Goal: Transaction & Acquisition: Purchase product/service

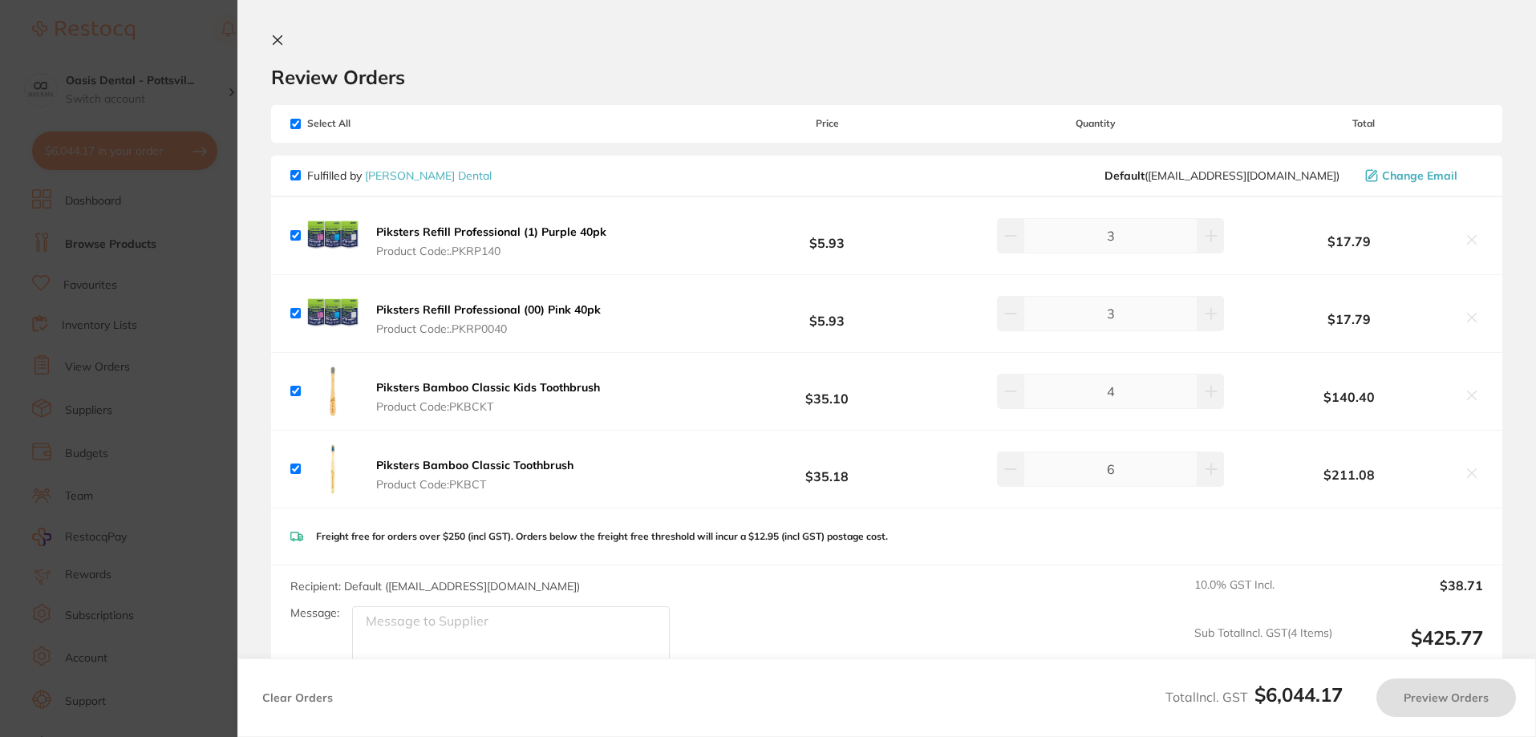
checkbox input "true"
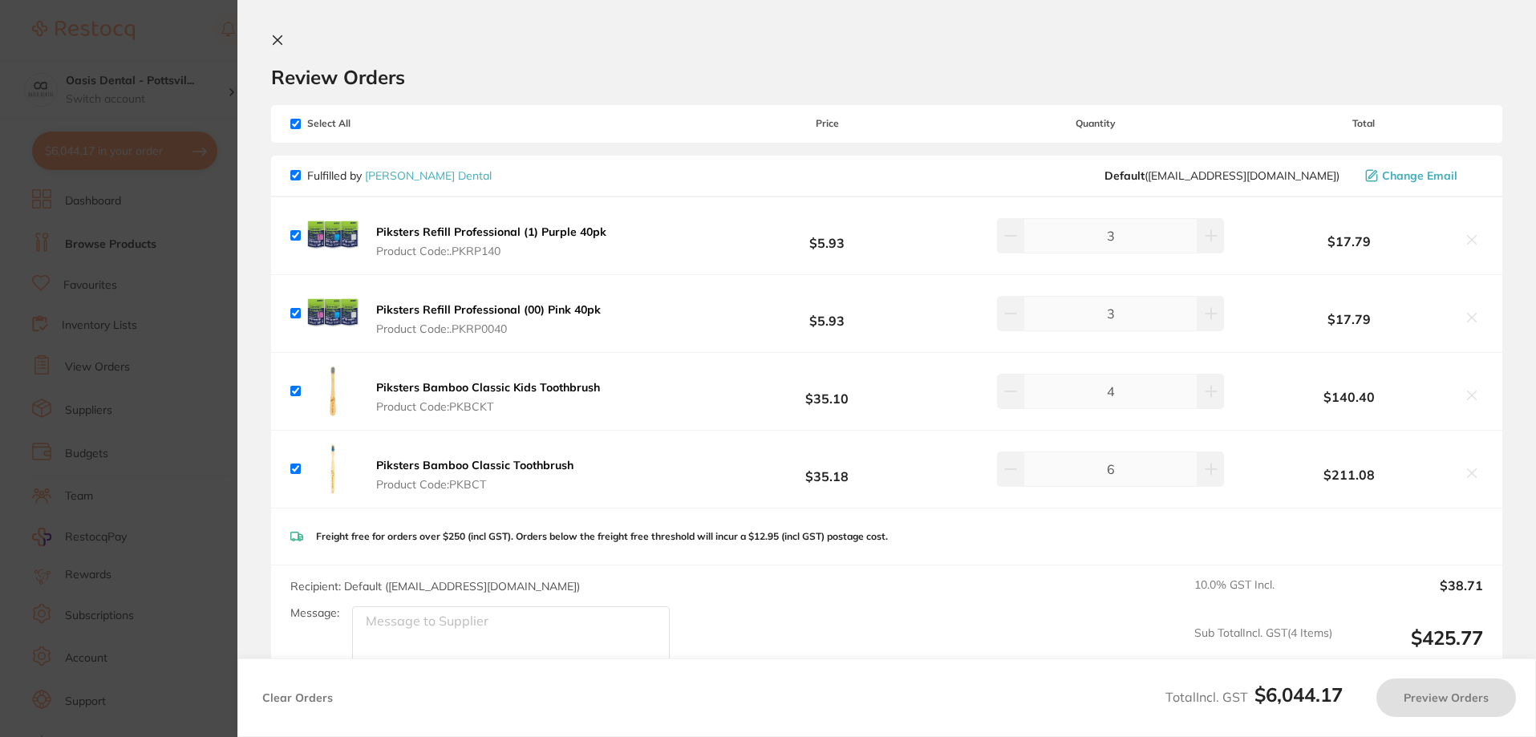
checkbox input "true"
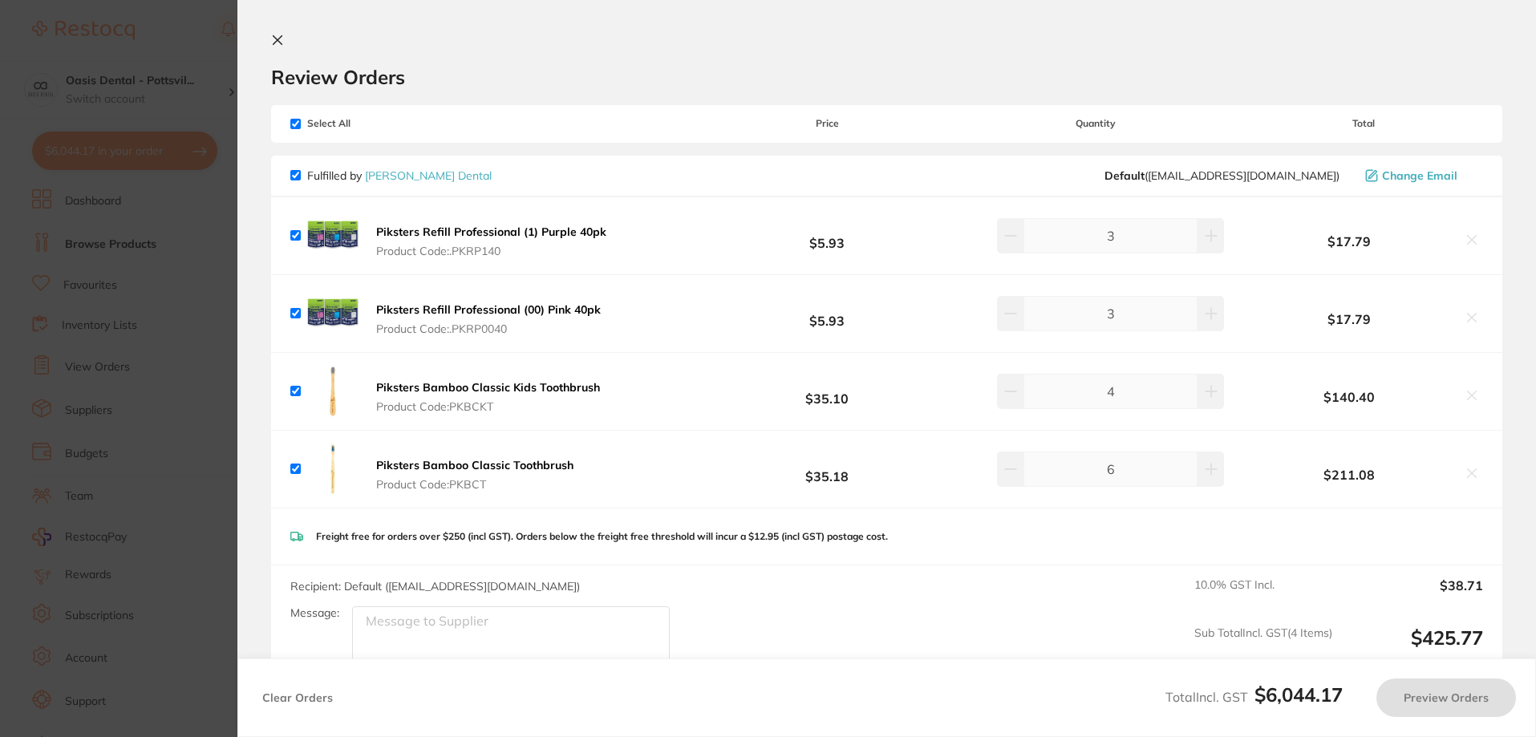
checkbox input "true"
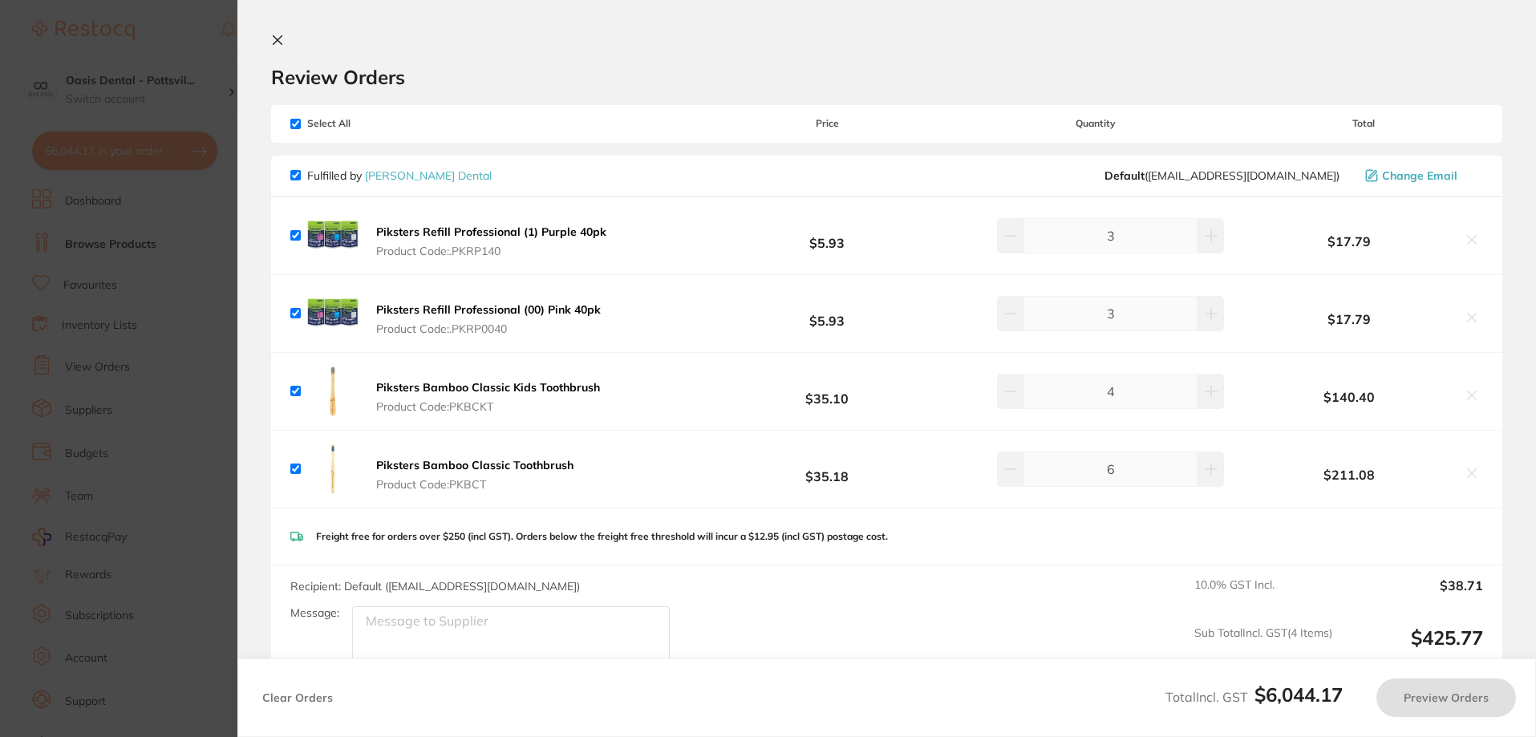
checkbox input "true"
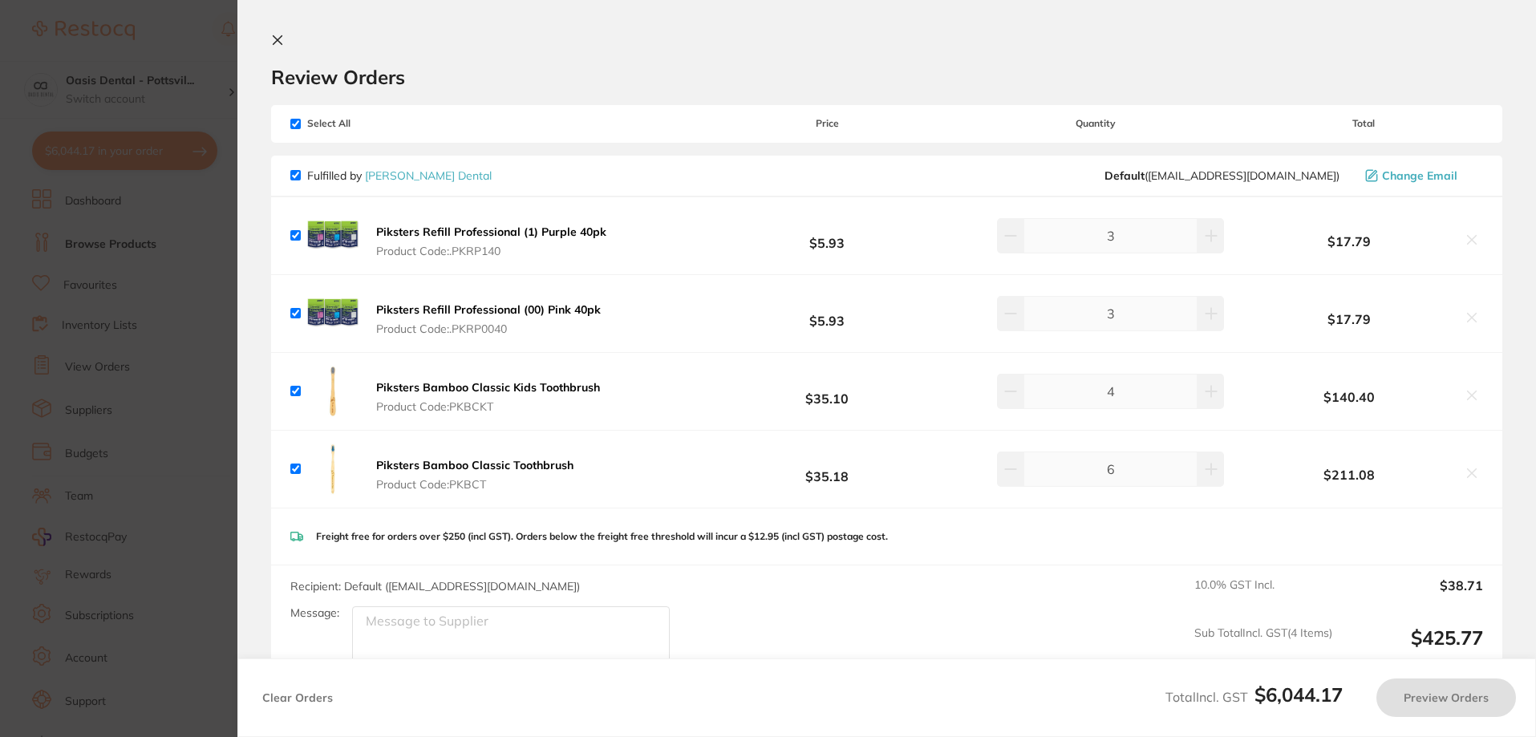
checkbox input "true"
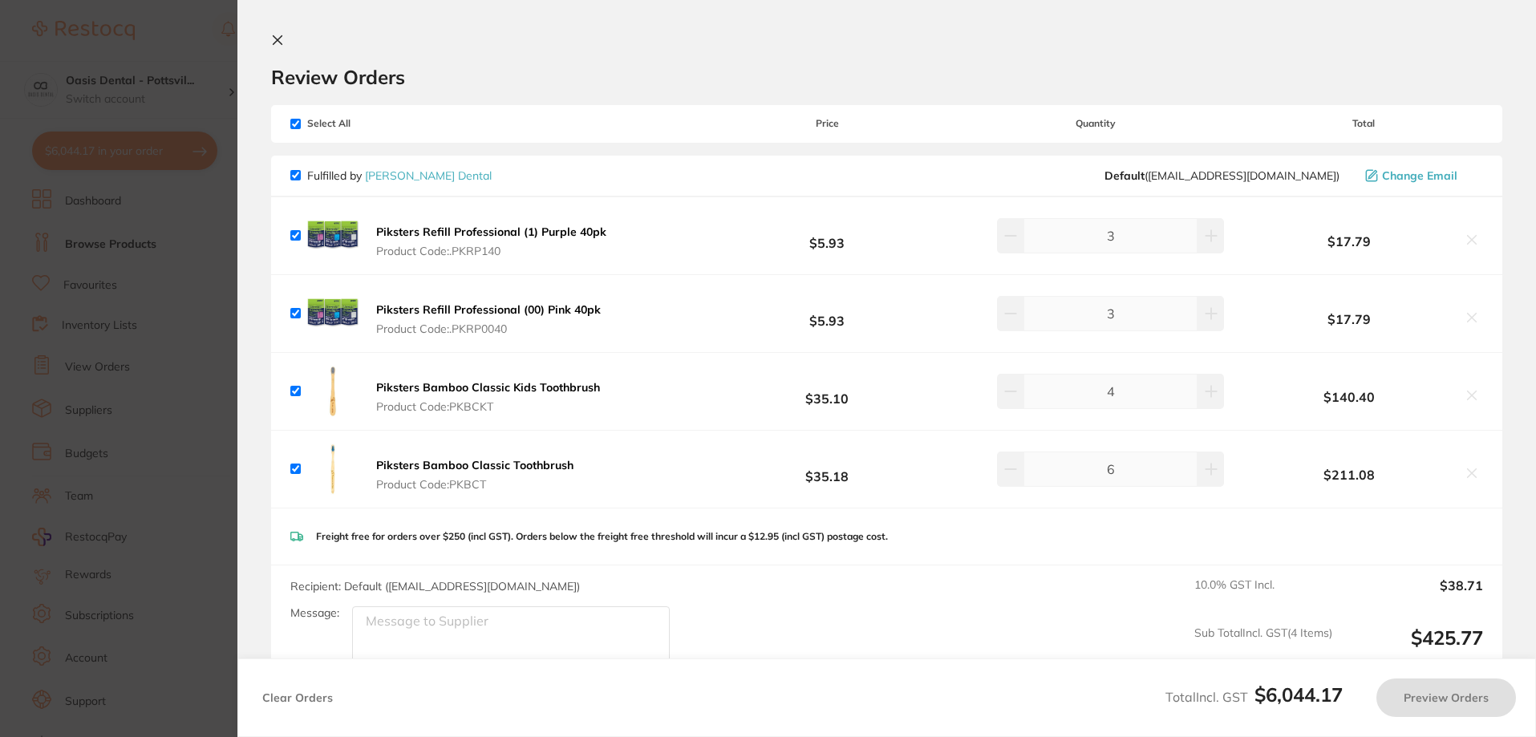
checkbox input "true"
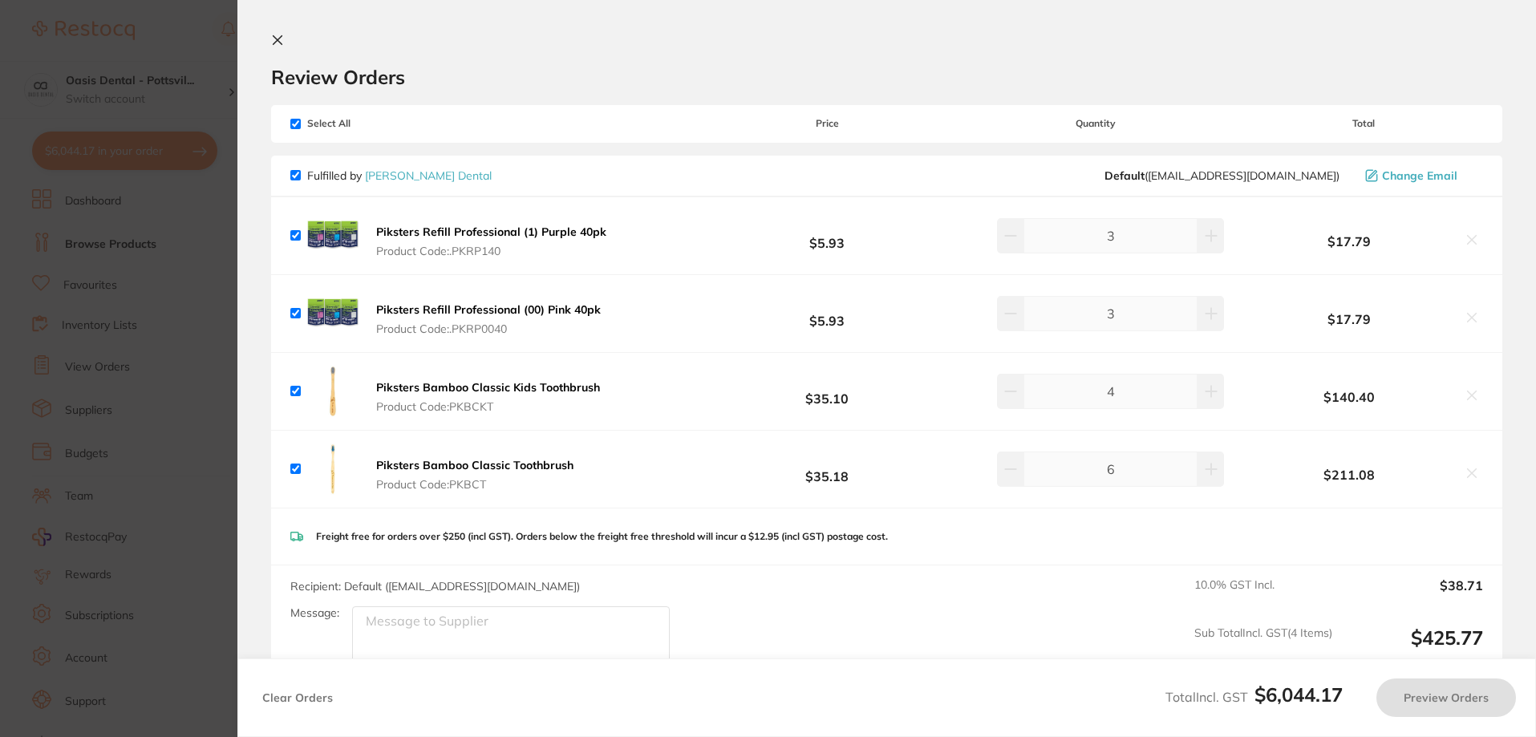
checkbox input "true"
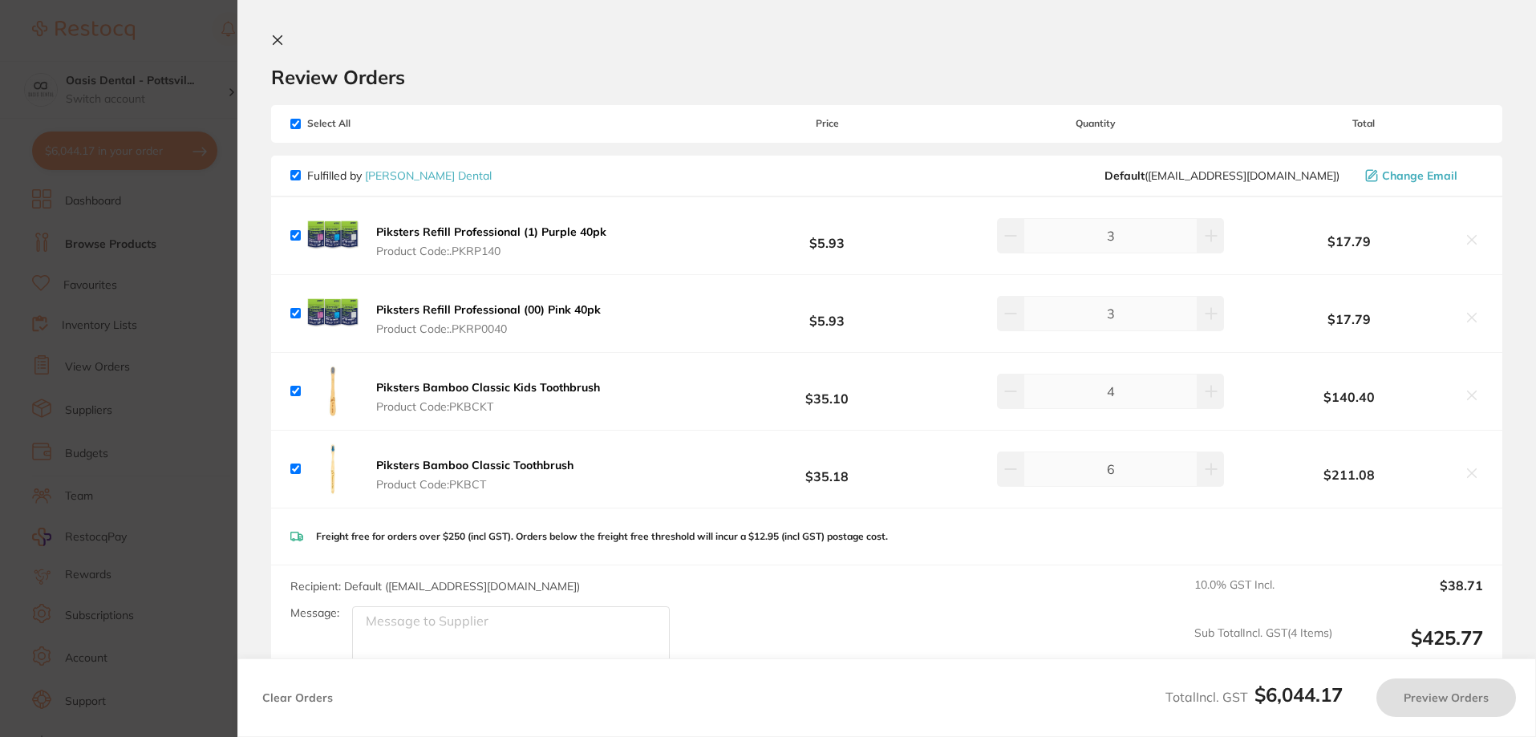
checkbox input "true"
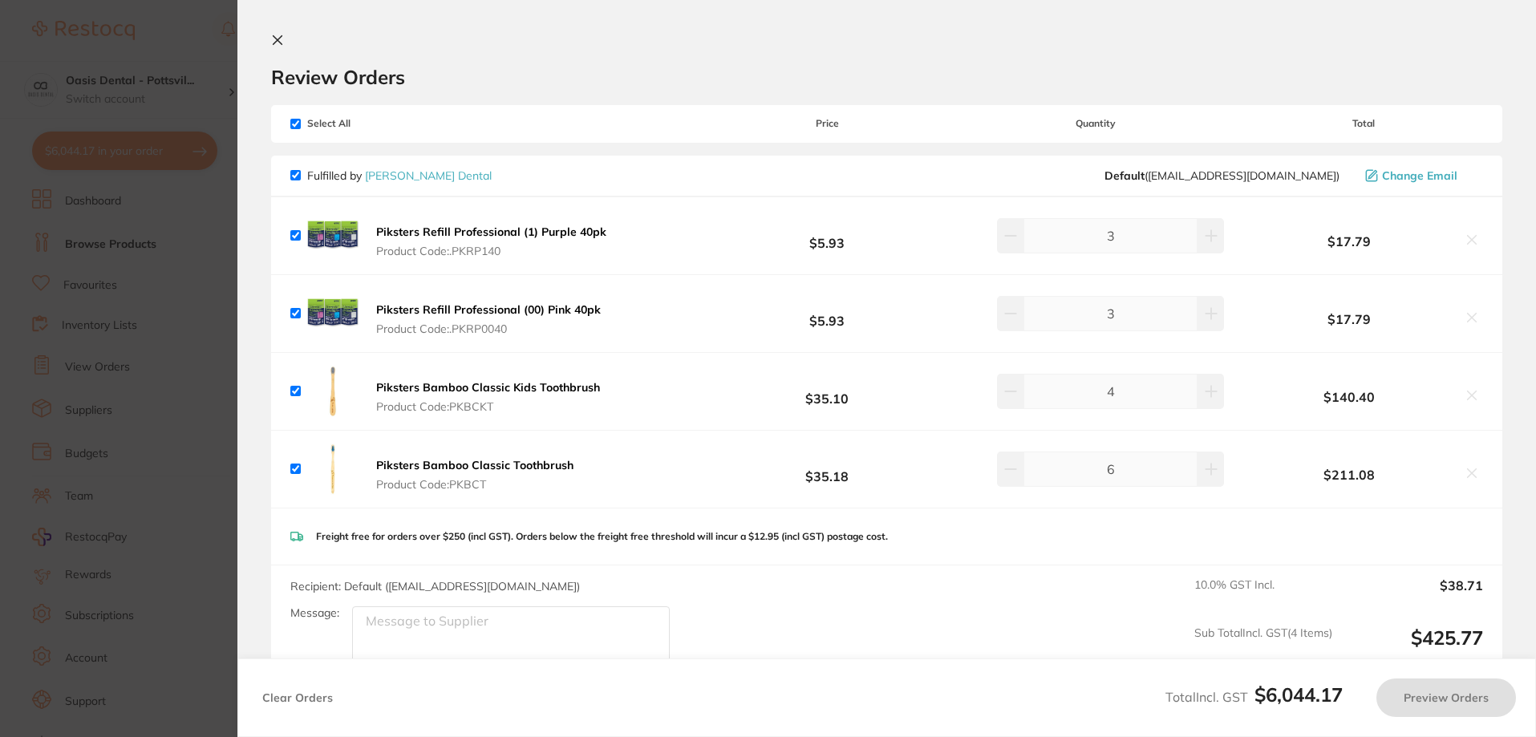
checkbox input "true"
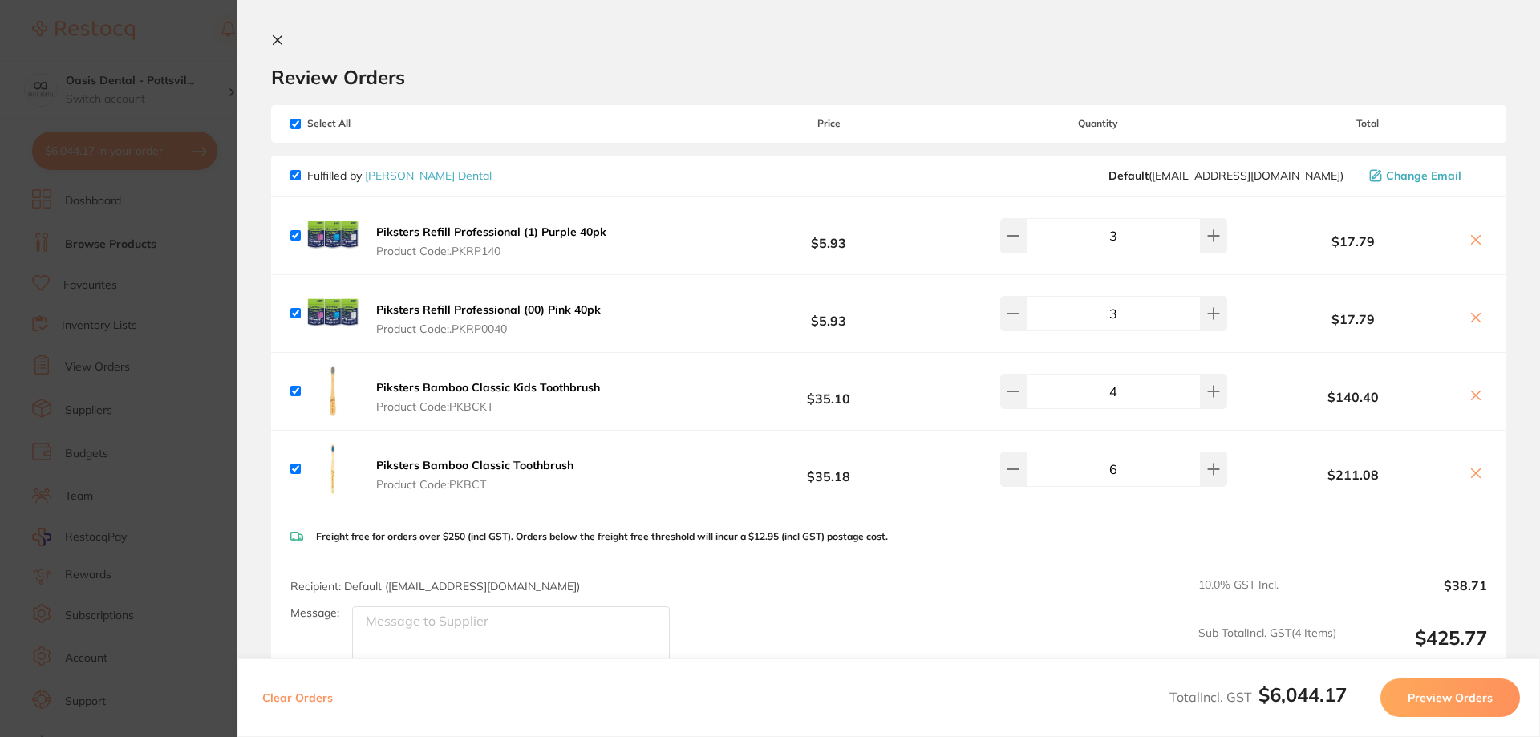
click at [297, 123] on input "checkbox" at bounding box center [295, 124] width 10 height 10
checkbox input "false"
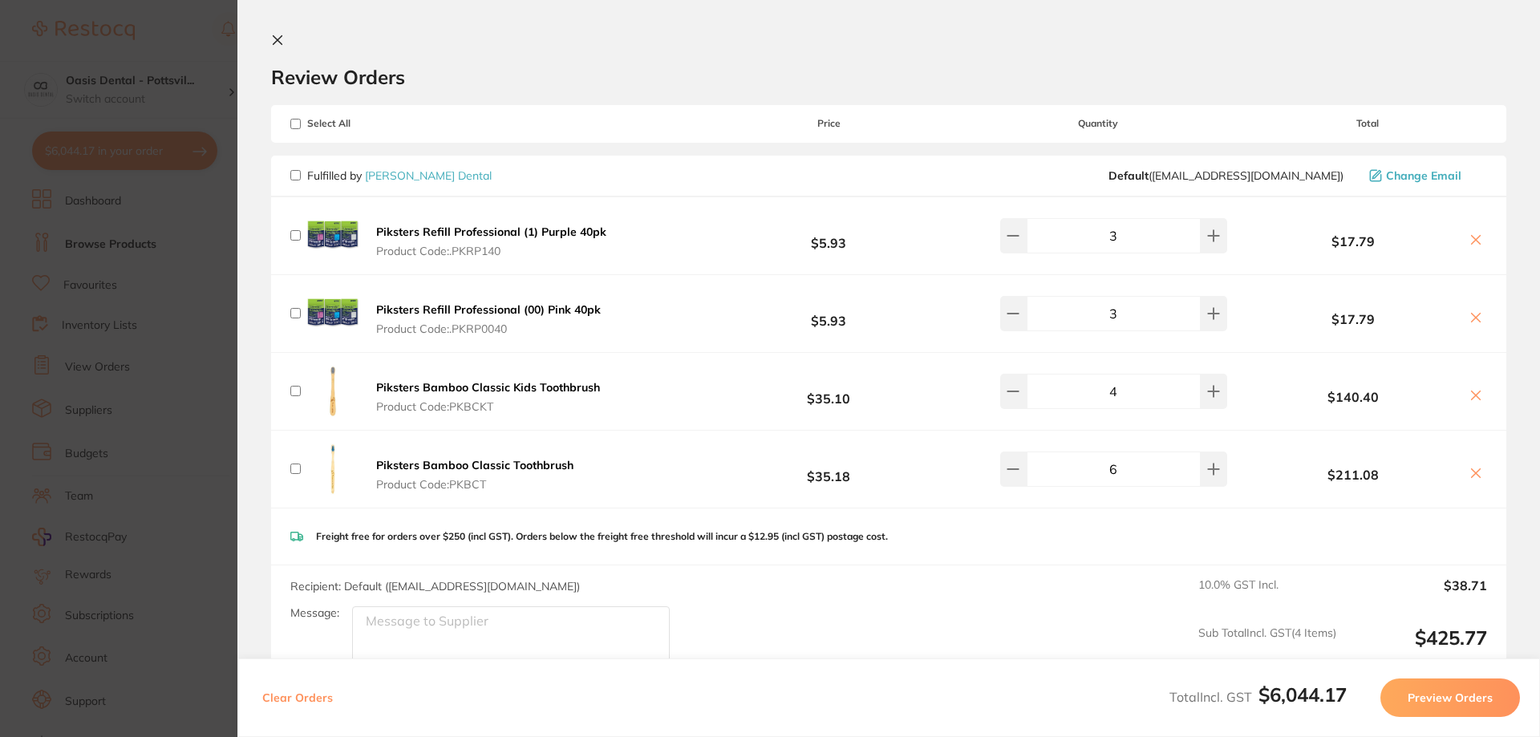
checkbox input "false"
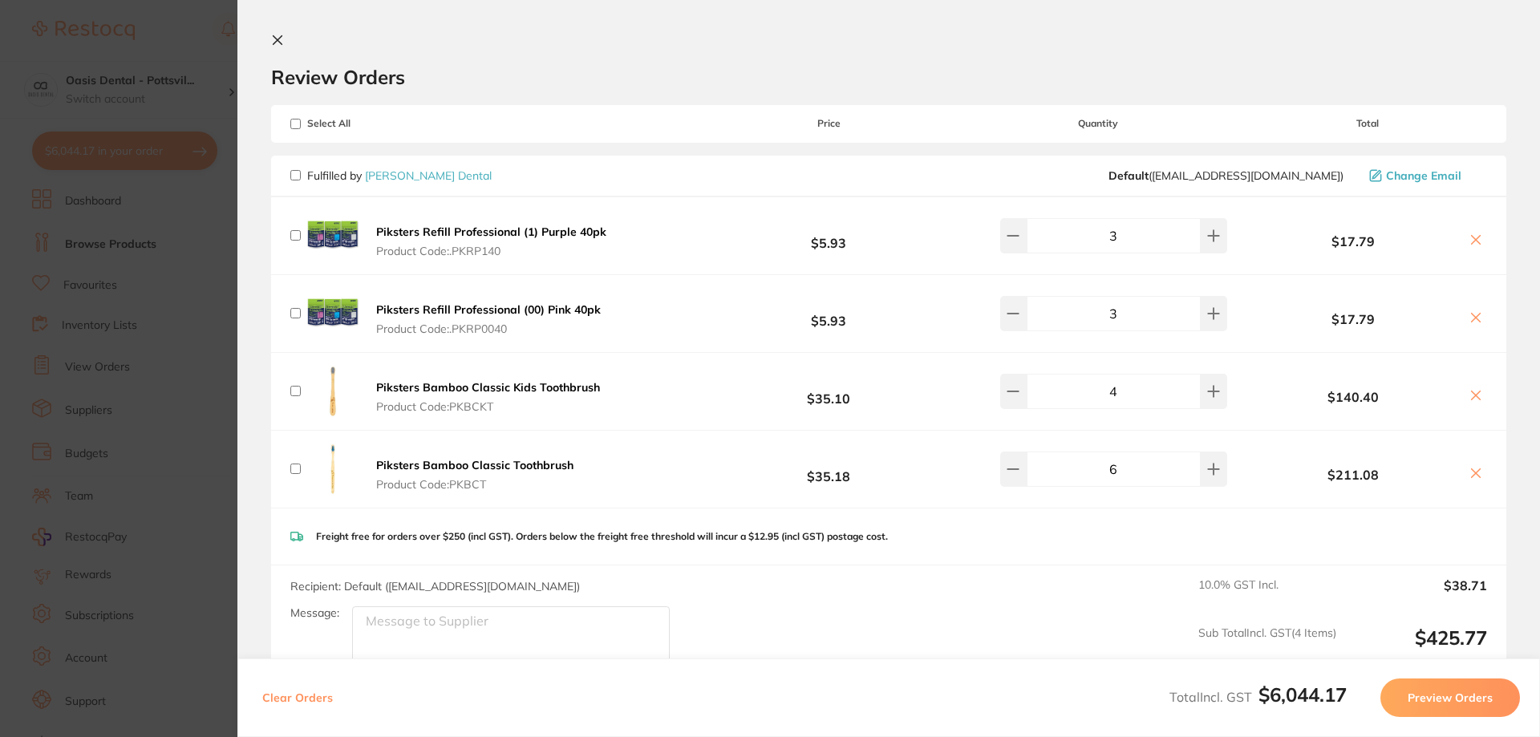
checkbox input "false"
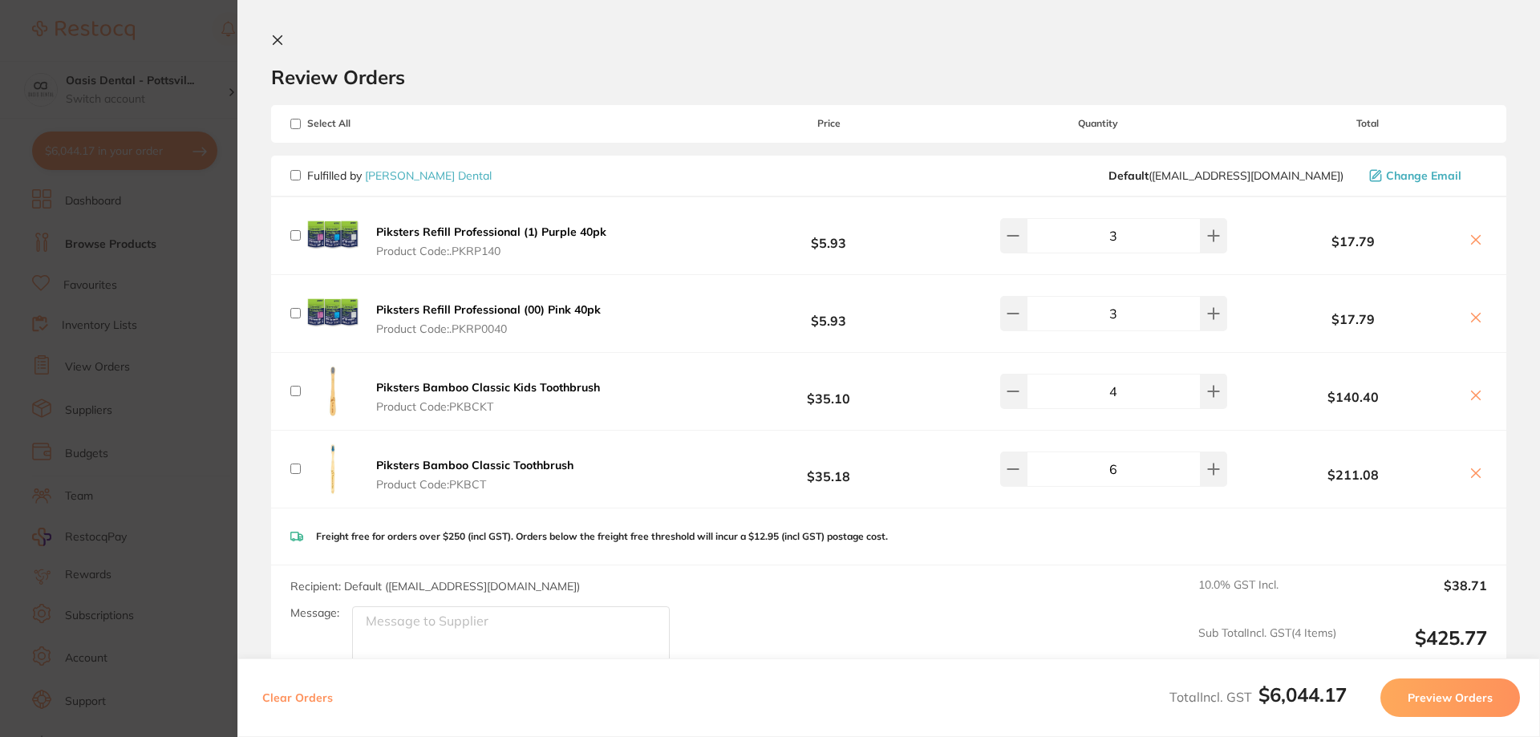
checkbox input "false"
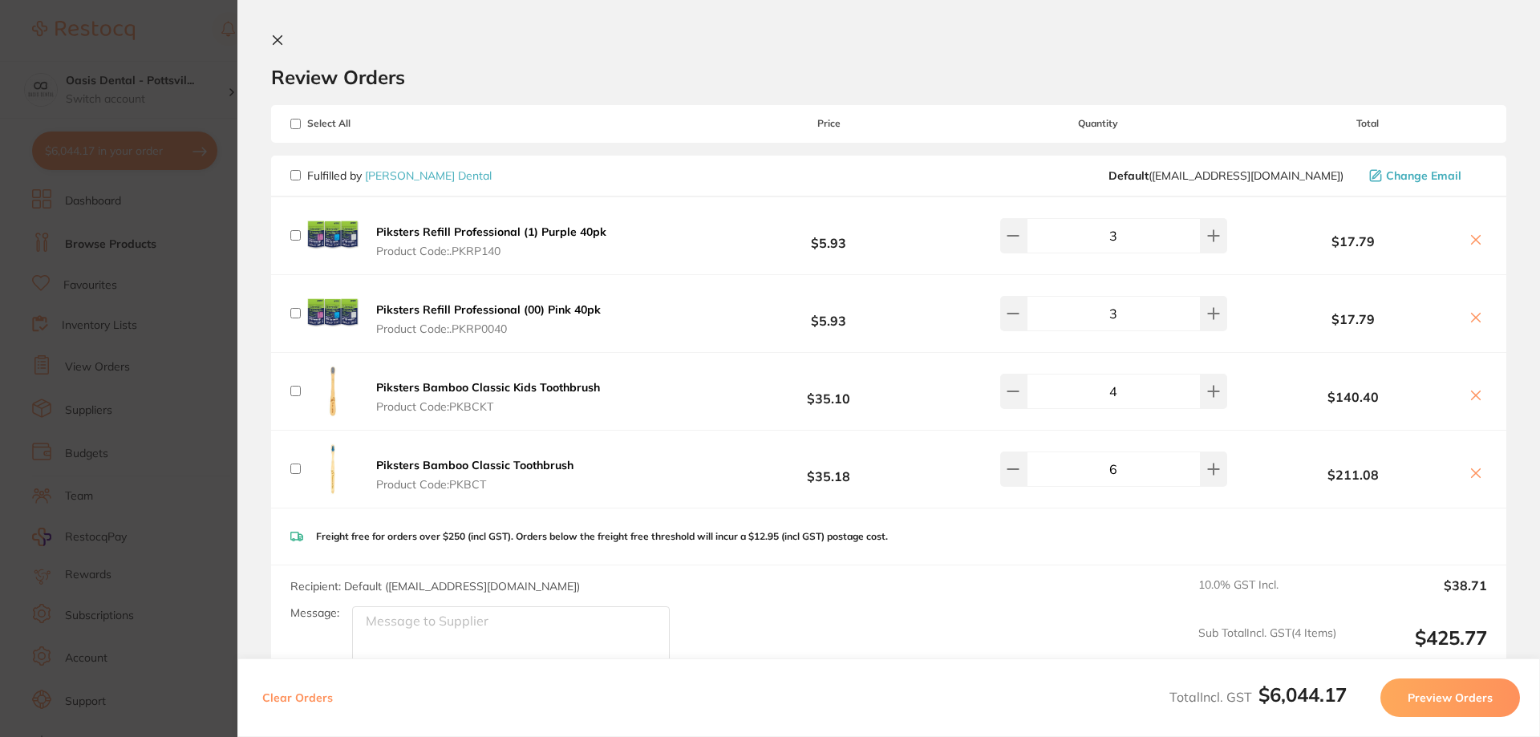
checkbox input "false"
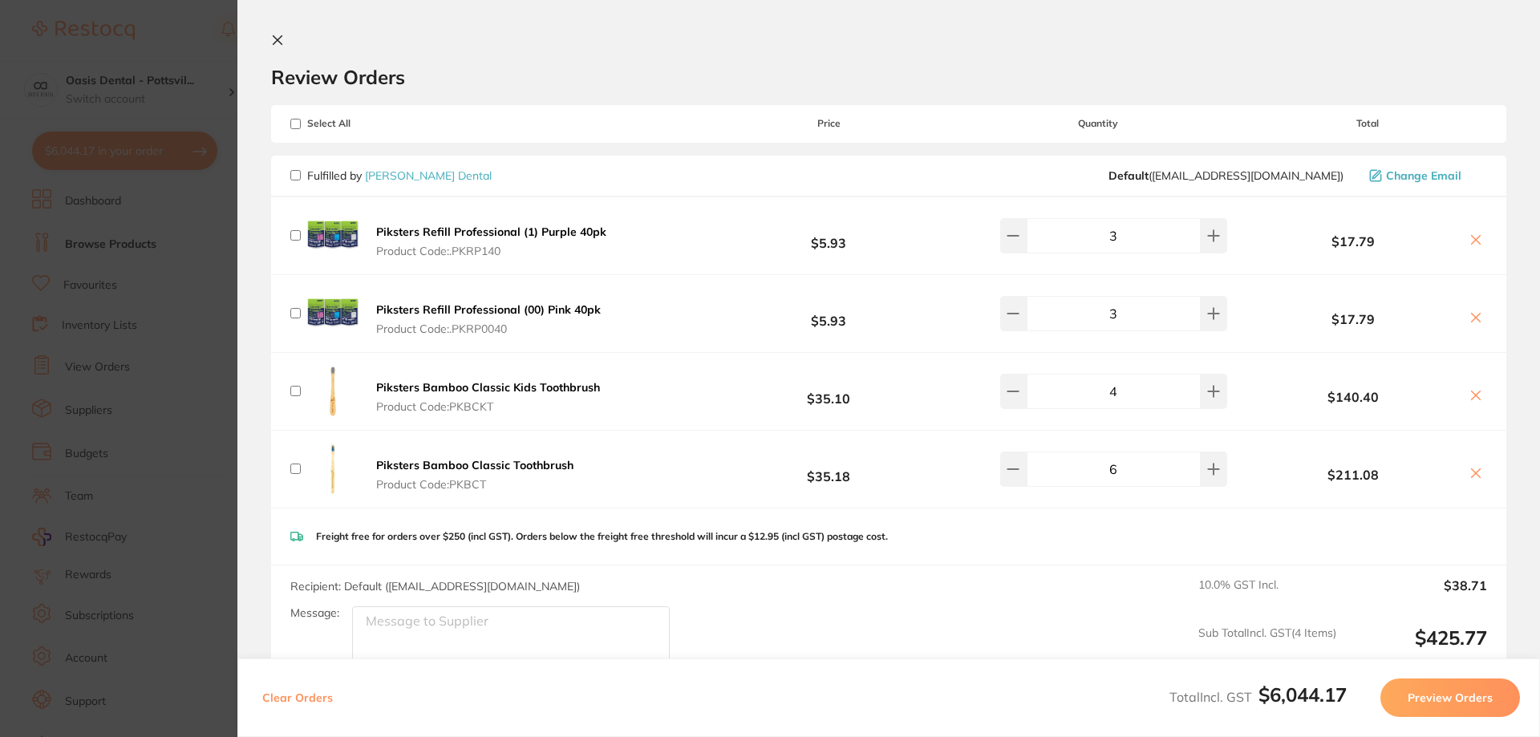
checkbox input "false"
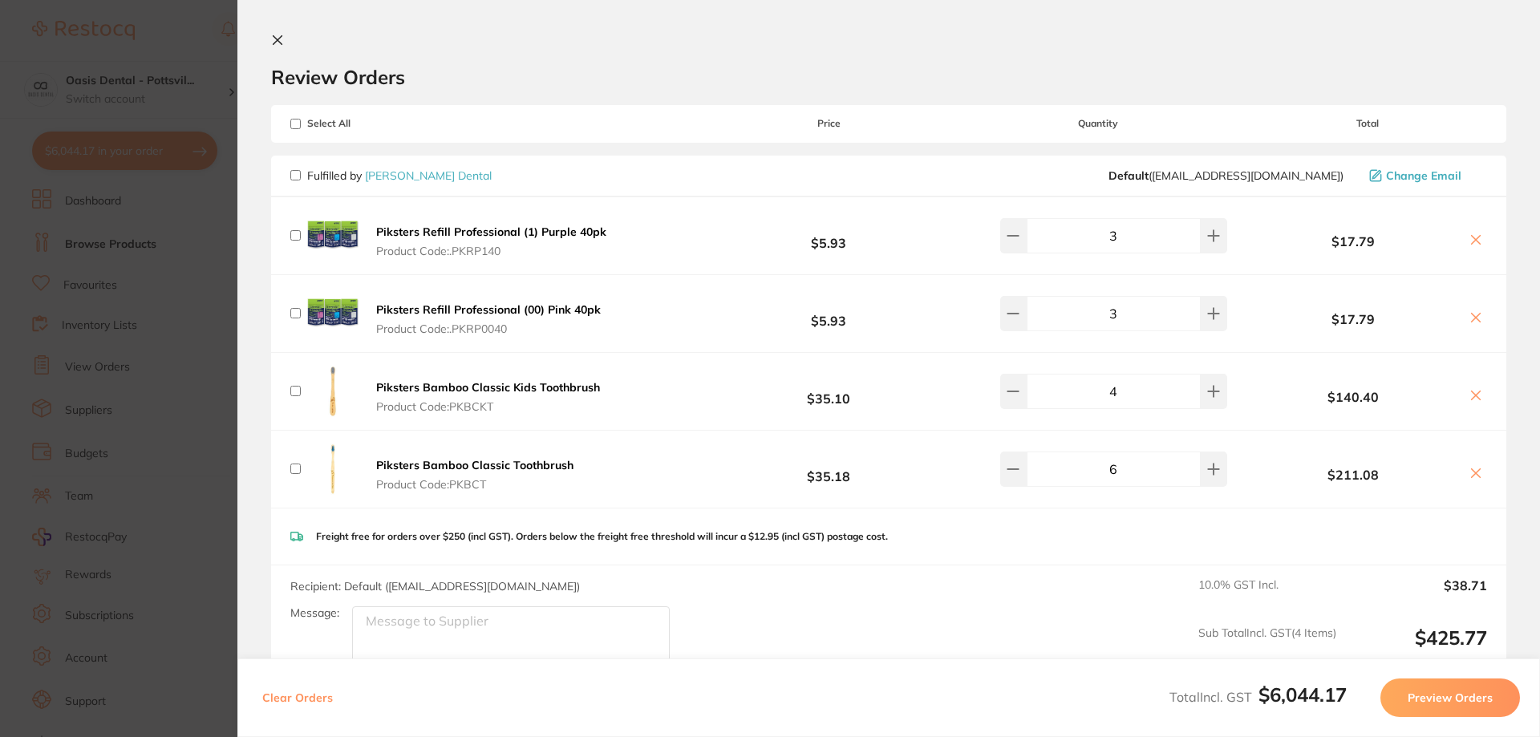
checkbox input "false"
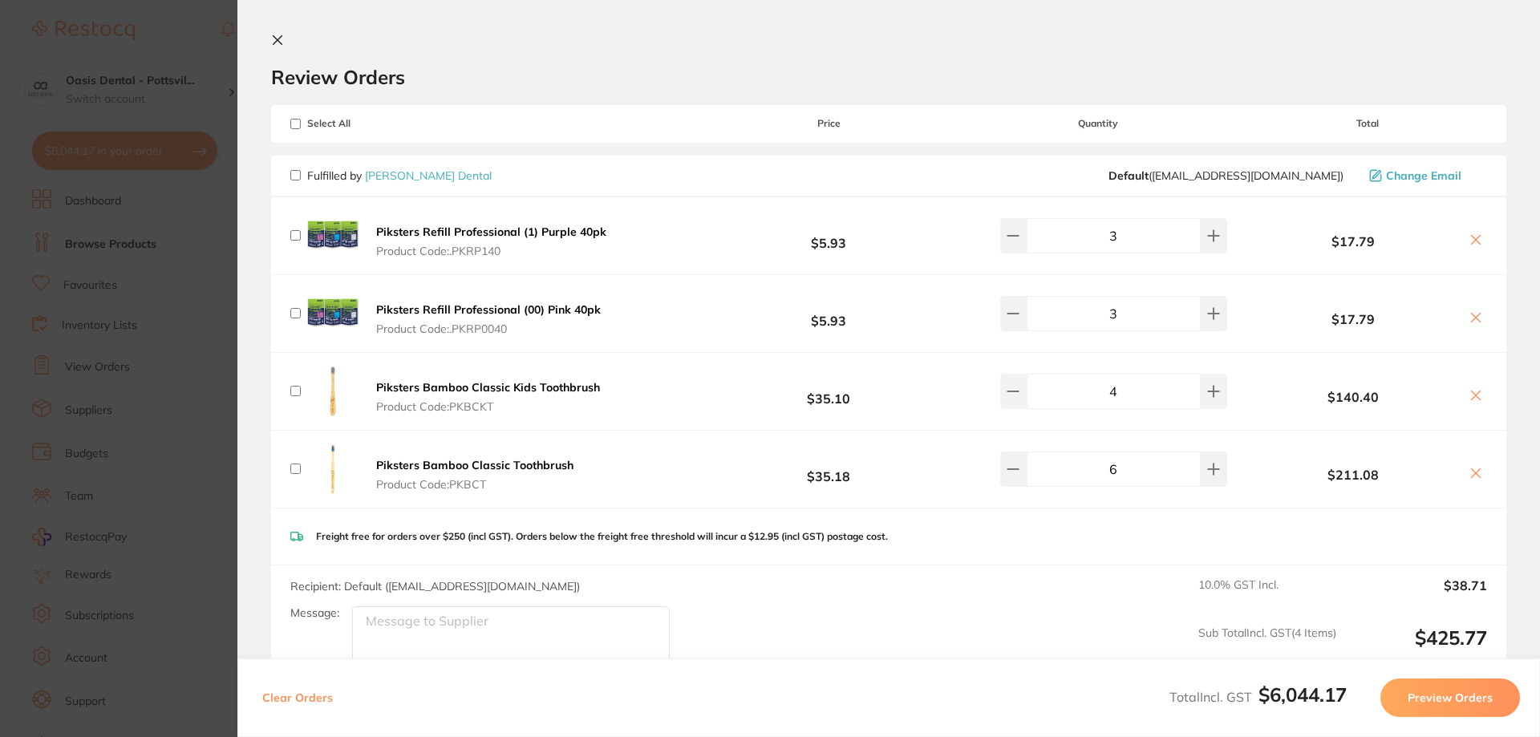
checkbox input "false"
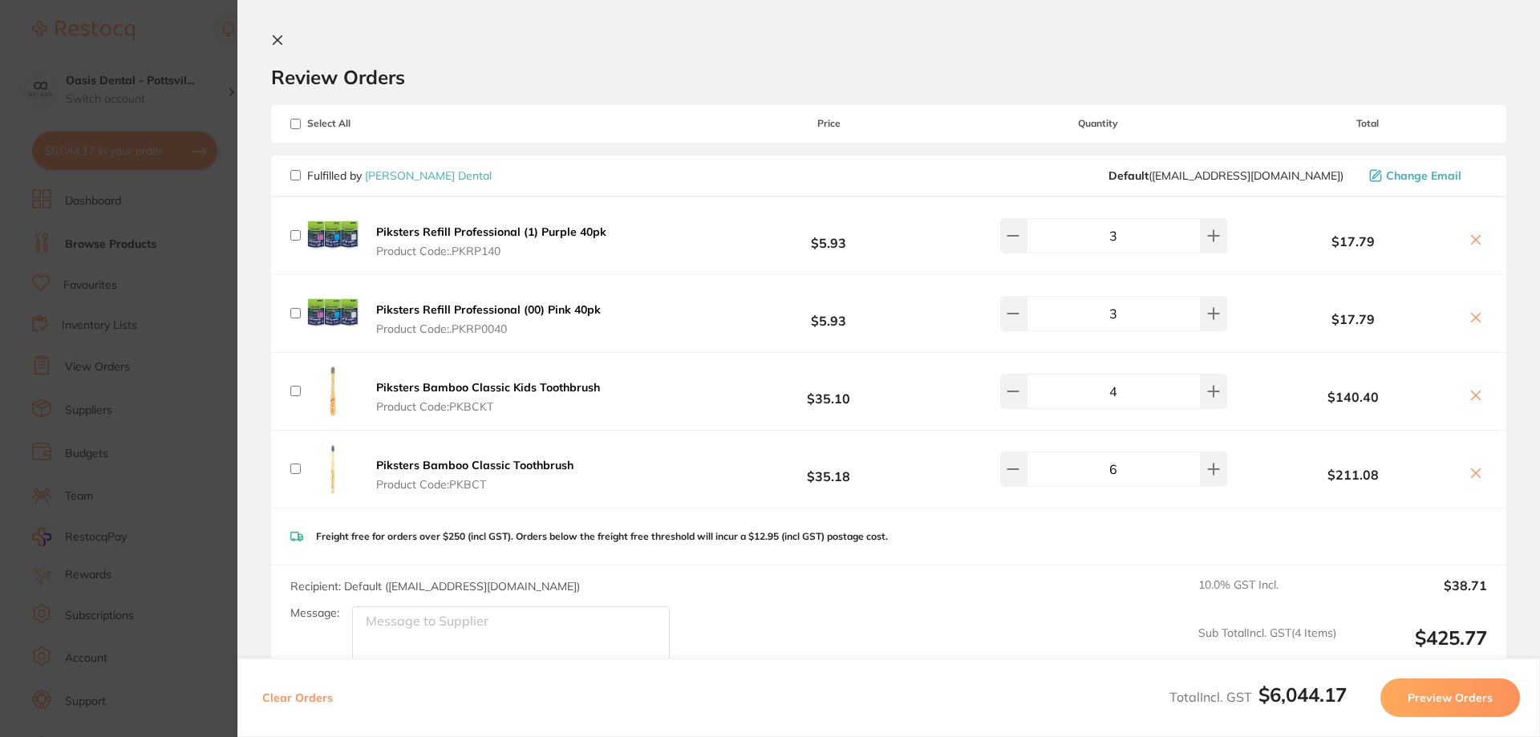
checkbox input "false"
click at [297, 235] on input "checkbox" at bounding box center [295, 235] width 10 height 10
click at [297, 233] on input "checkbox" at bounding box center [295, 235] width 10 height 10
checkbox input "false"
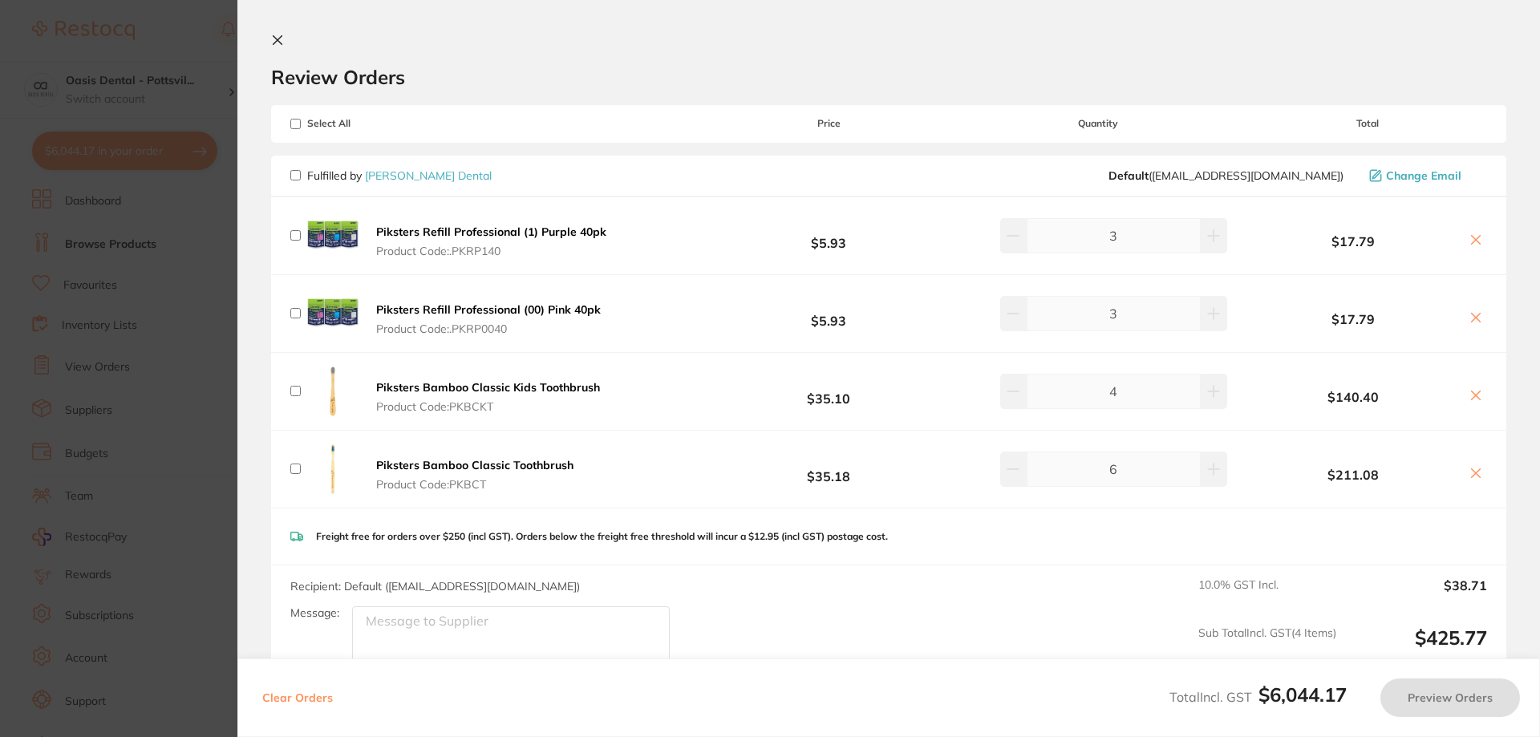
click at [296, 176] on input "checkbox" at bounding box center [295, 175] width 10 height 10
checkbox input "true"
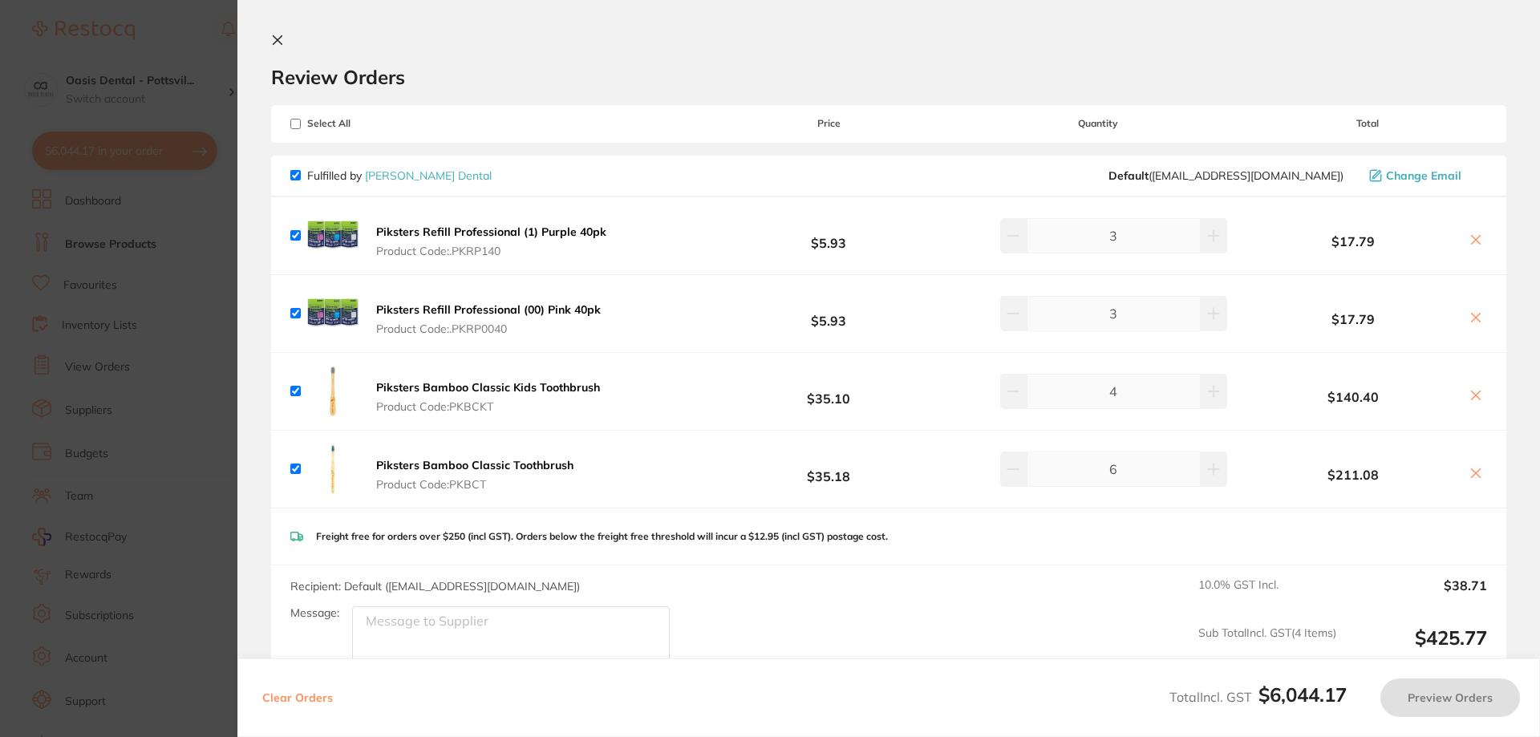
checkbox input "true"
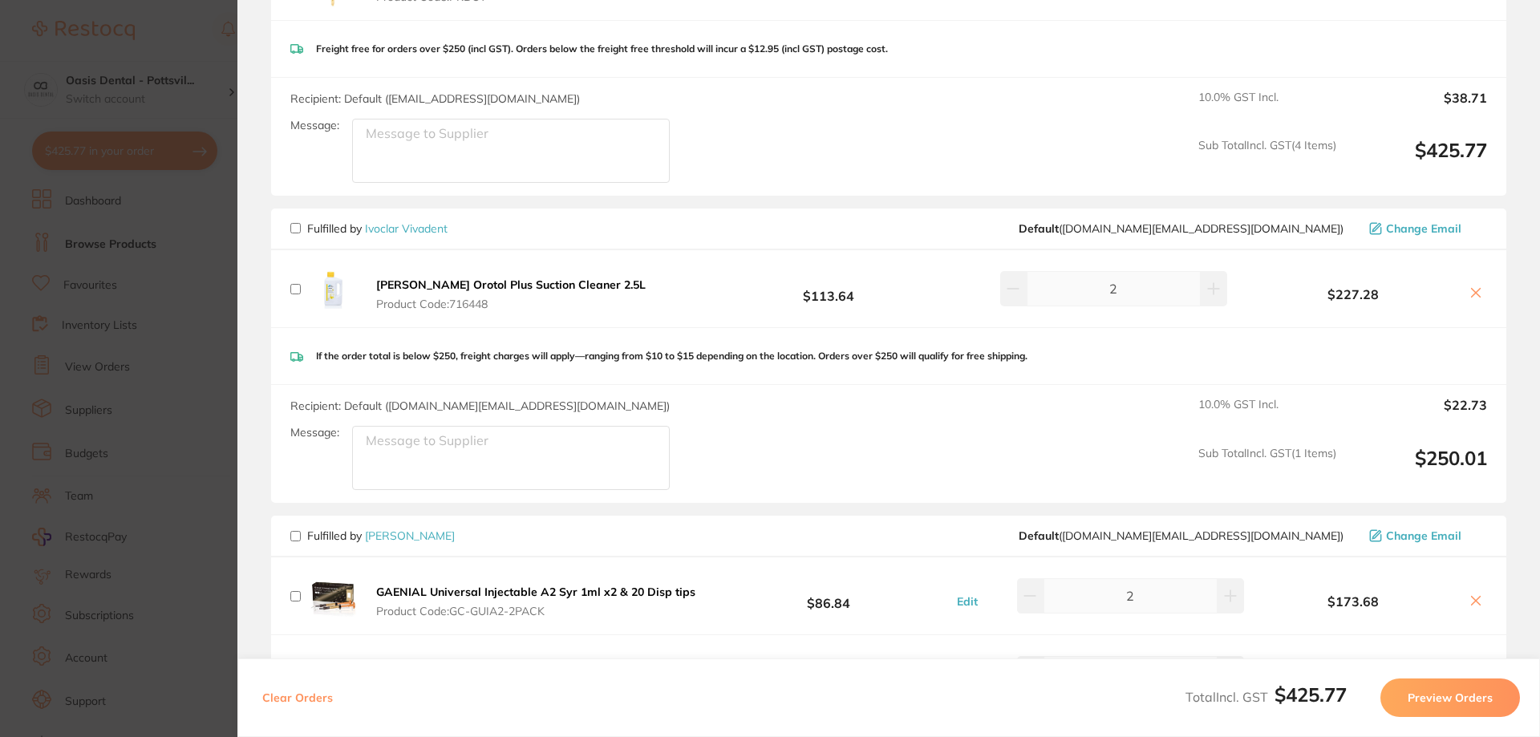
scroll to position [561, 0]
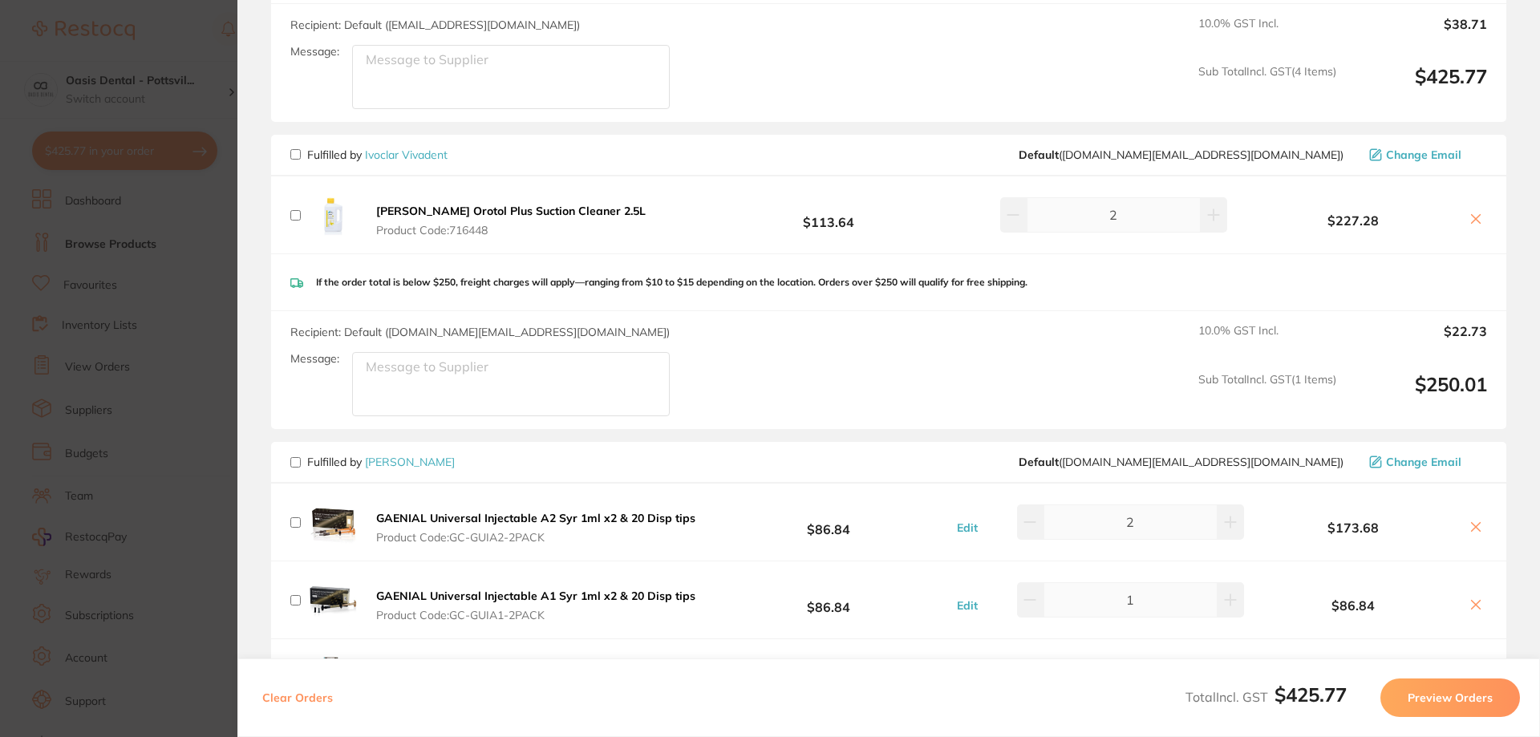
click at [294, 153] on input "checkbox" at bounding box center [295, 154] width 10 height 10
checkbox input "true"
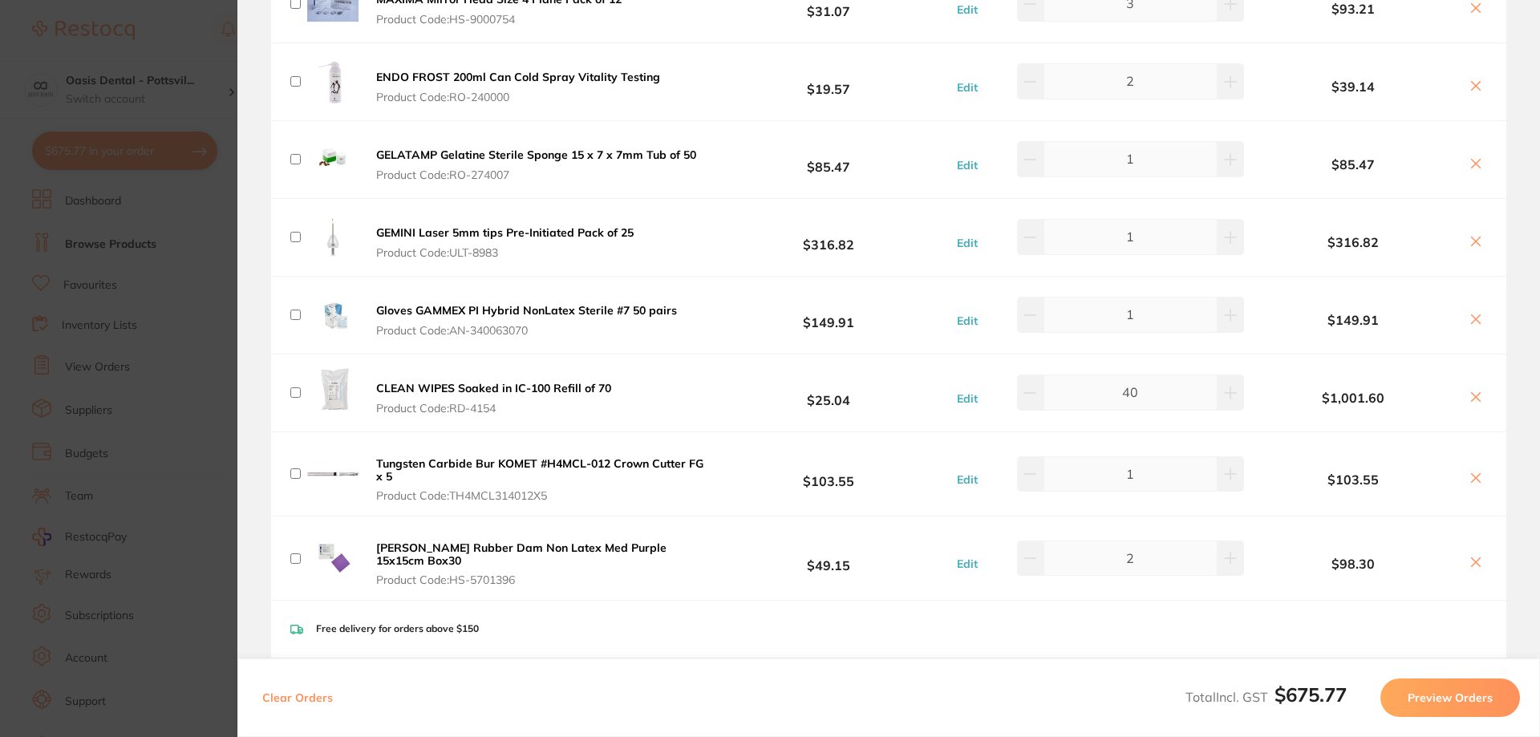
scroll to position [1604, 0]
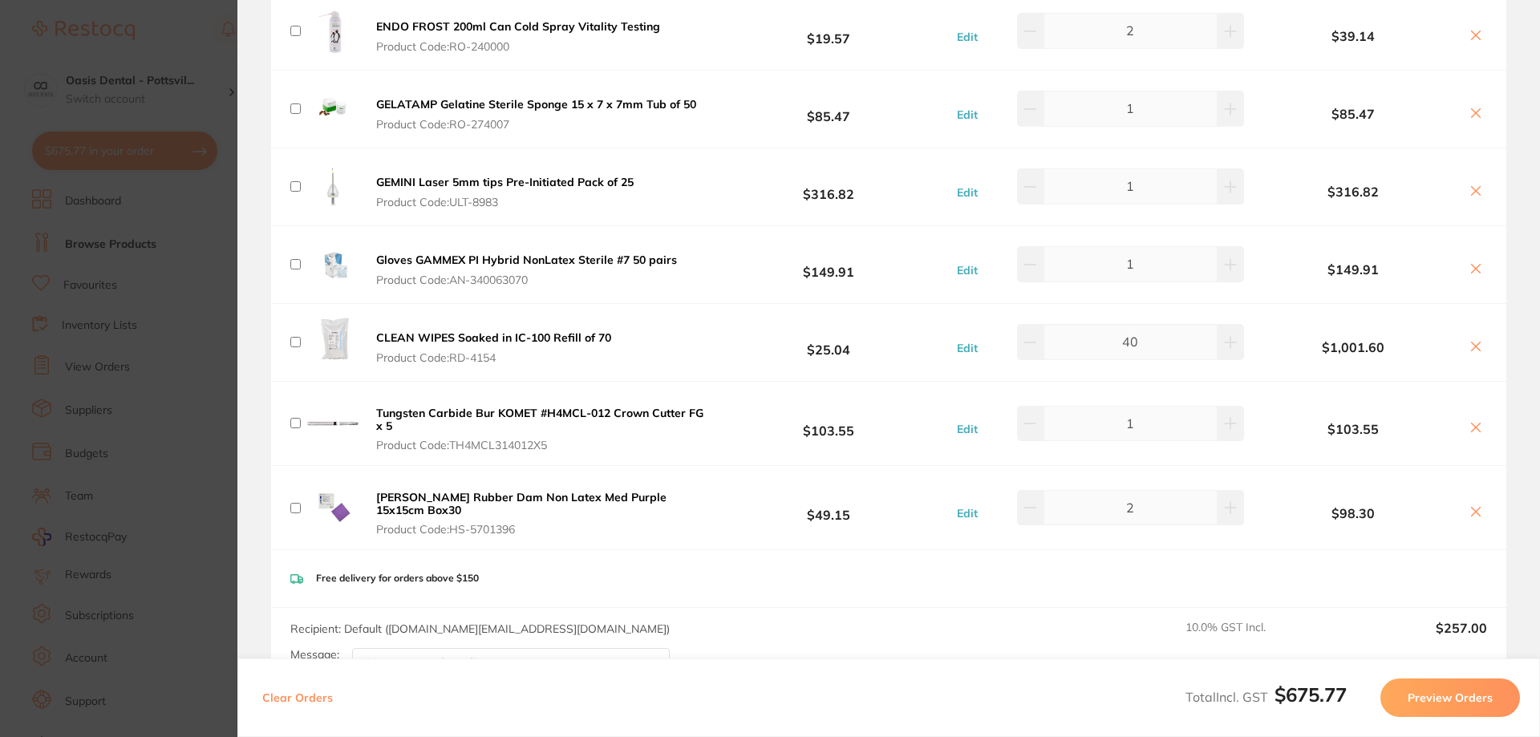
click at [298, 337] on input "checkbox" at bounding box center [295, 342] width 10 height 10
checkbox input "true"
click at [296, 418] on input "checkbox" at bounding box center [295, 423] width 10 height 10
checkbox input "true"
click at [298, 503] on input "checkbox" at bounding box center [295, 508] width 10 height 10
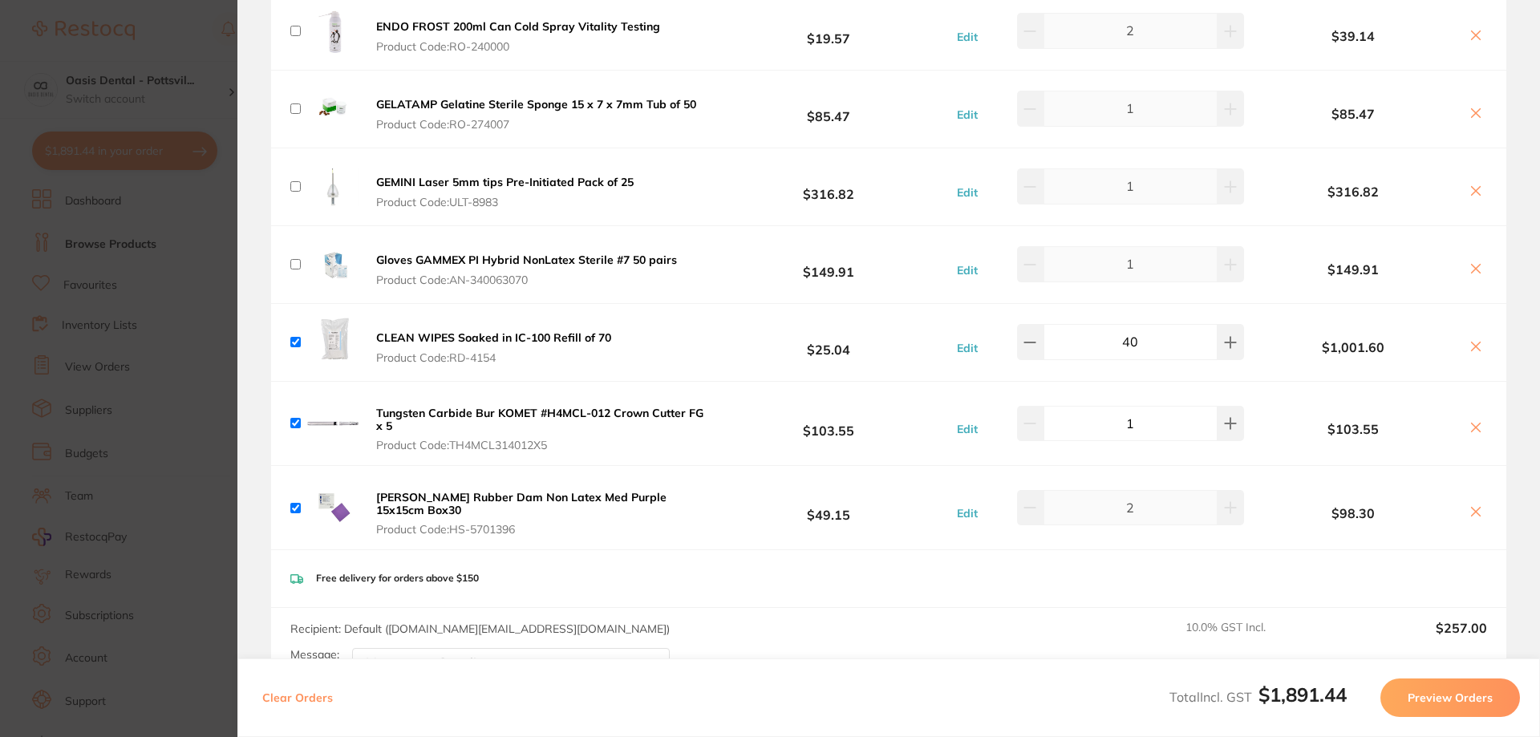
checkbox input "true"
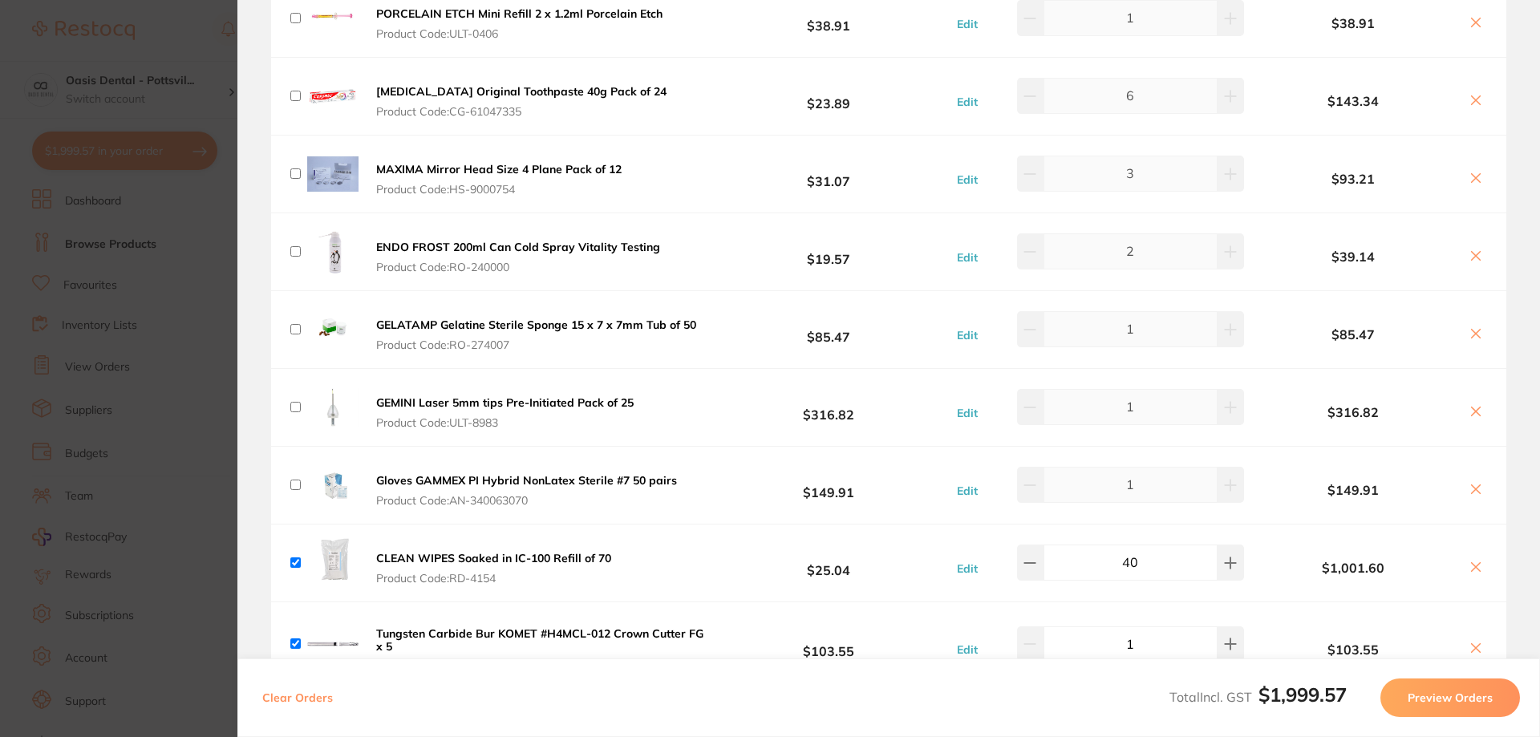
scroll to position [1363, 0]
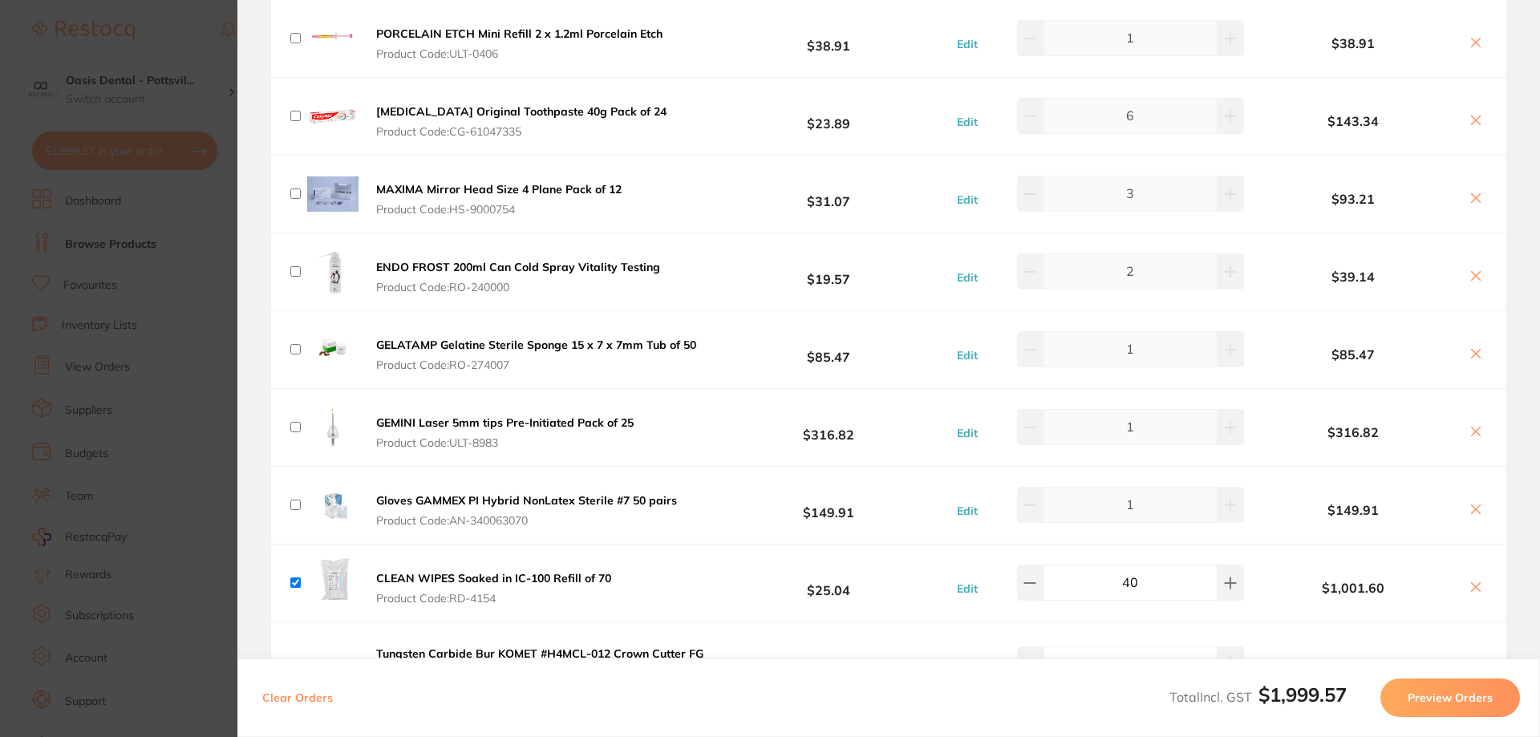
click at [297, 422] on input "checkbox" at bounding box center [295, 427] width 10 height 10
checkbox input "true"
click at [296, 346] on input "checkbox" at bounding box center [295, 349] width 10 height 10
checkbox input "true"
click at [293, 266] on input "checkbox" at bounding box center [295, 271] width 10 height 10
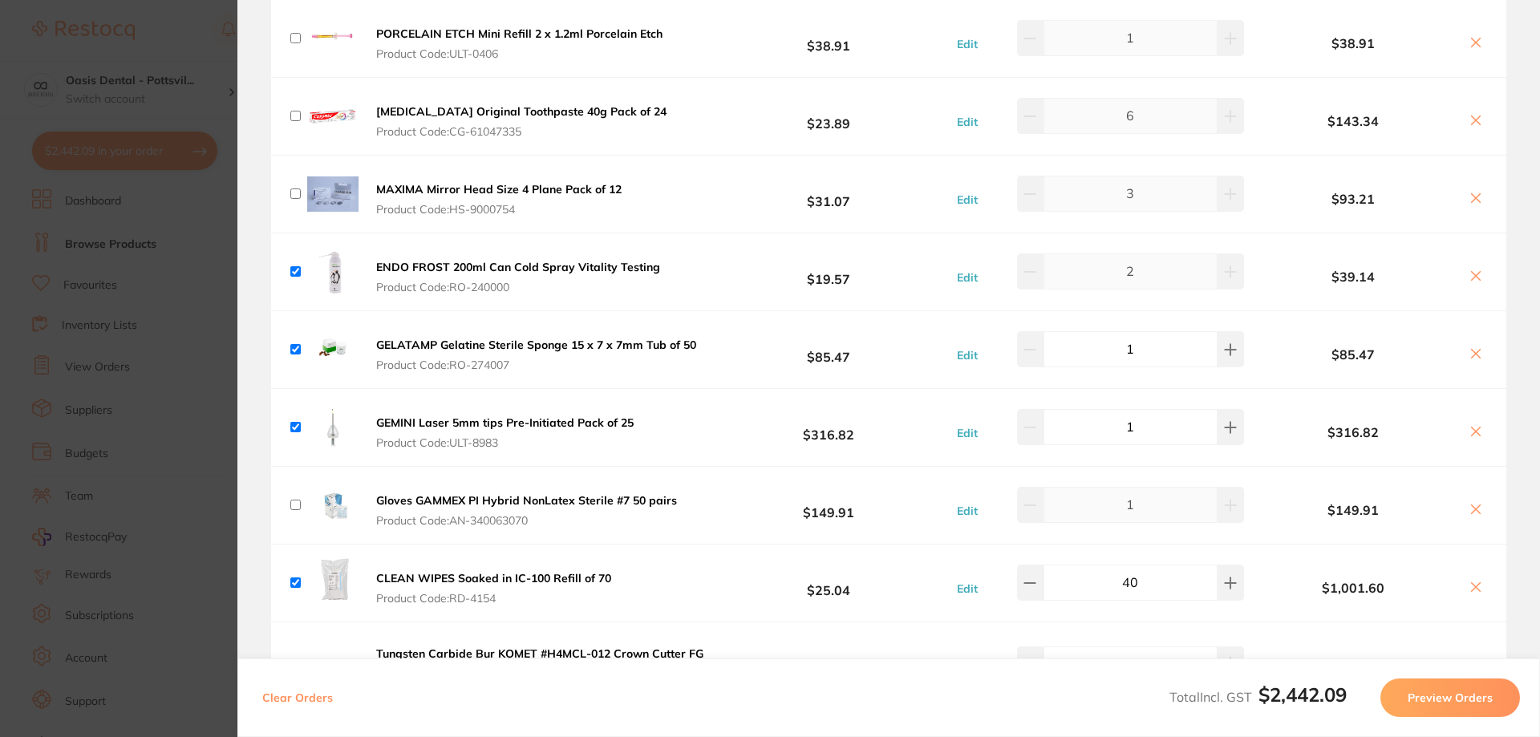
checkbox input "true"
click at [296, 188] on input "checkbox" at bounding box center [295, 193] width 10 height 10
checkbox input "true"
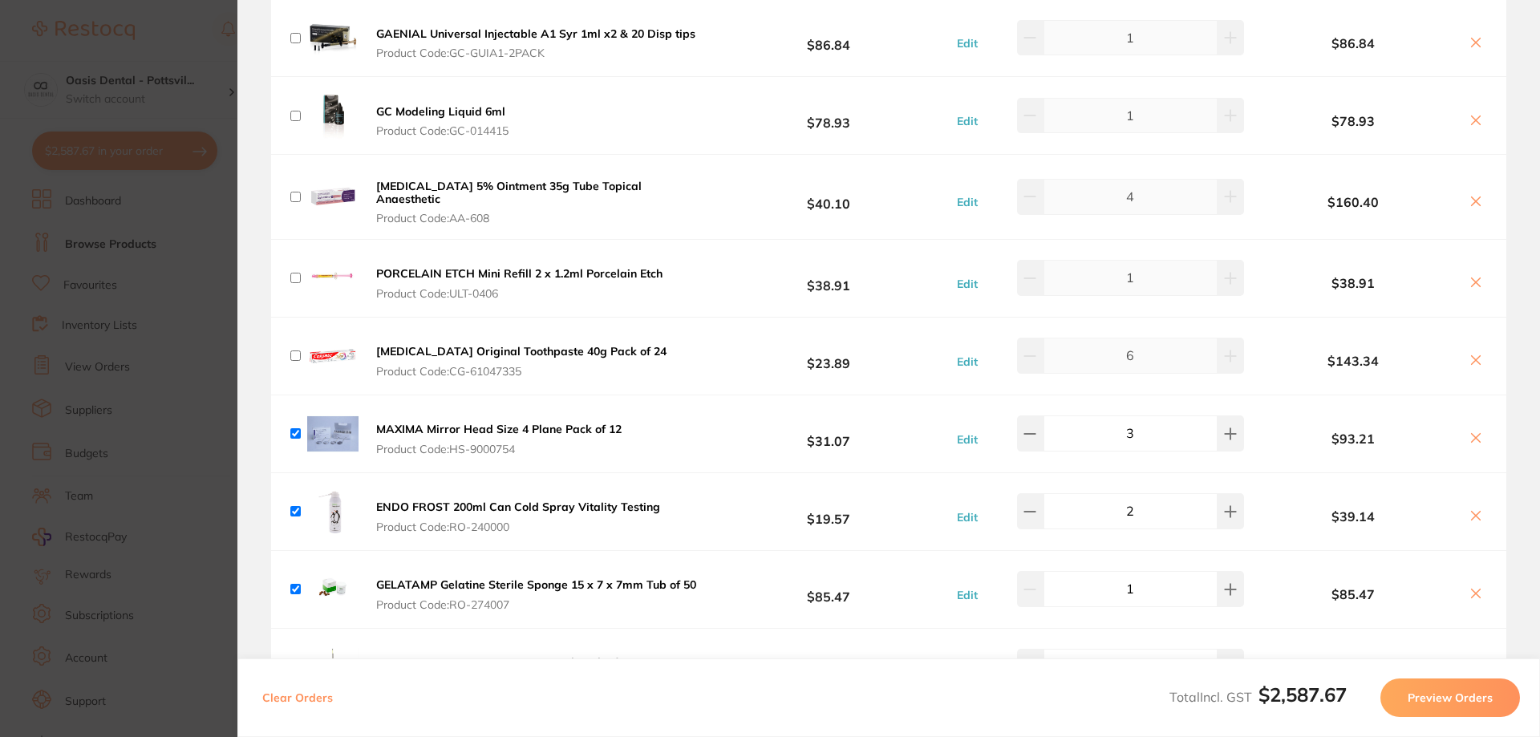
scroll to position [1123, 0]
drag, startPoint x: 295, startPoint y: 351, endPoint x: 301, endPoint y: 321, distance: 31.0
click at [297, 351] on input "checkbox" at bounding box center [295, 356] width 10 height 10
checkbox input "true"
click at [293, 273] on input "checkbox" at bounding box center [295, 278] width 10 height 10
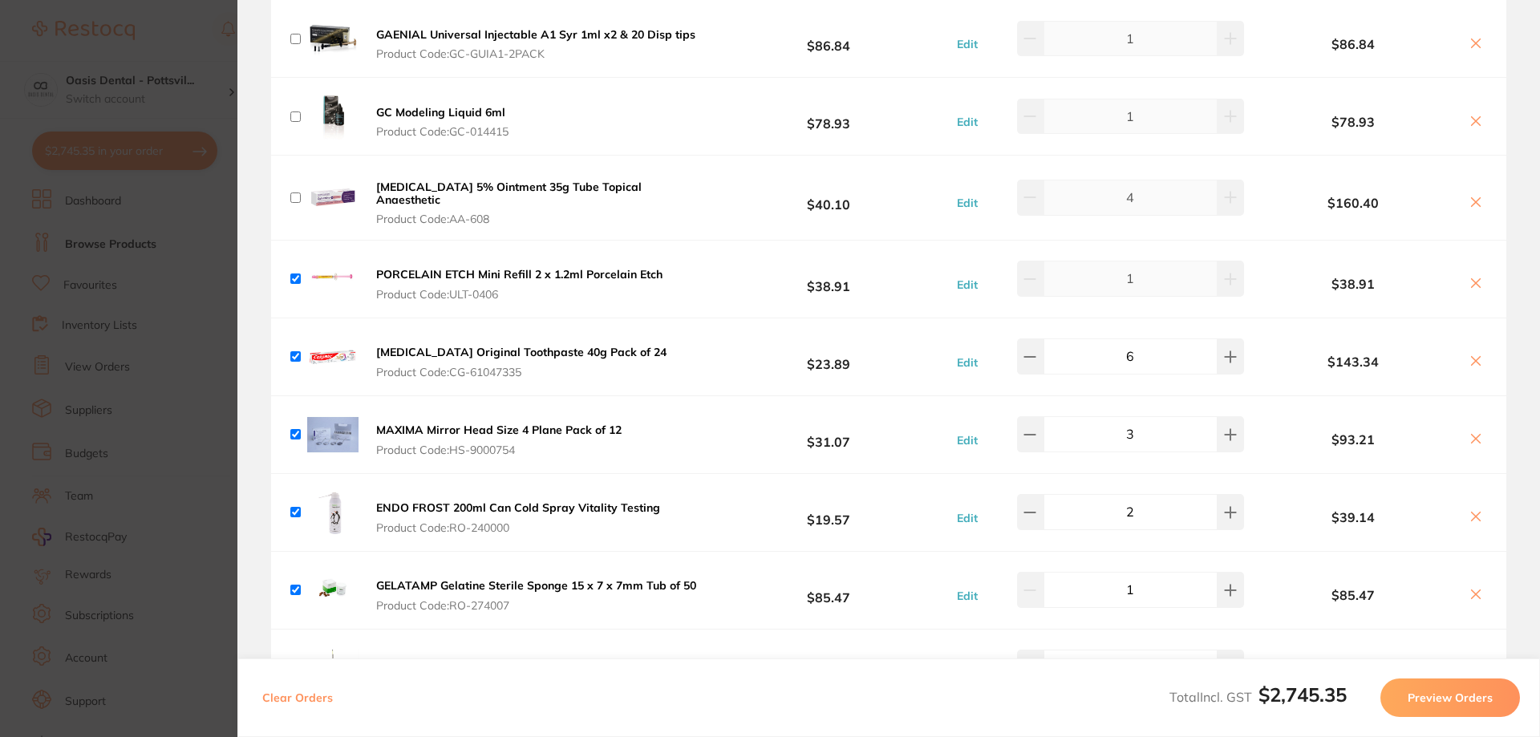
checkbox input "true"
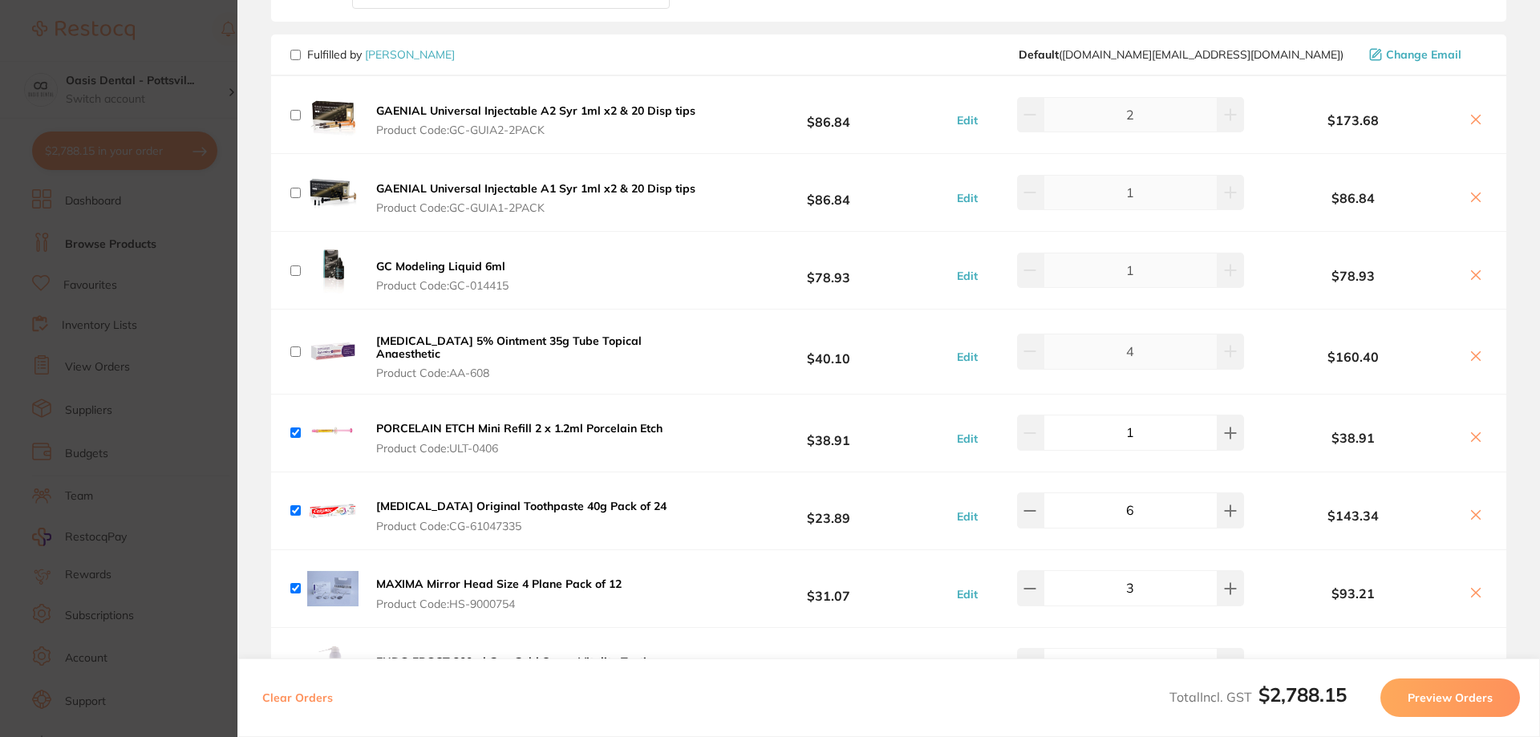
scroll to position [962, 0]
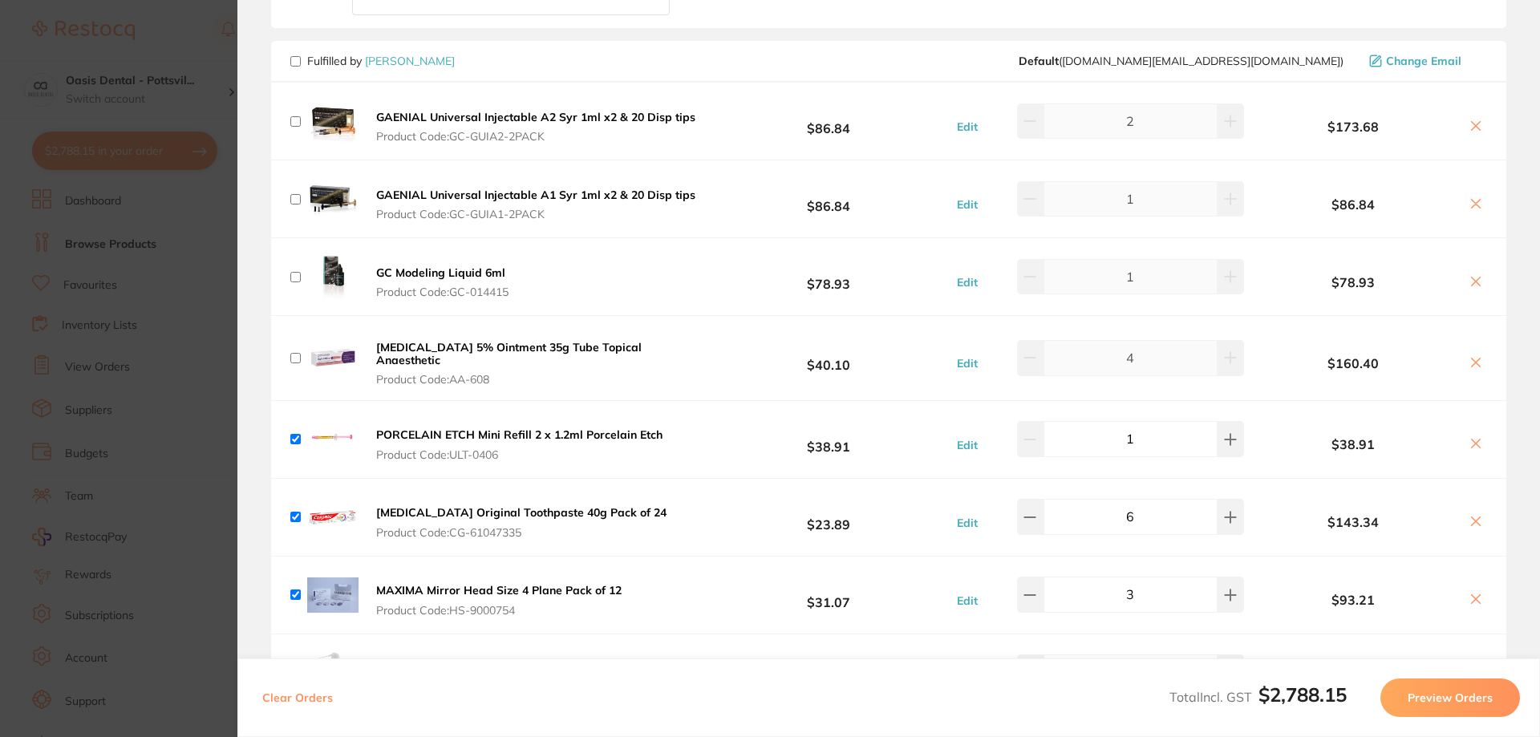
click at [297, 355] on input "checkbox" at bounding box center [295, 358] width 10 height 10
checkbox input "true"
click at [297, 277] on input "checkbox" at bounding box center [295, 277] width 10 height 10
checkbox input "true"
click at [298, 196] on input "checkbox" at bounding box center [295, 199] width 10 height 10
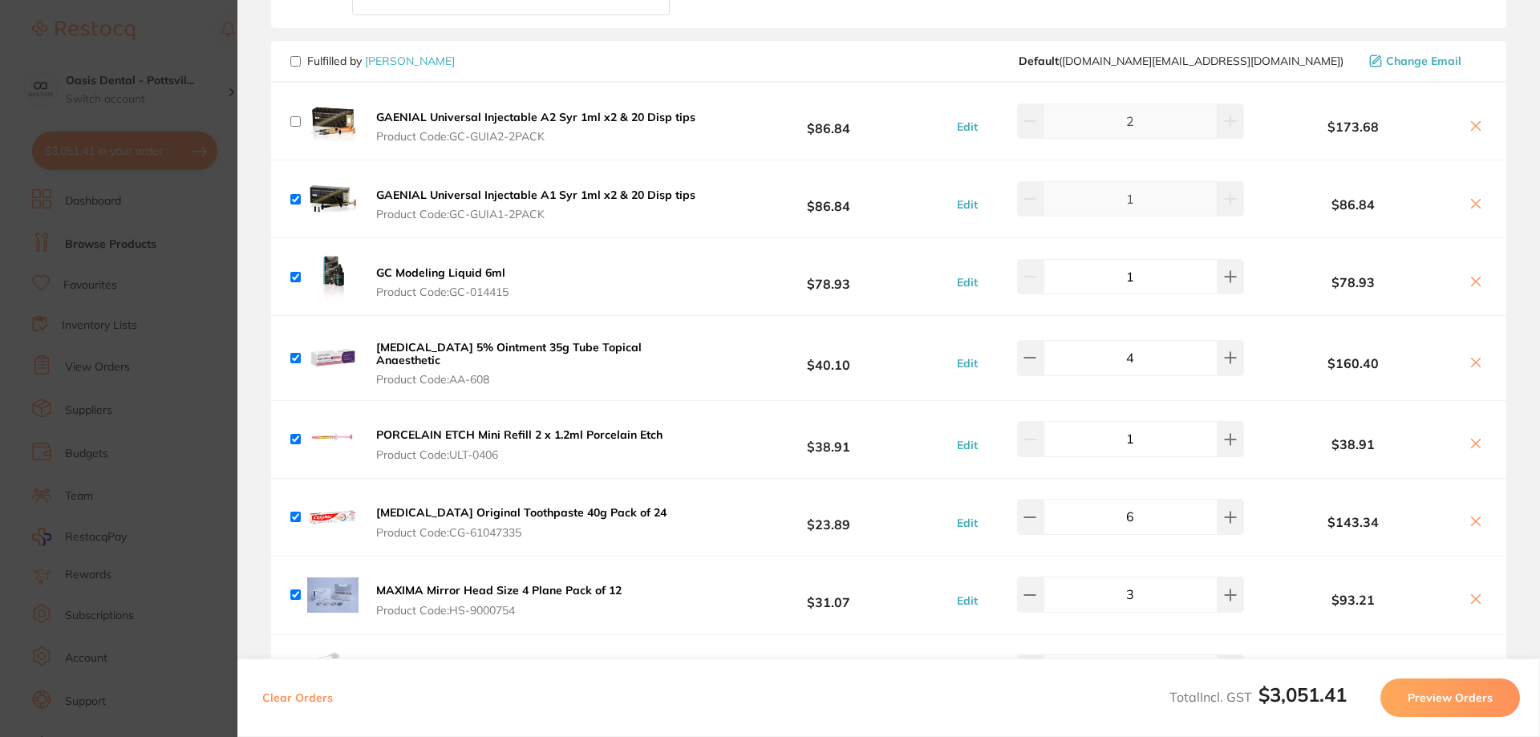
checkbox input "true"
click at [299, 127] on div "GAENIAL Universal Injectable A2 Syr 1ml x2 & 20 Disp tips Product Code: GC-GUIA…" at bounding box center [495, 120] width 410 height 51
click at [299, 122] on input "checkbox" at bounding box center [295, 121] width 10 height 10
checkbox input "true"
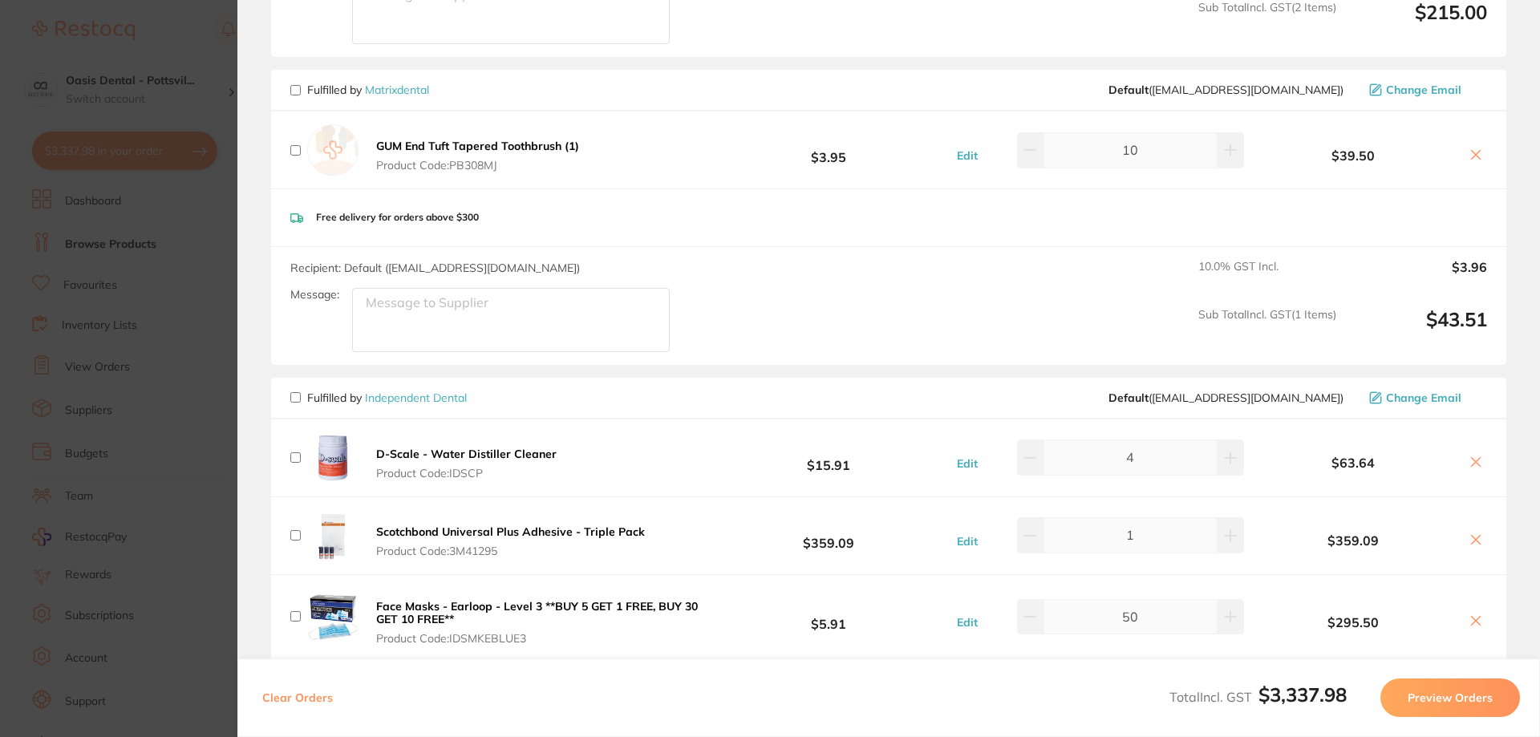
scroll to position [2646, 0]
click at [296, 84] on input "checkbox" at bounding box center [295, 89] width 10 height 10
checkbox input "true"
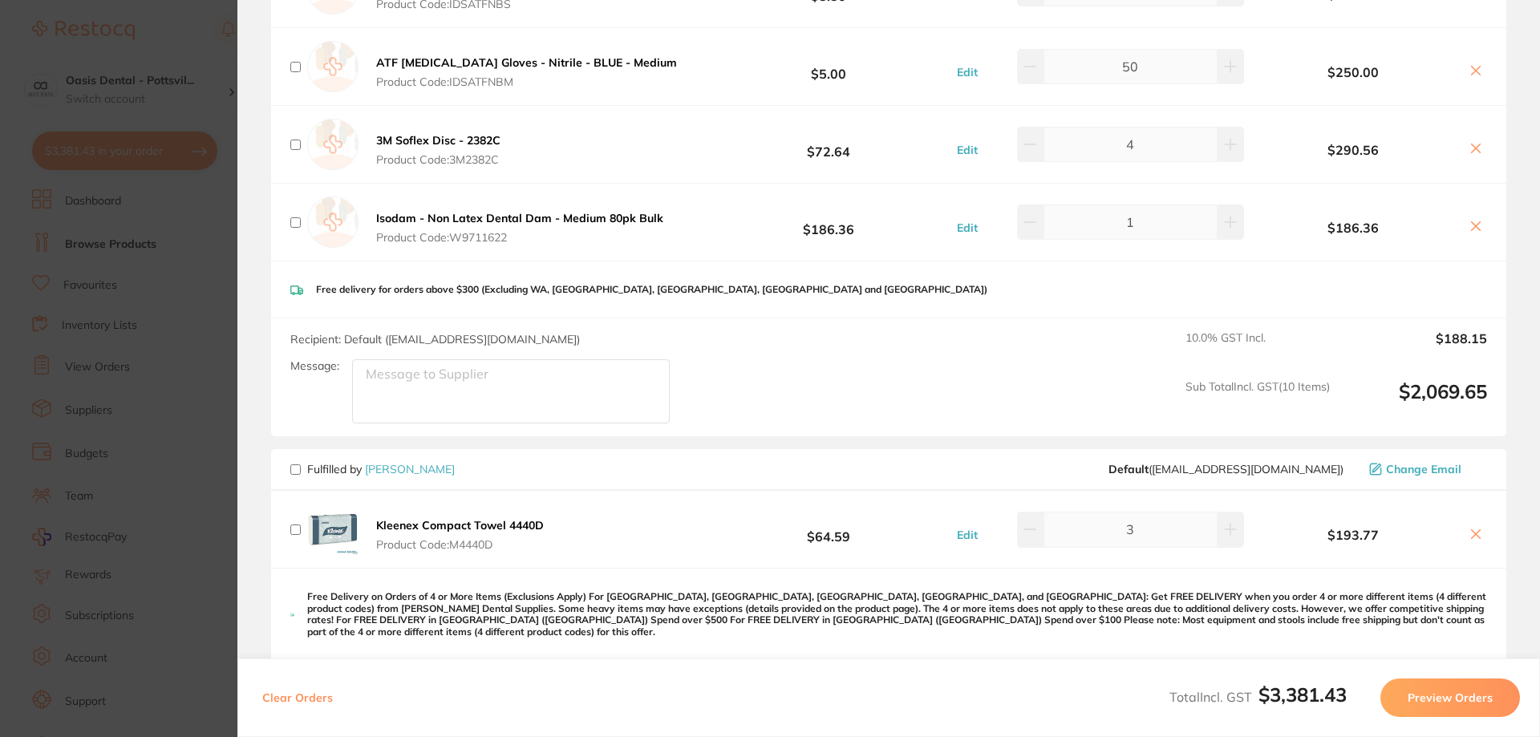
scroll to position [3689, 0]
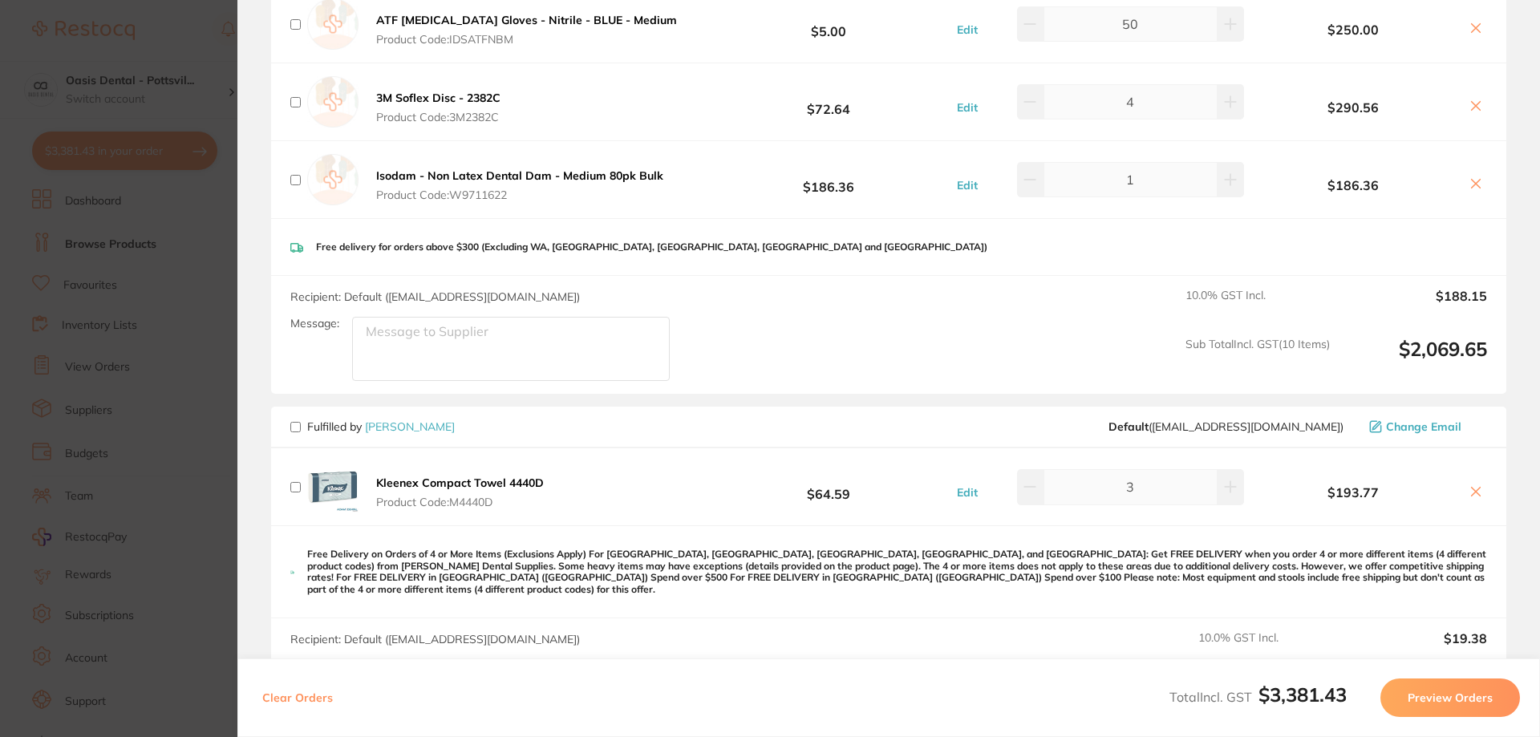
click at [295, 422] on input "checkbox" at bounding box center [295, 427] width 10 height 10
checkbox input "true"
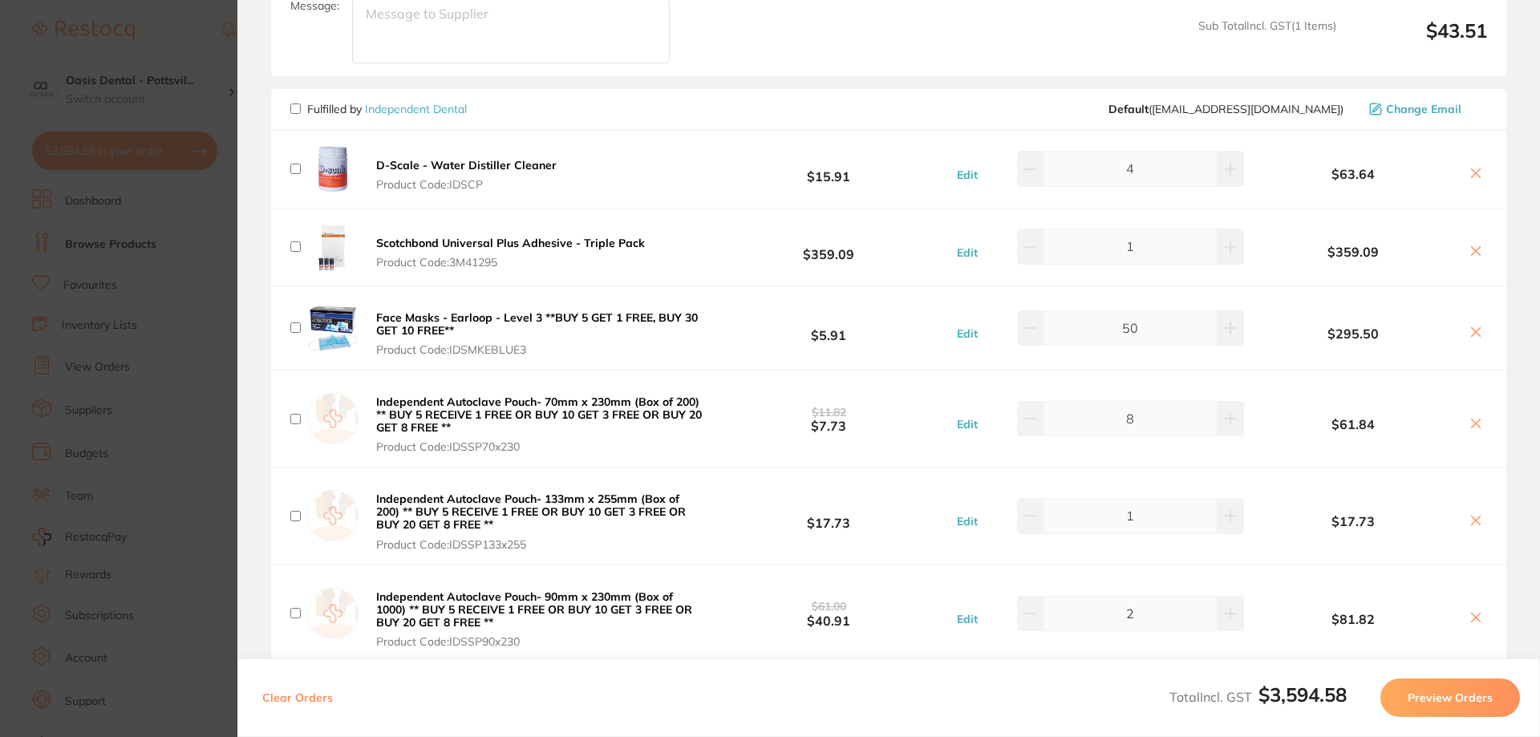
scroll to position [2887, 0]
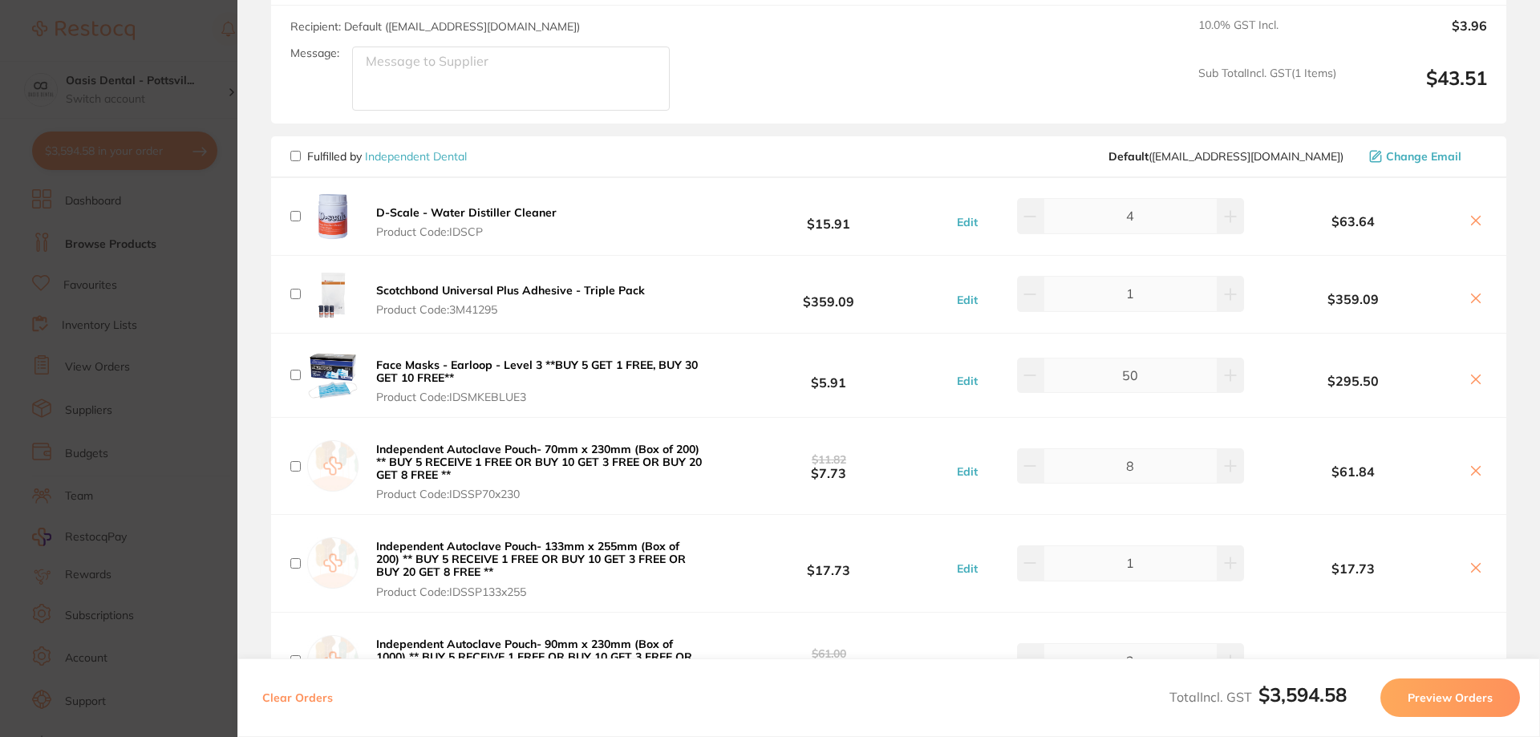
click at [293, 151] on input "checkbox" at bounding box center [295, 156] width 10 height 10
checkbox input "true"
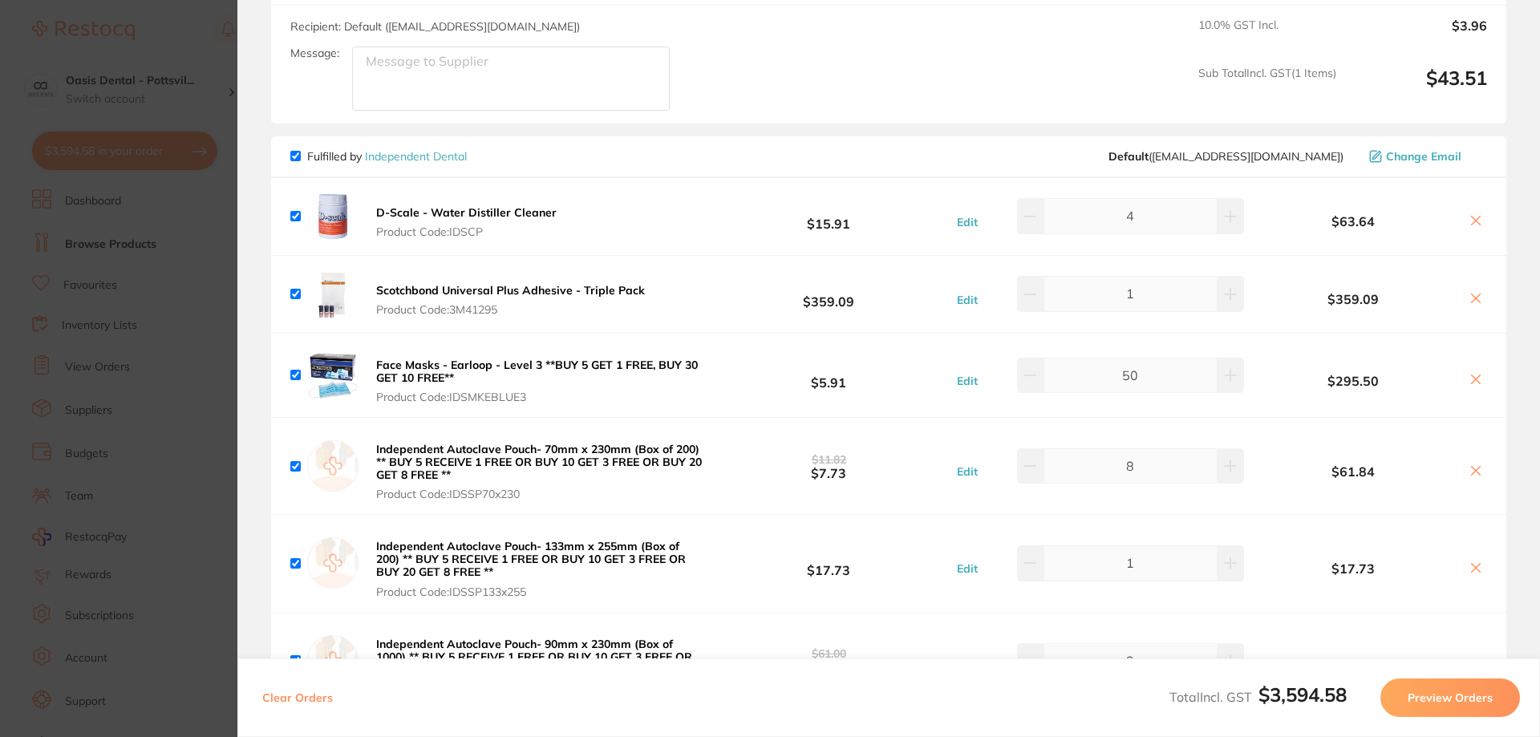
checkbox input "true"
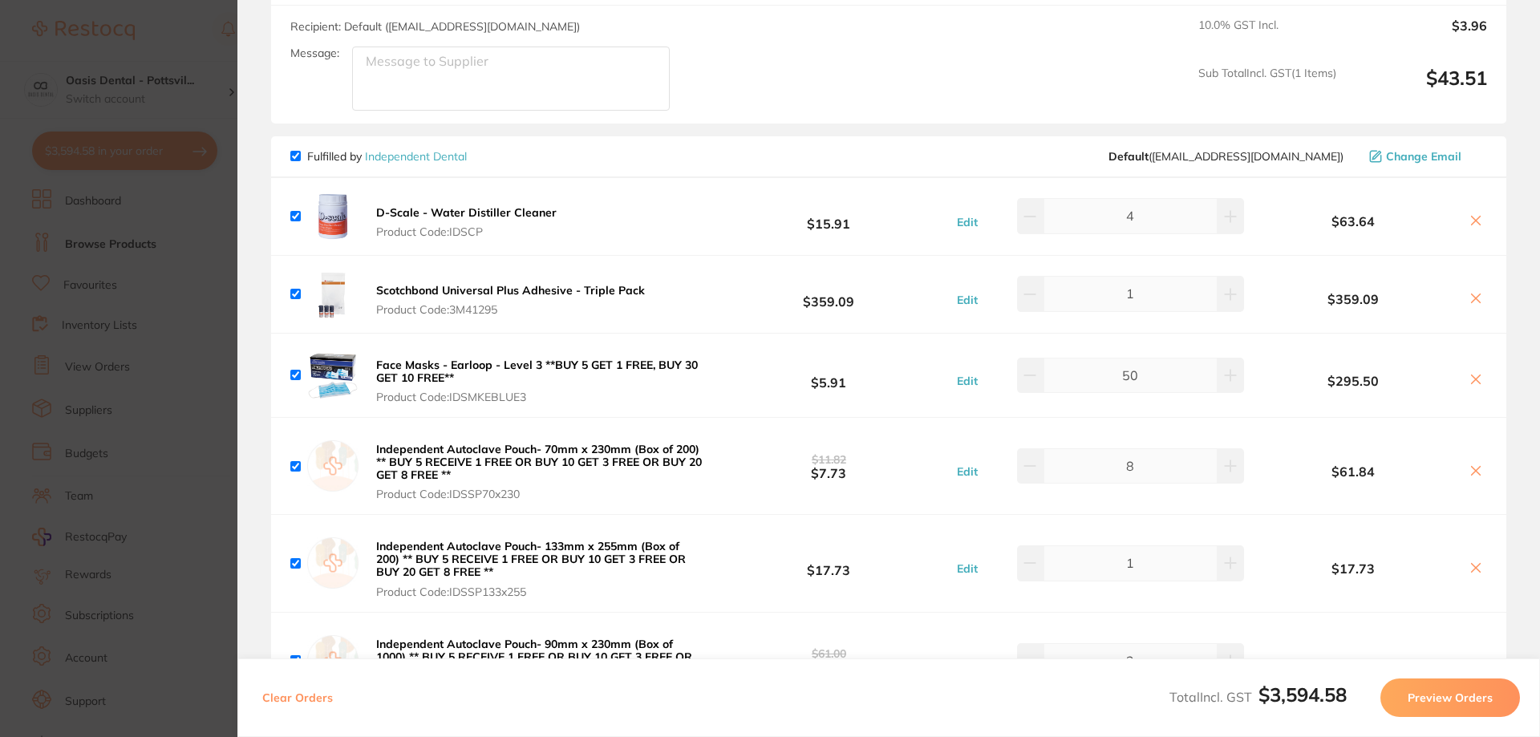
checkbox input "true"
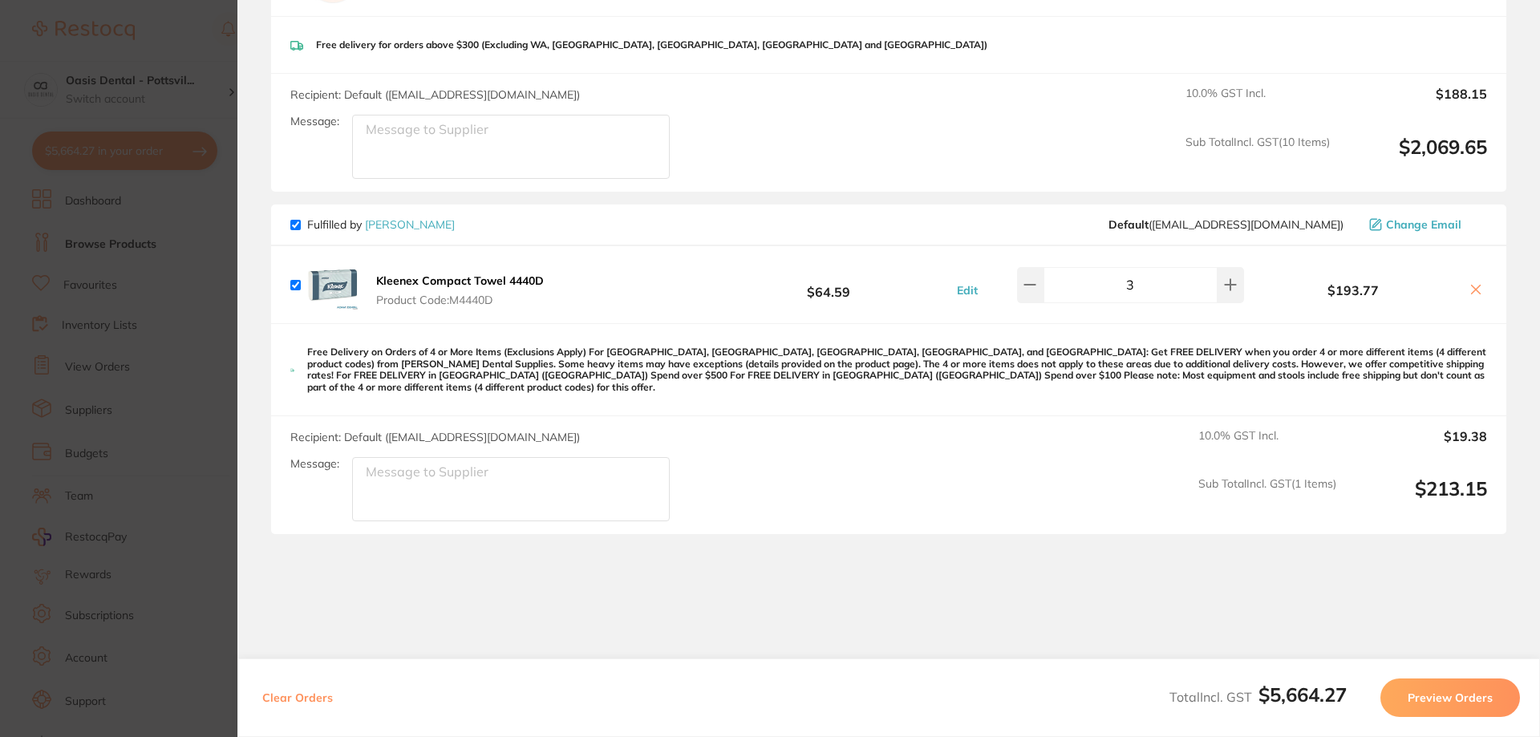
scroll to position [3924, 0]
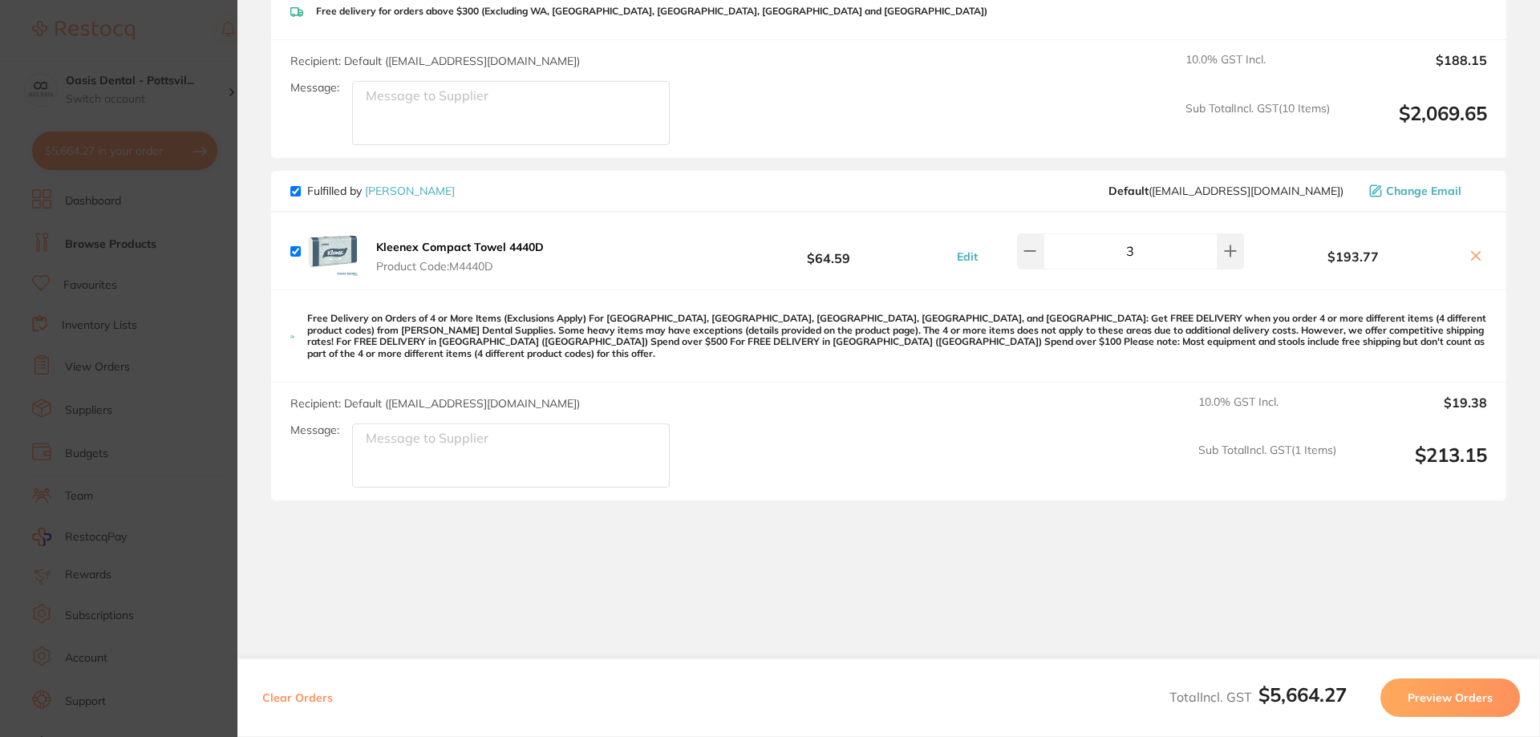
click at [1465, 701] on button "Preview Orders" at bounding box center [1450, 697] width 140 height 38
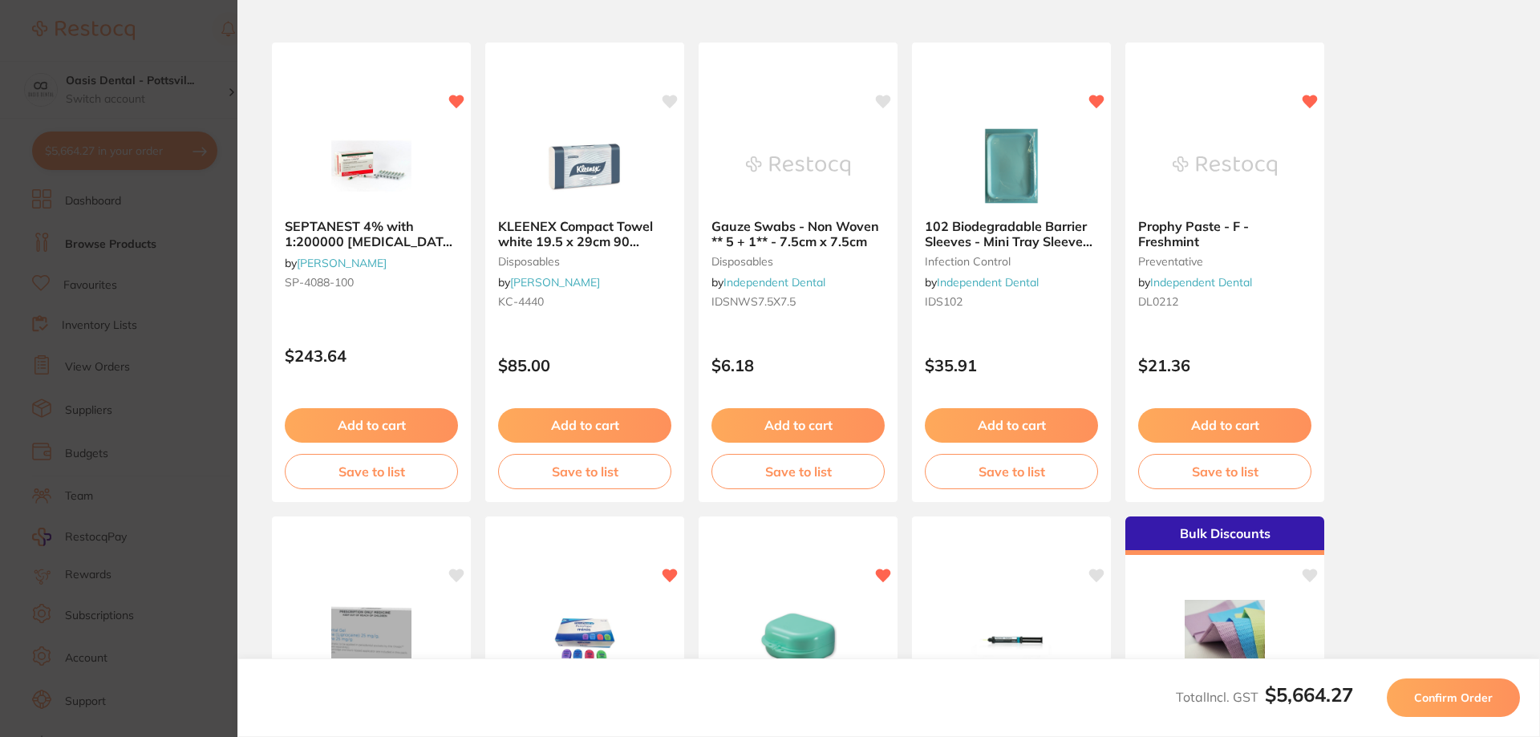
scroll to position [0, 0]
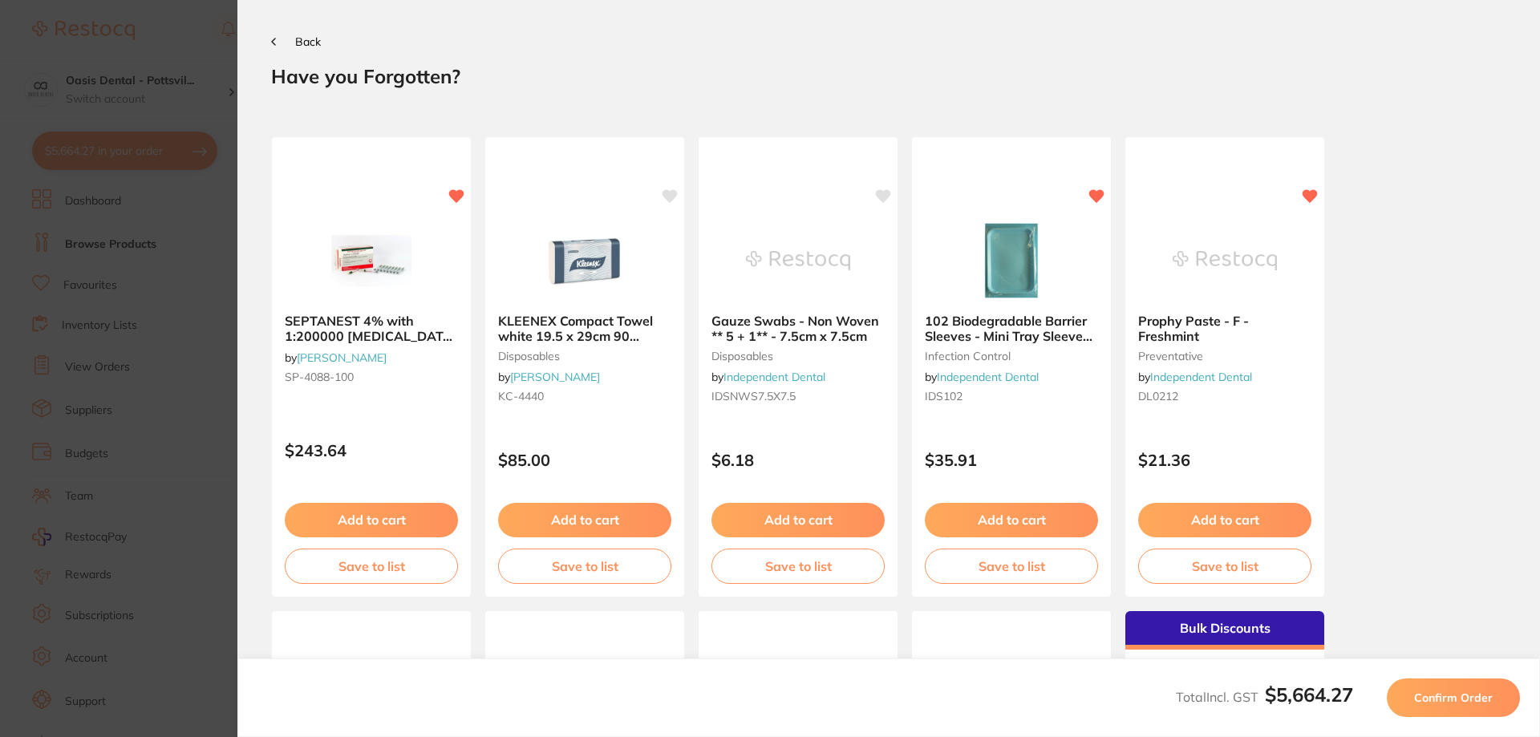
click at [1477, 700] on span "Confirm Order" at bounding box center [1453, 697] width 79 height 14
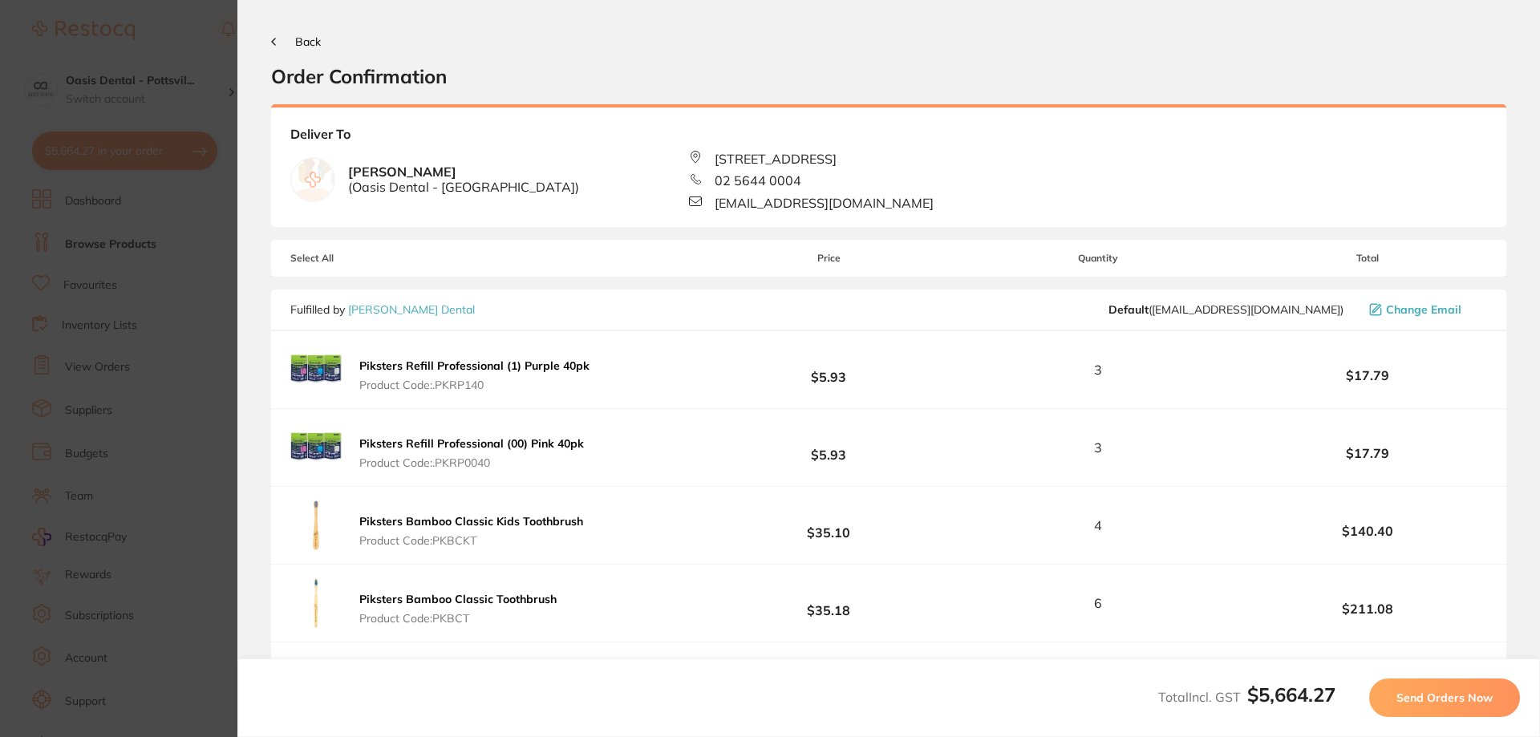
click at [1461, 696] on span "Send Orders Now" at bounding box center [1444, 697] width 96 height 14
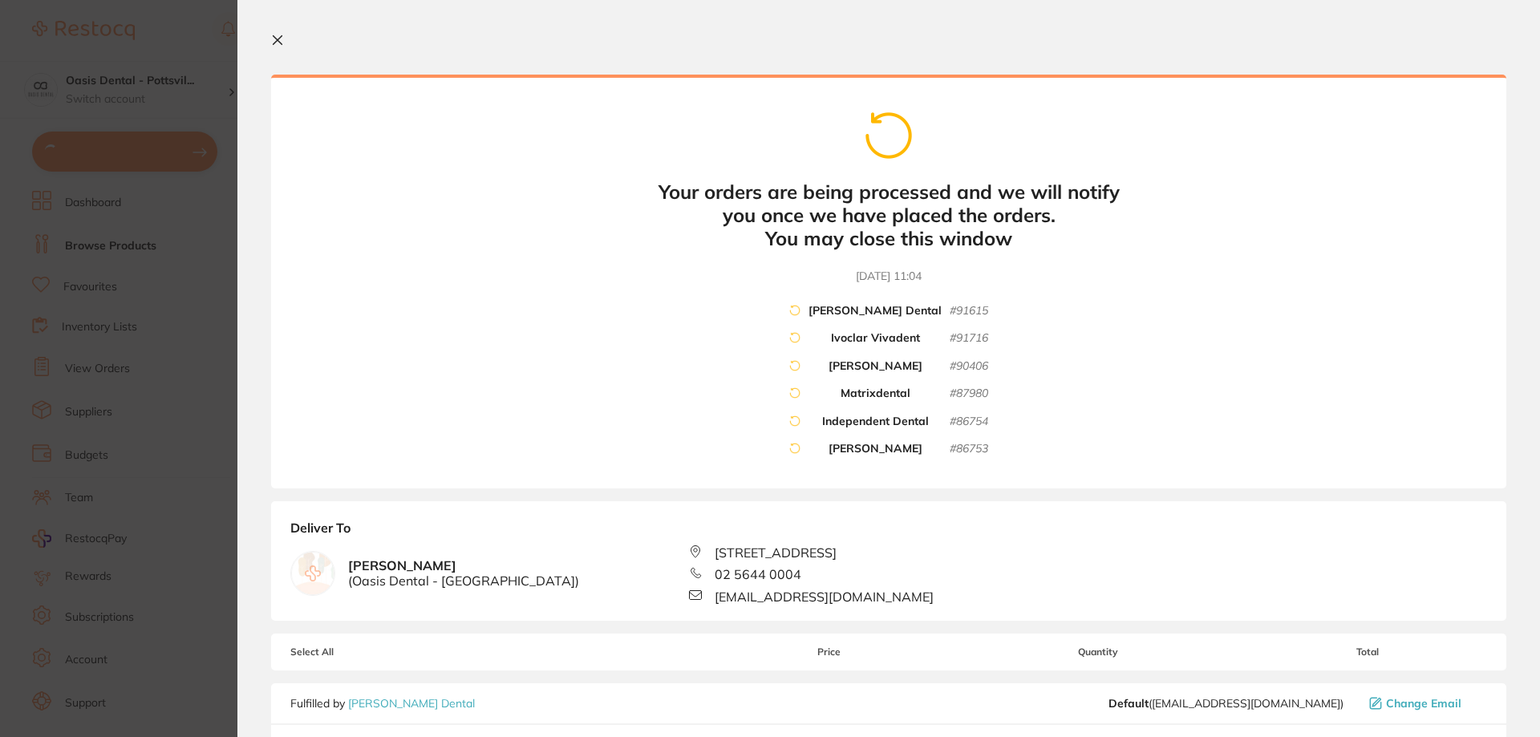
click at [281, 42] on icon at bounding box center [277, 40] width 13 height 13
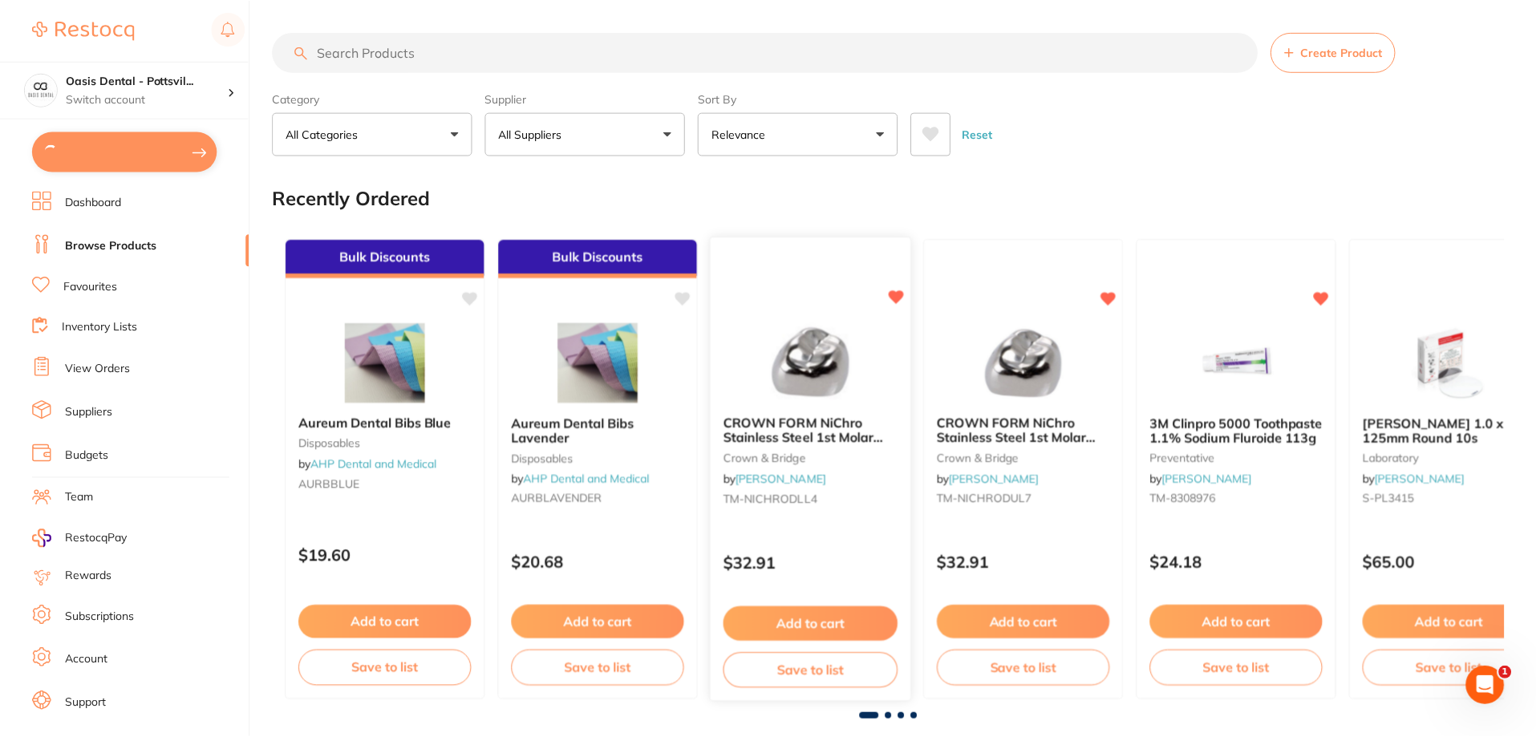
scroll to position [1, 0]
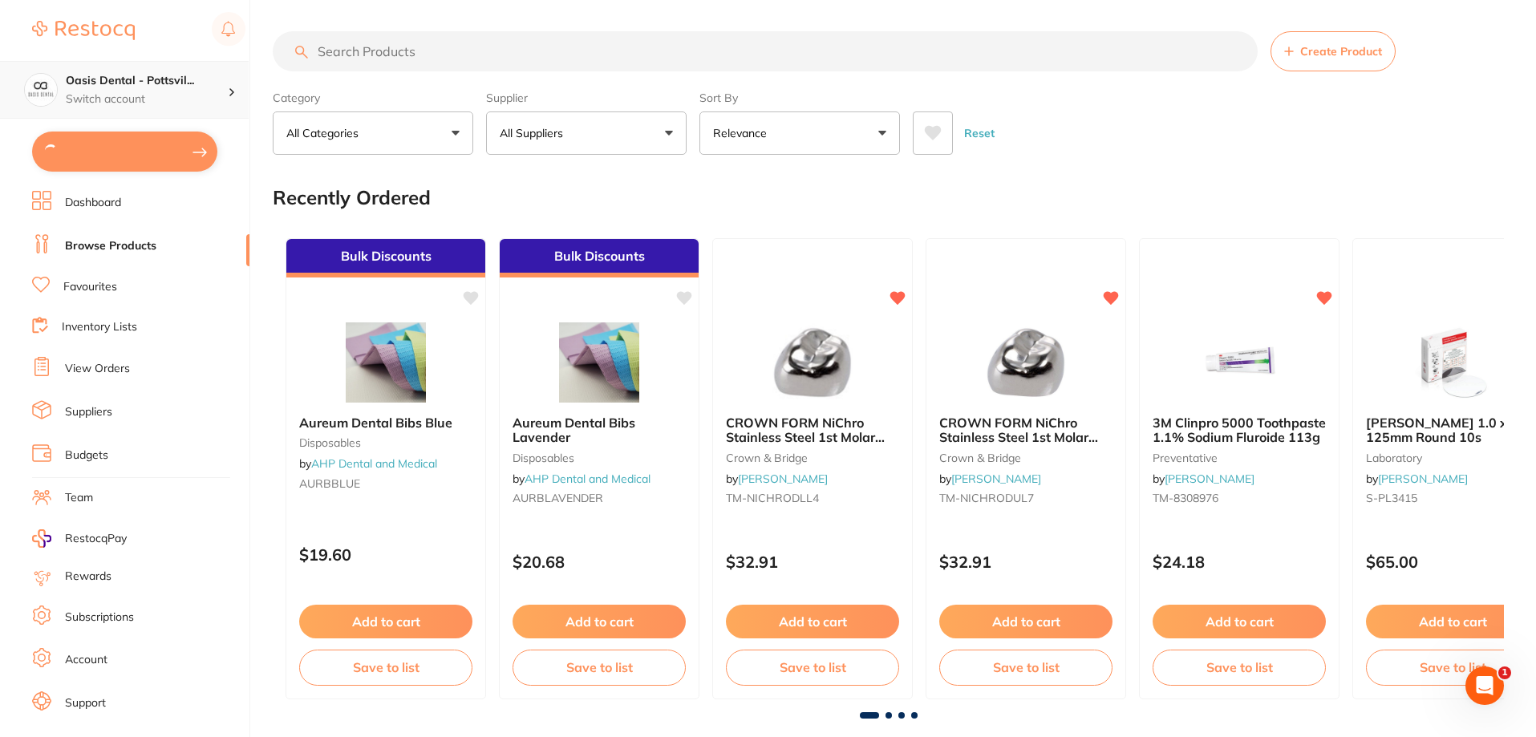
click at [169, 83] on h4 "Oasis Dental - Pottsvil..." at bounding box center [147, 81] width 162 height 16
click at [115, 136] on h4 "Oasis Dental - [GEOGRAPHIC_DATA]" at bounding box center [138, 138] width 152 height 31
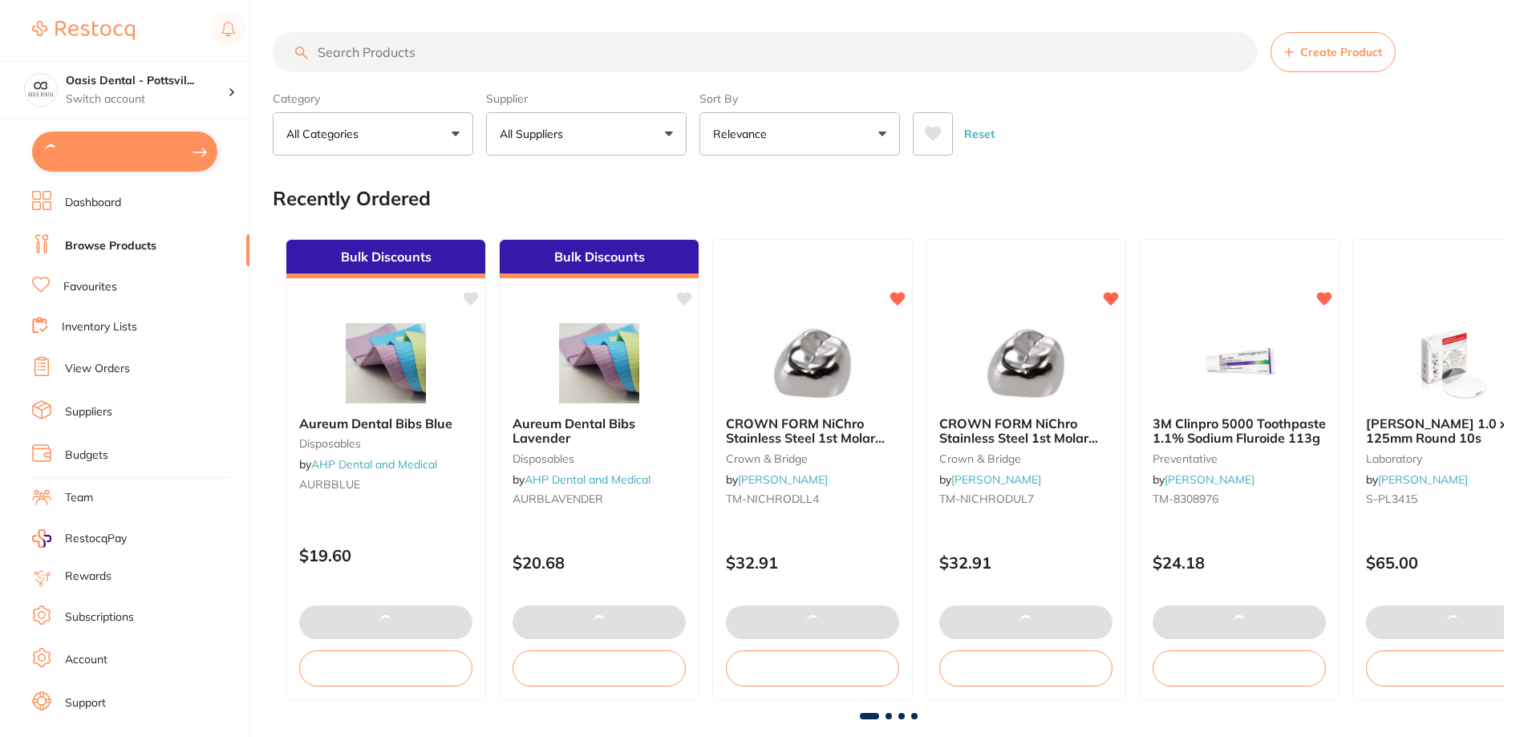
click at [197, 157] on button at bounding box center [124, 152] width 185 height 40
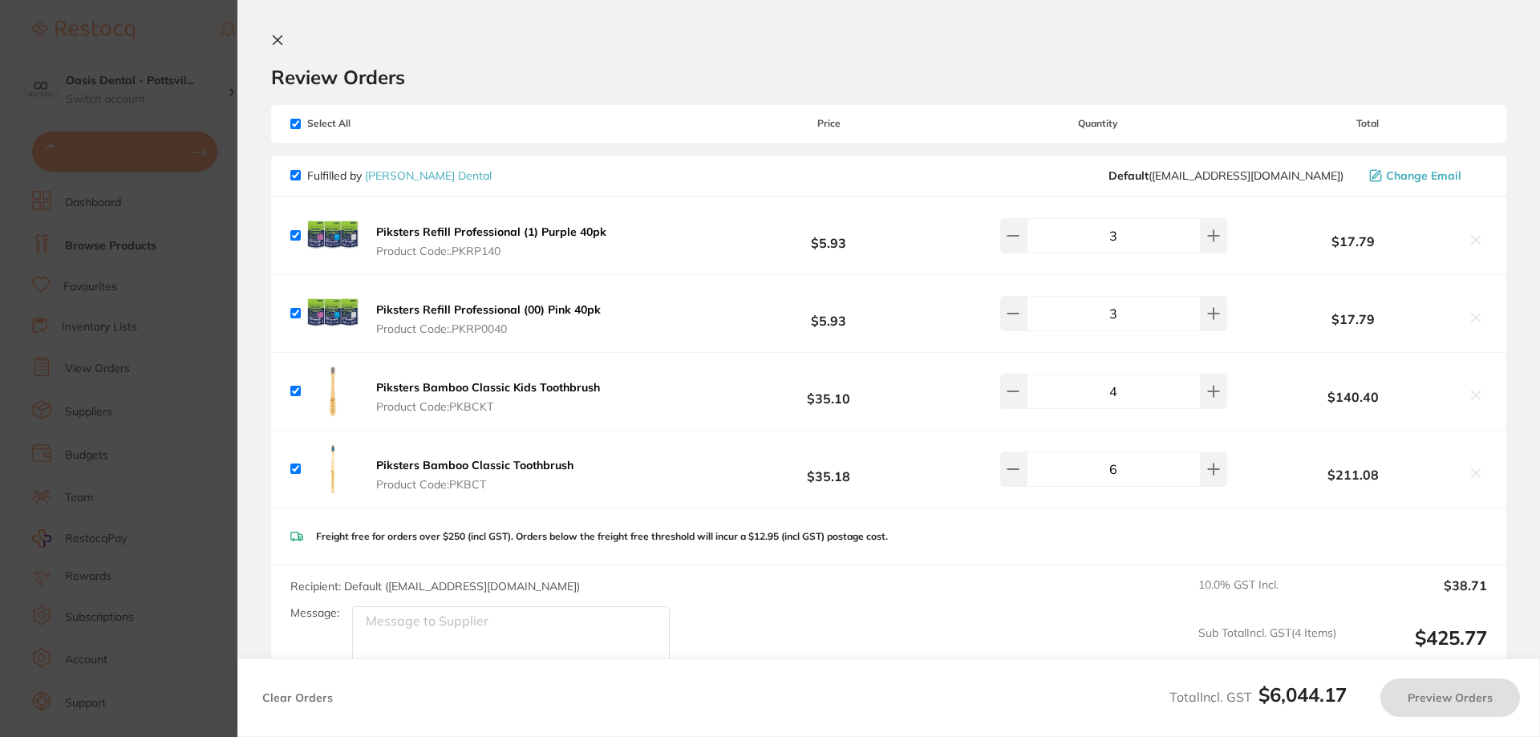
checkbox input "true"
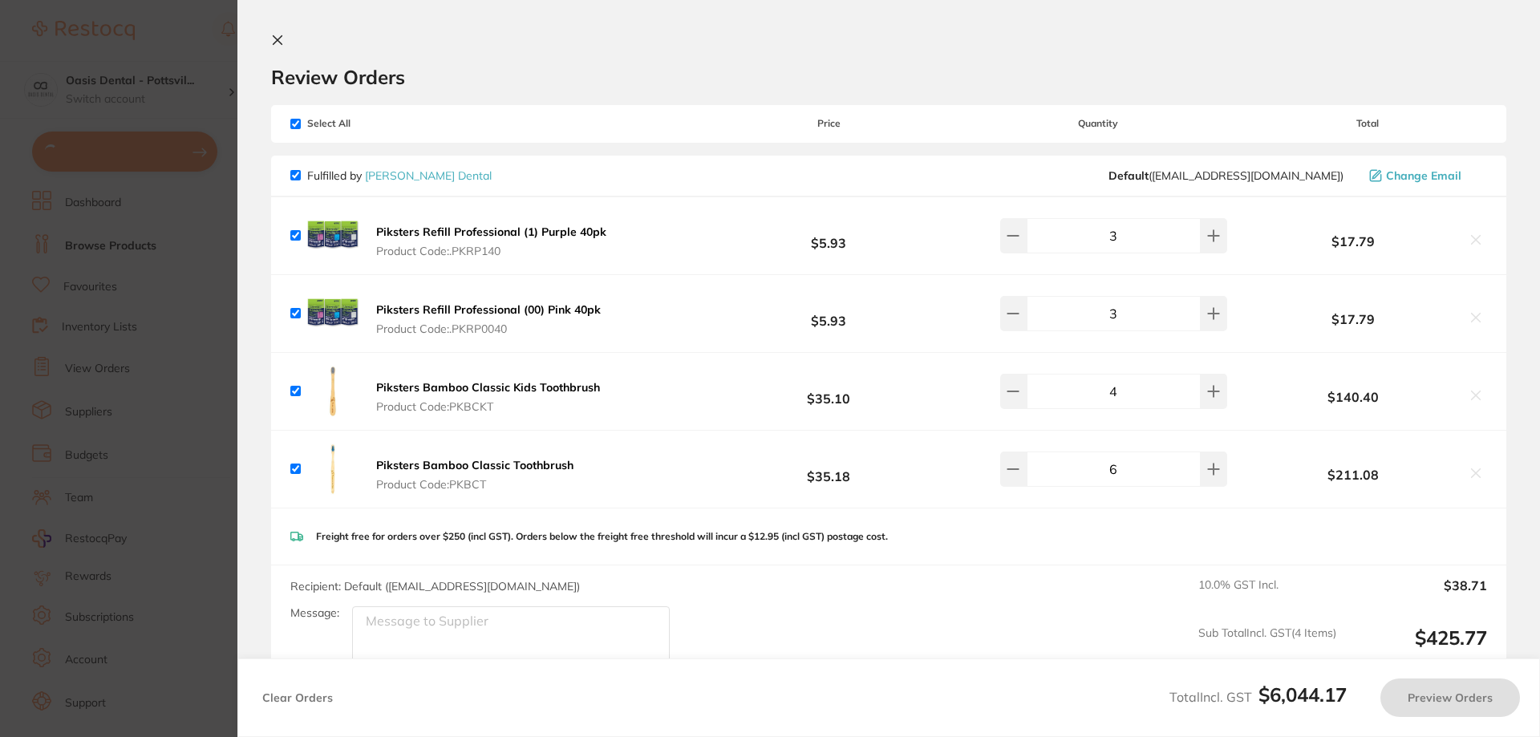
checkbox input "true"
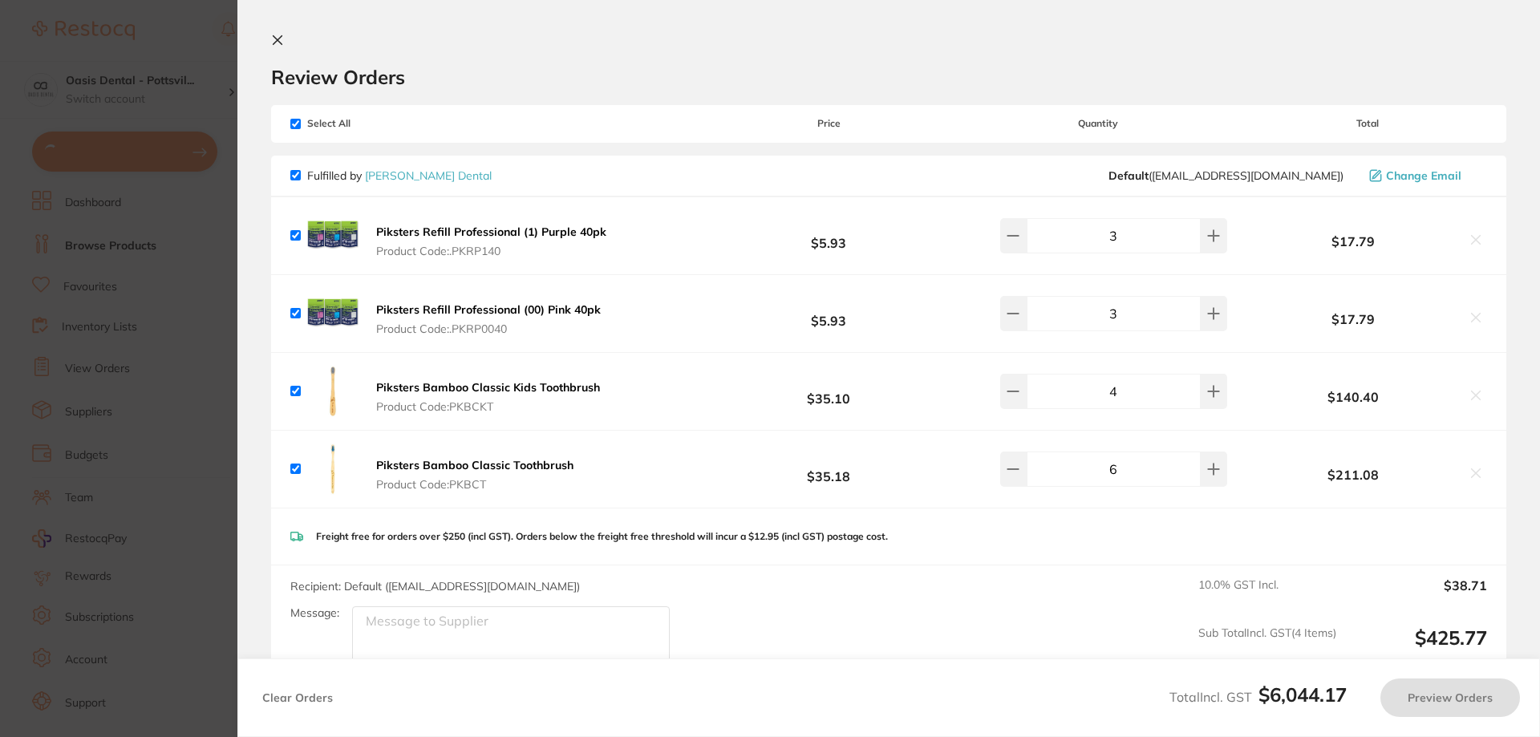
checkbox input "true"
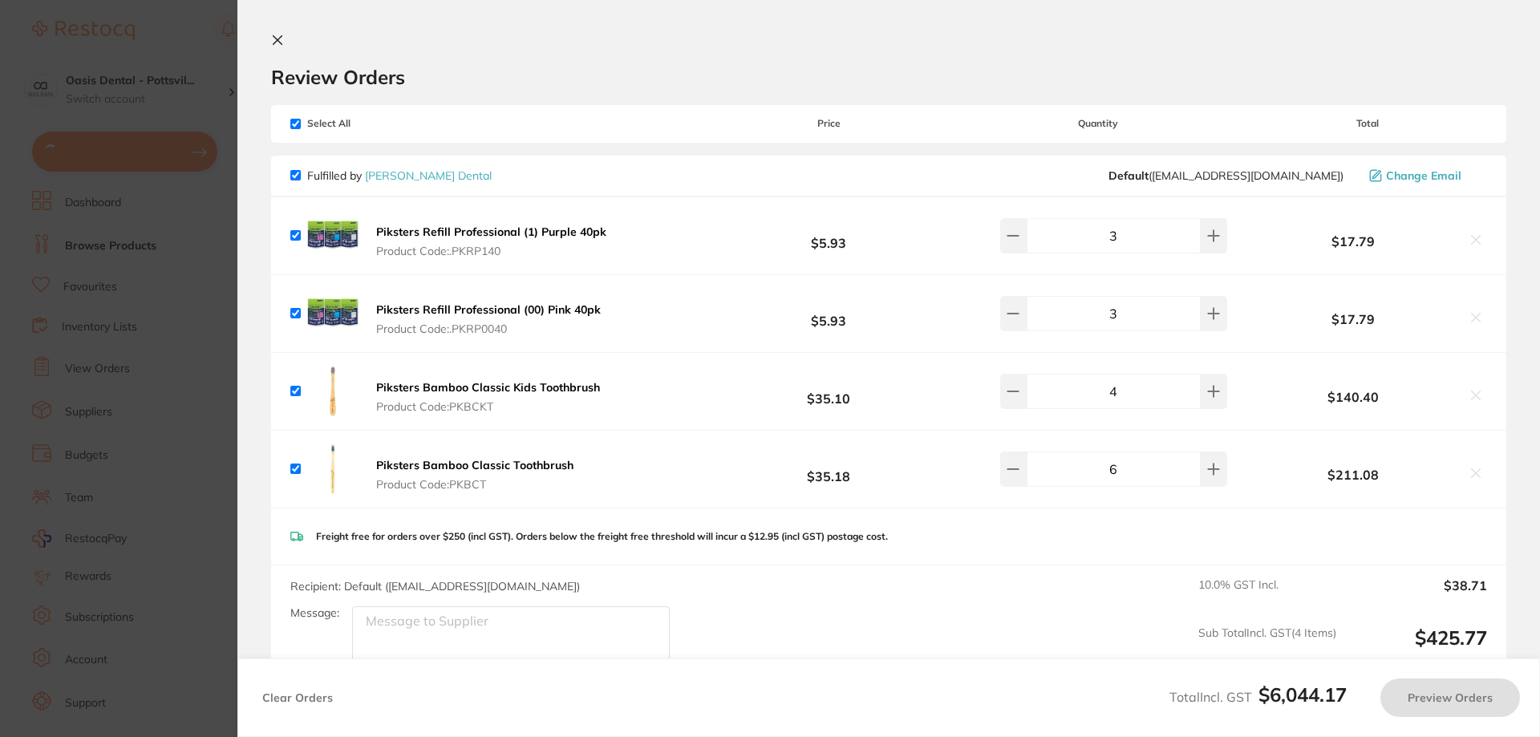
checkbox input "true"
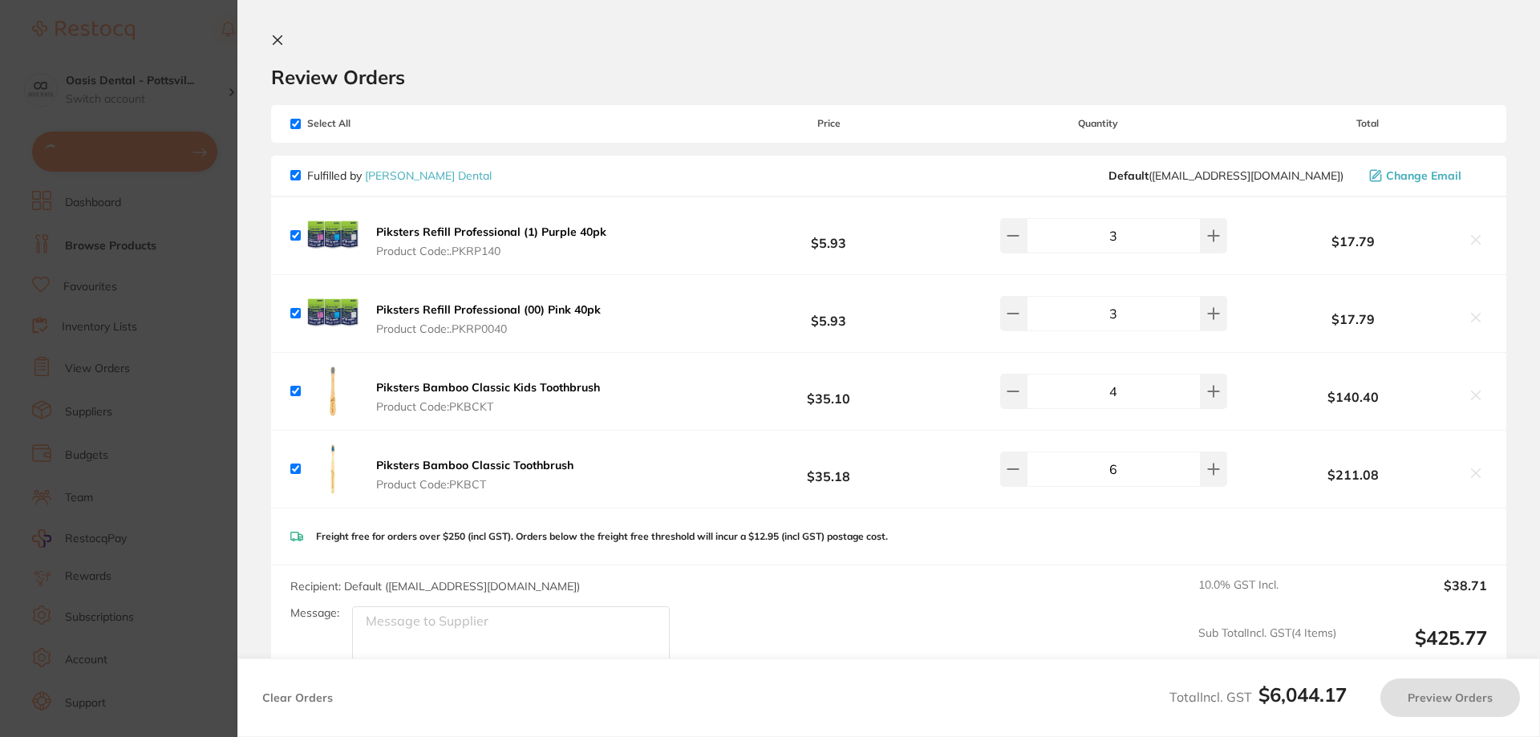
checkbox input "true"
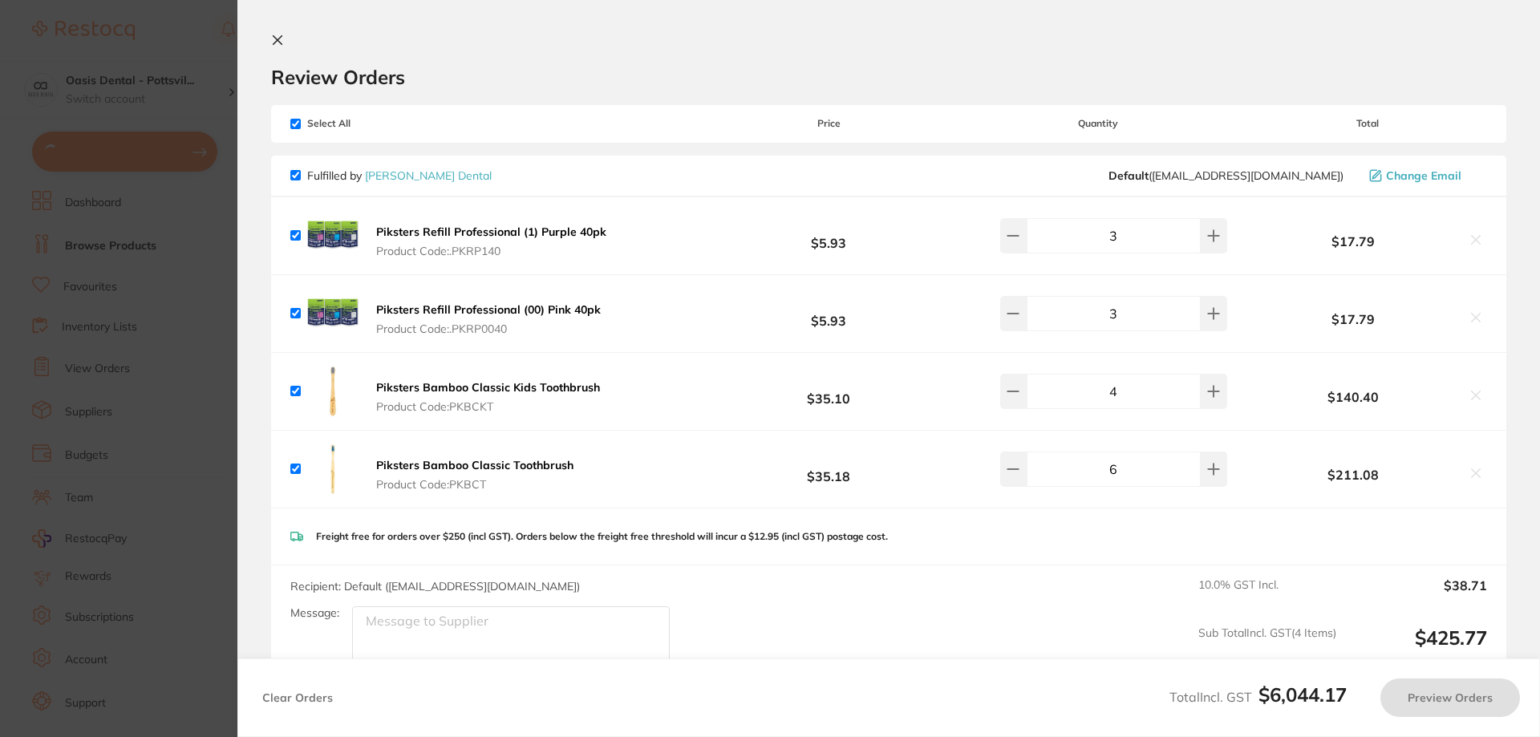
checkbox input "true"
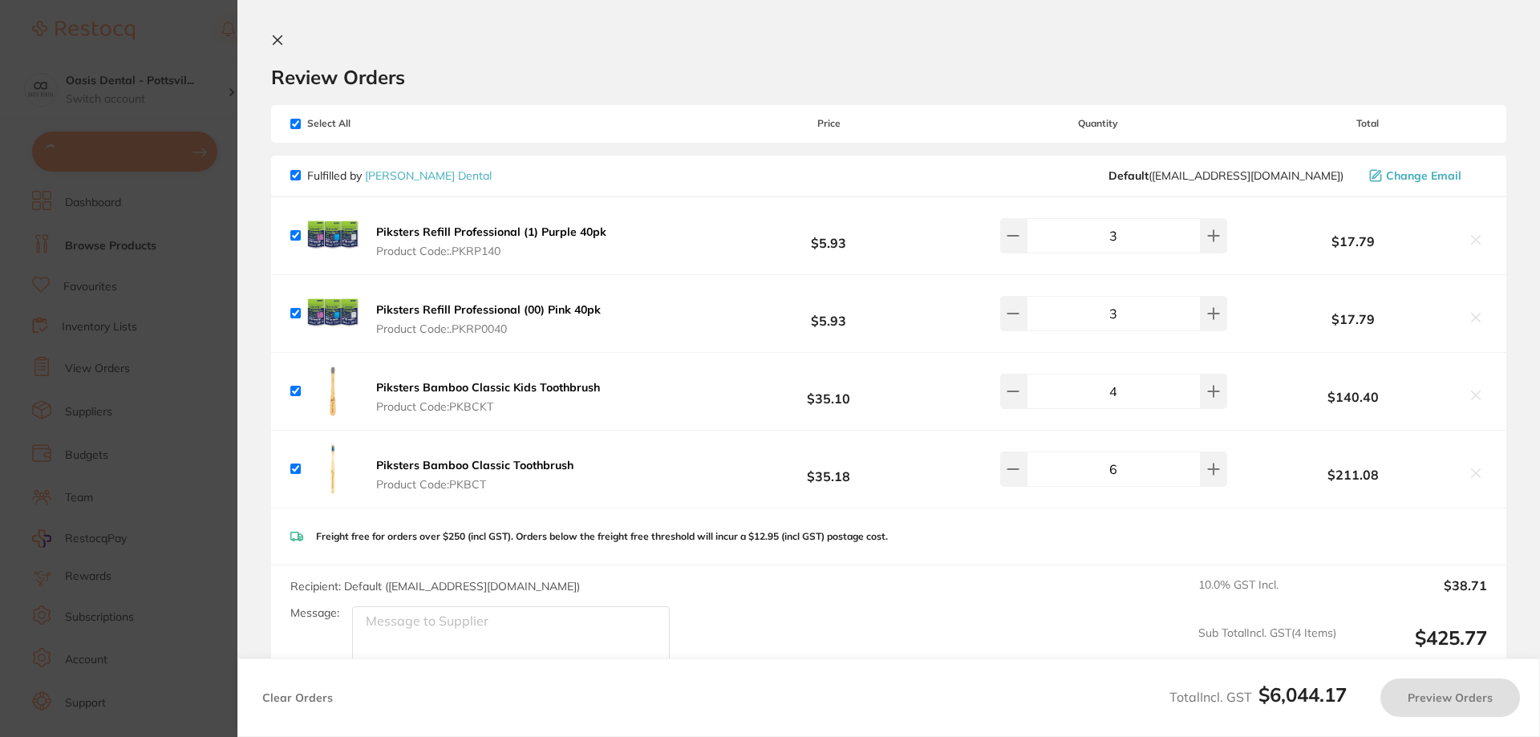
checkbox input "true"
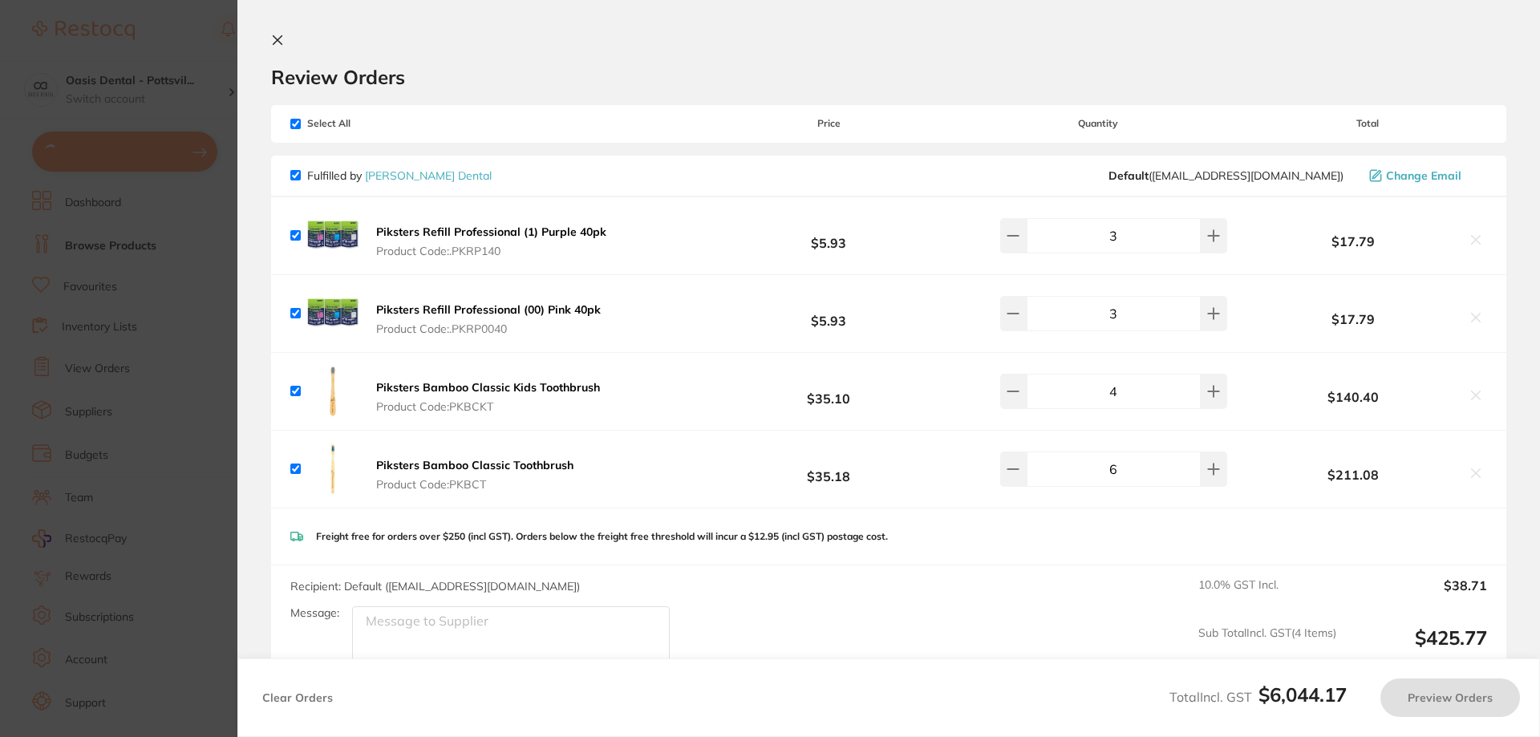
checkbox input "true"
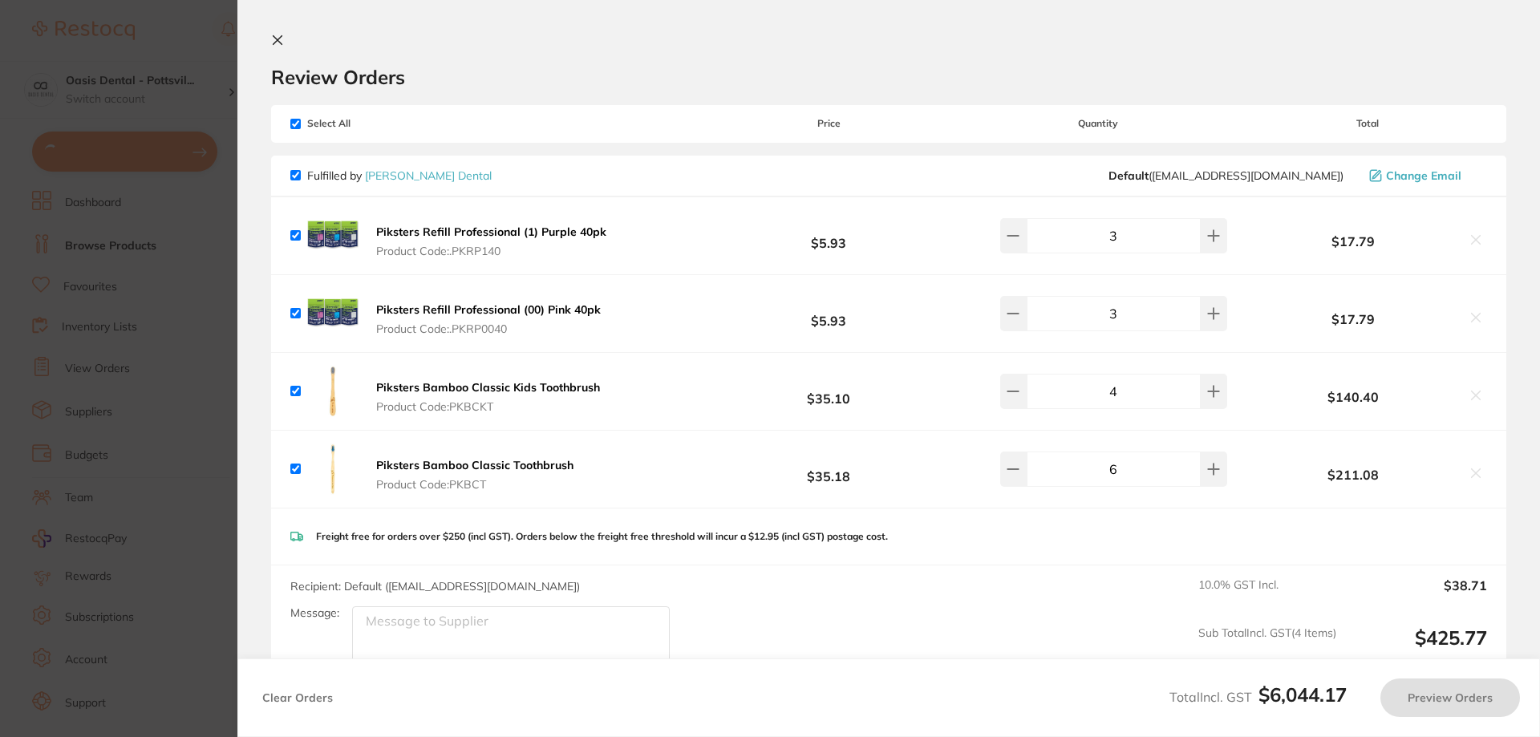
checkbox input "true"
click at [275, 46] on icon at bounding box center [277, 40] width 13 height 13
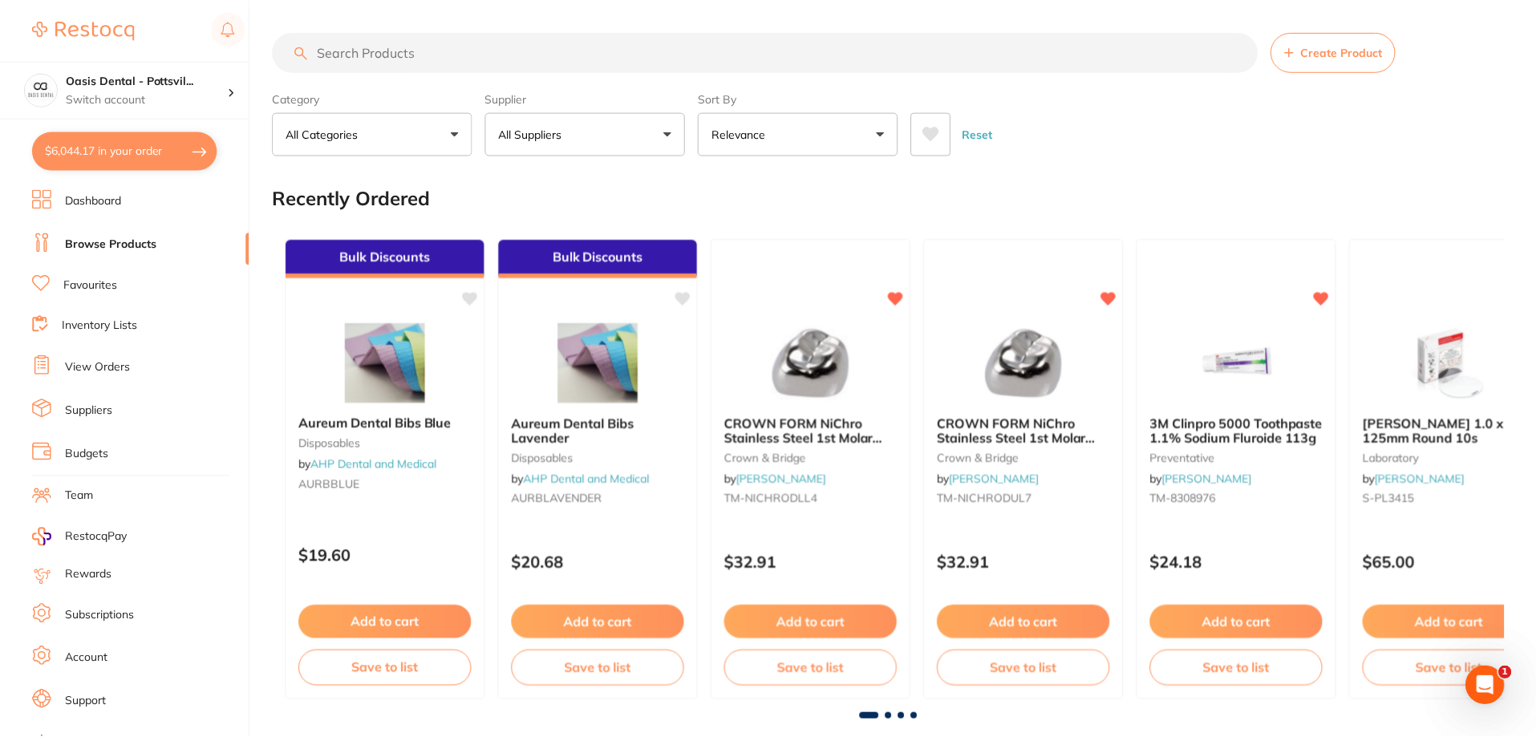
scroll to position [1, 0]
click at [101, 366] on link "View Orders" at bounding box center [97, 367] width 65 height 16
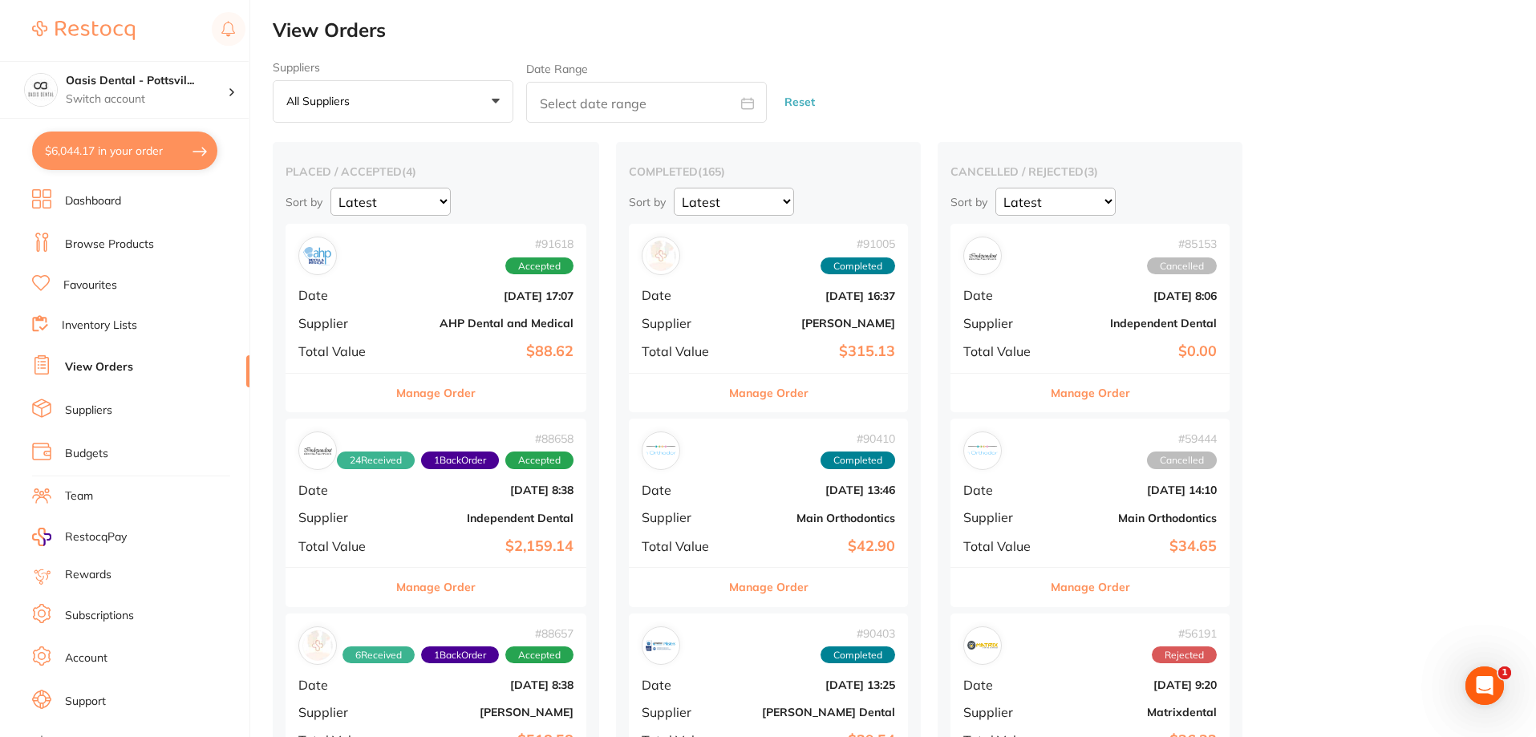
click at [105, 155] on button "$6,044.17 in your order" at bounding box center [124, 151] width 185 height 38
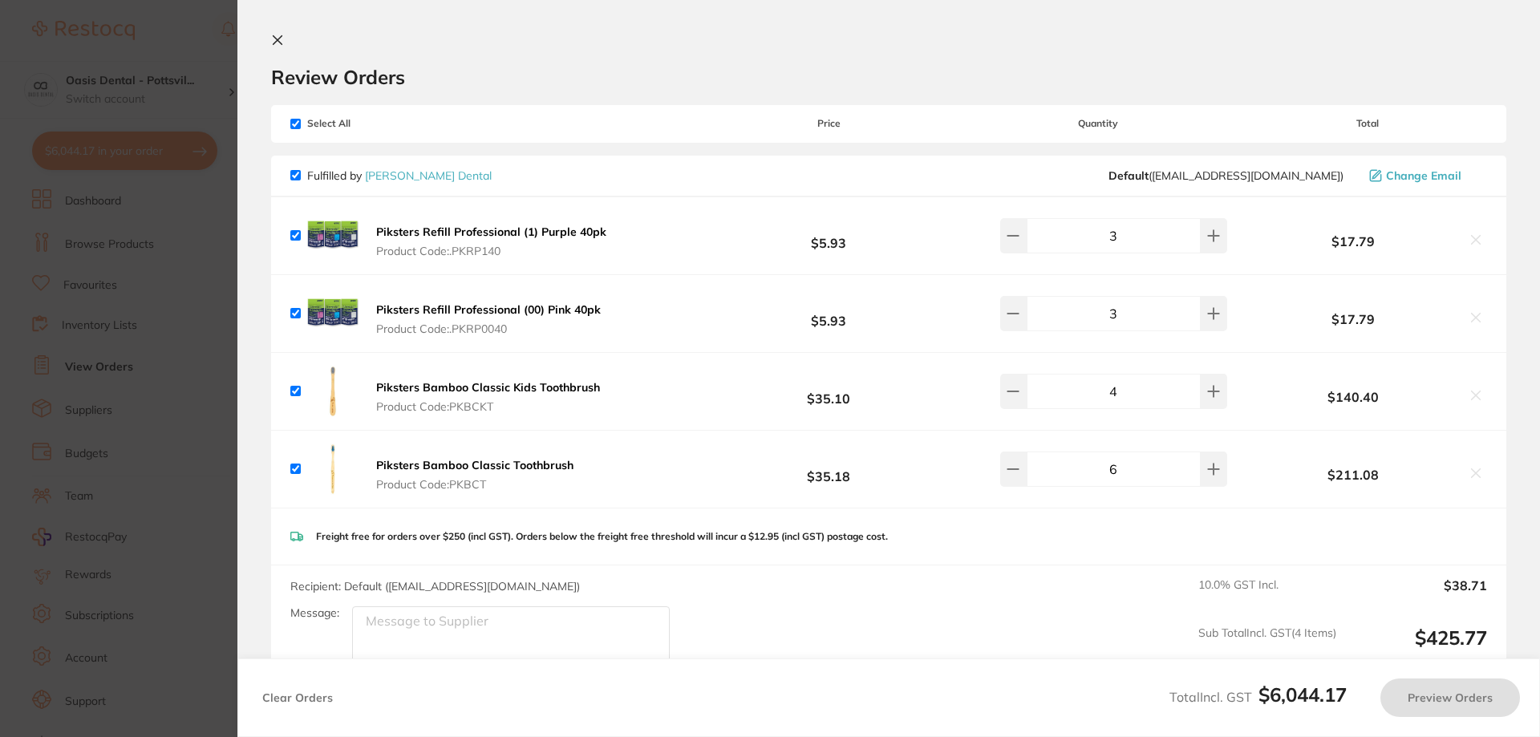
checkbox input "true"
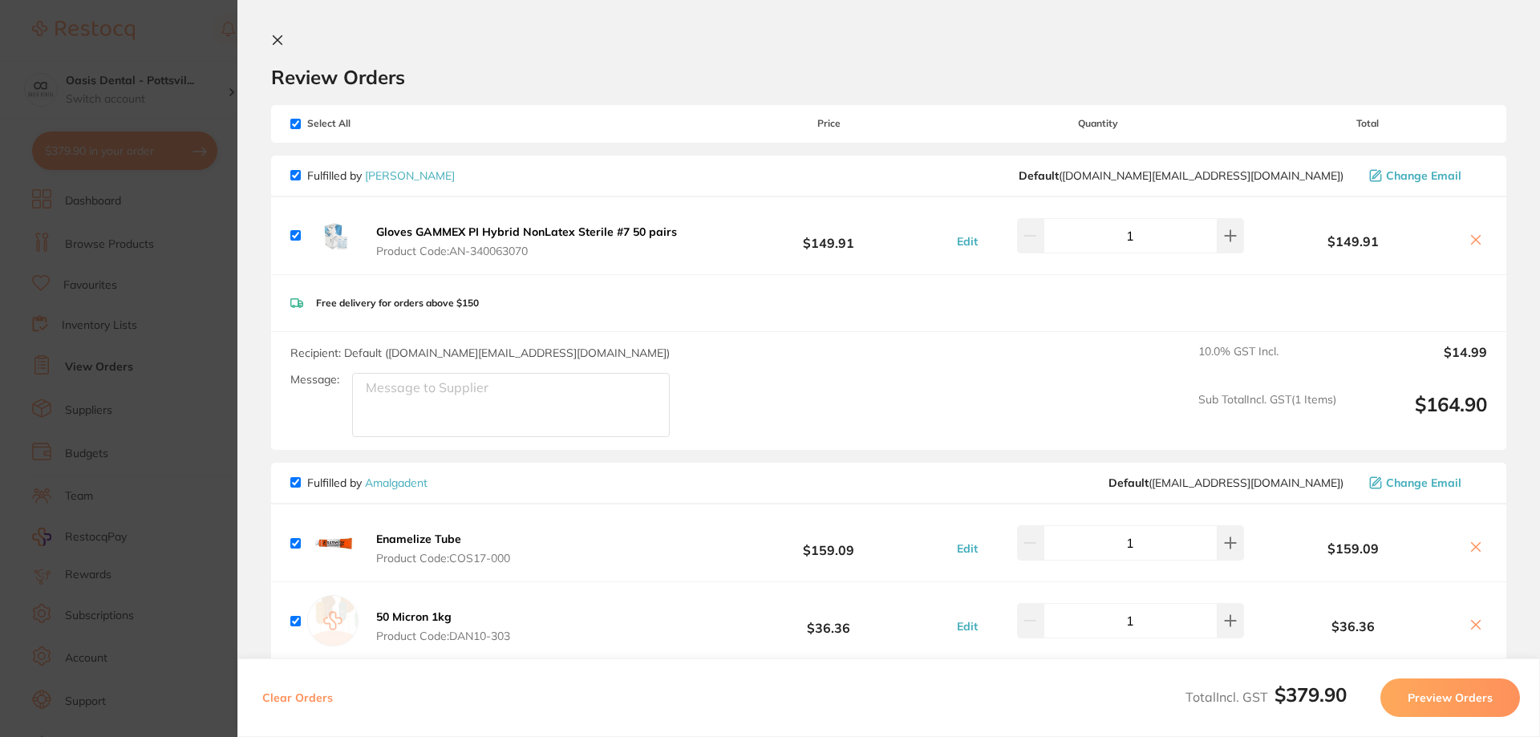
click at [291, 38] on div "Review Orders" at bounding box center [888, 61] width 1235 height 55
click at [274, 38] on icon at bounding box center [277, 40] width 9 height 9
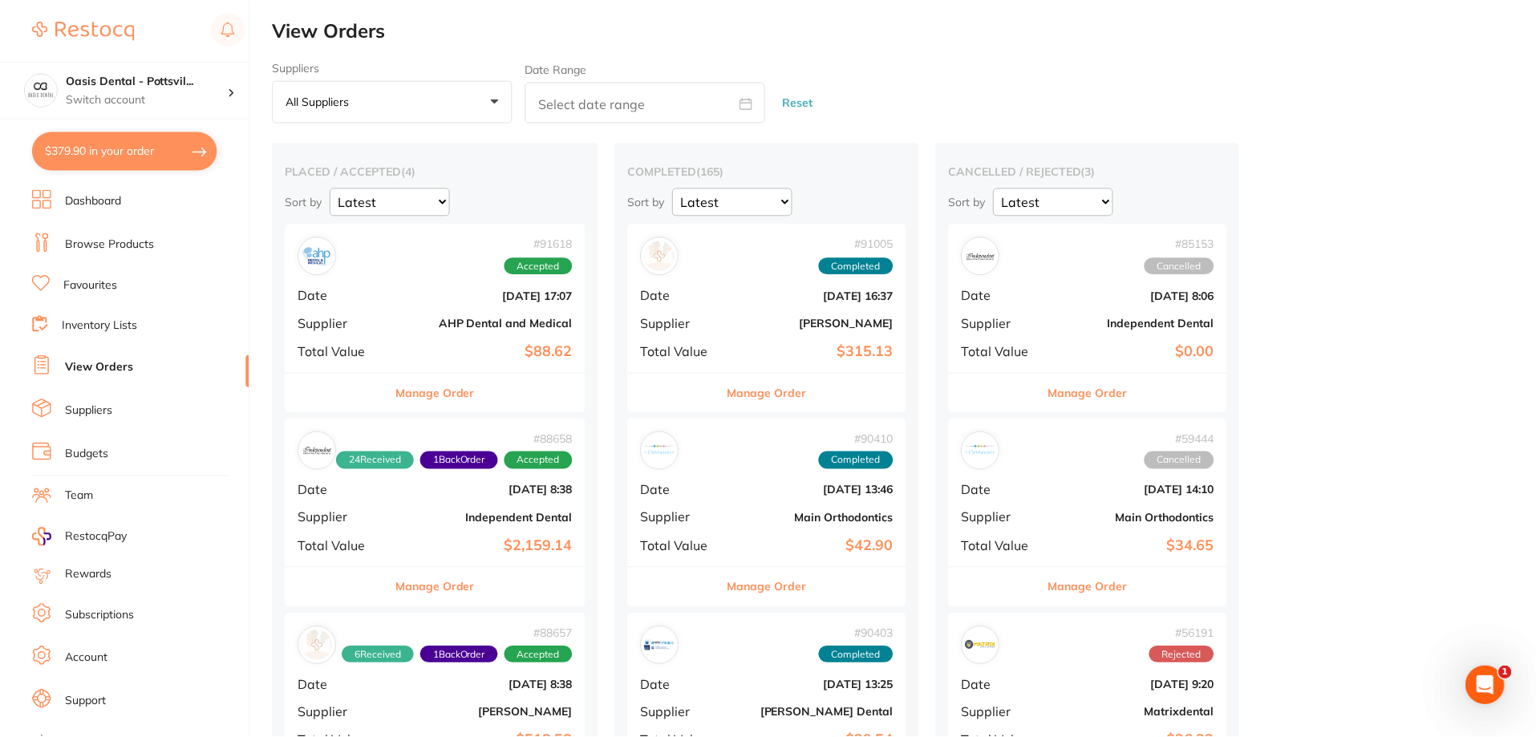
scroll to position [2, 0]
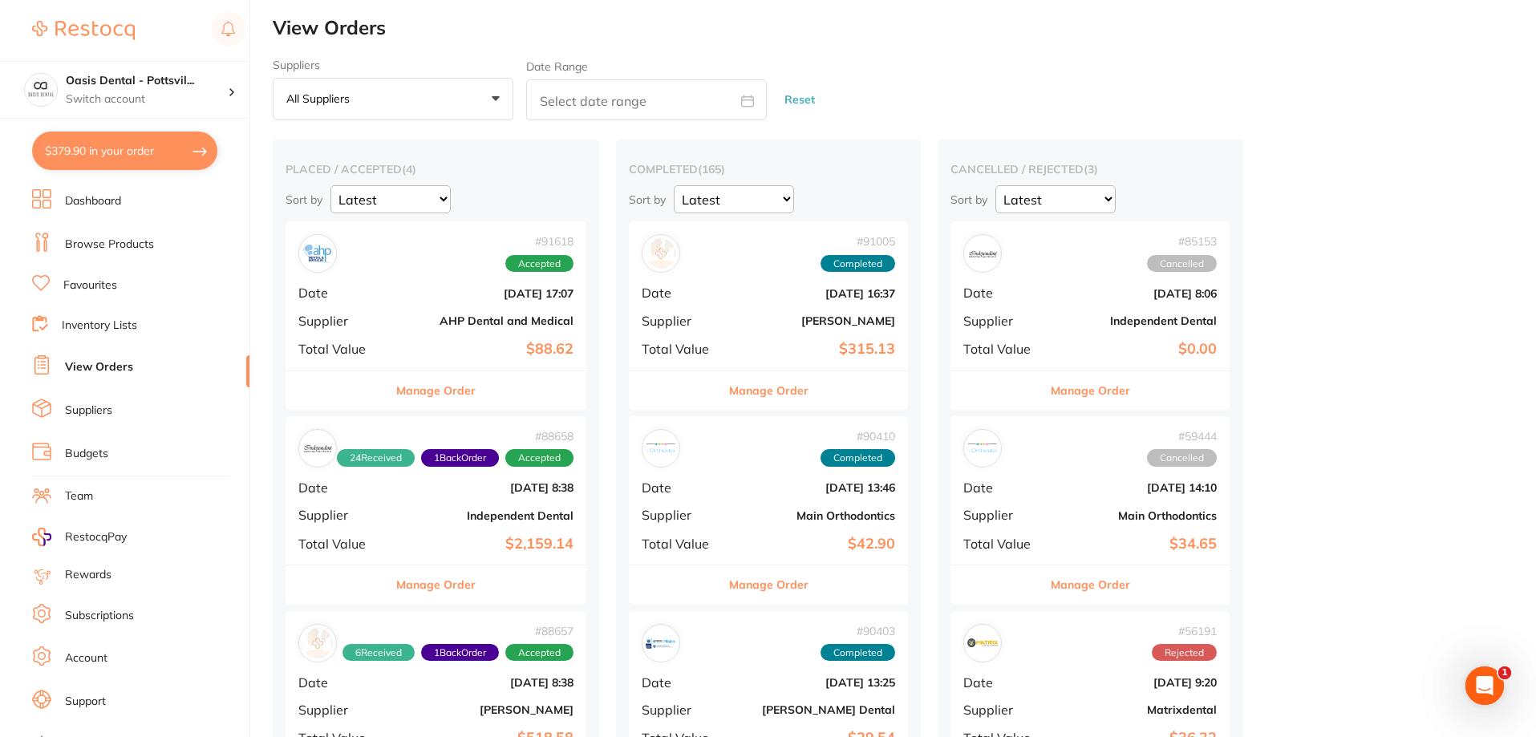
click at [118, 364] on link "View Orders" at bounding box center [99, 367] width 68 height 16
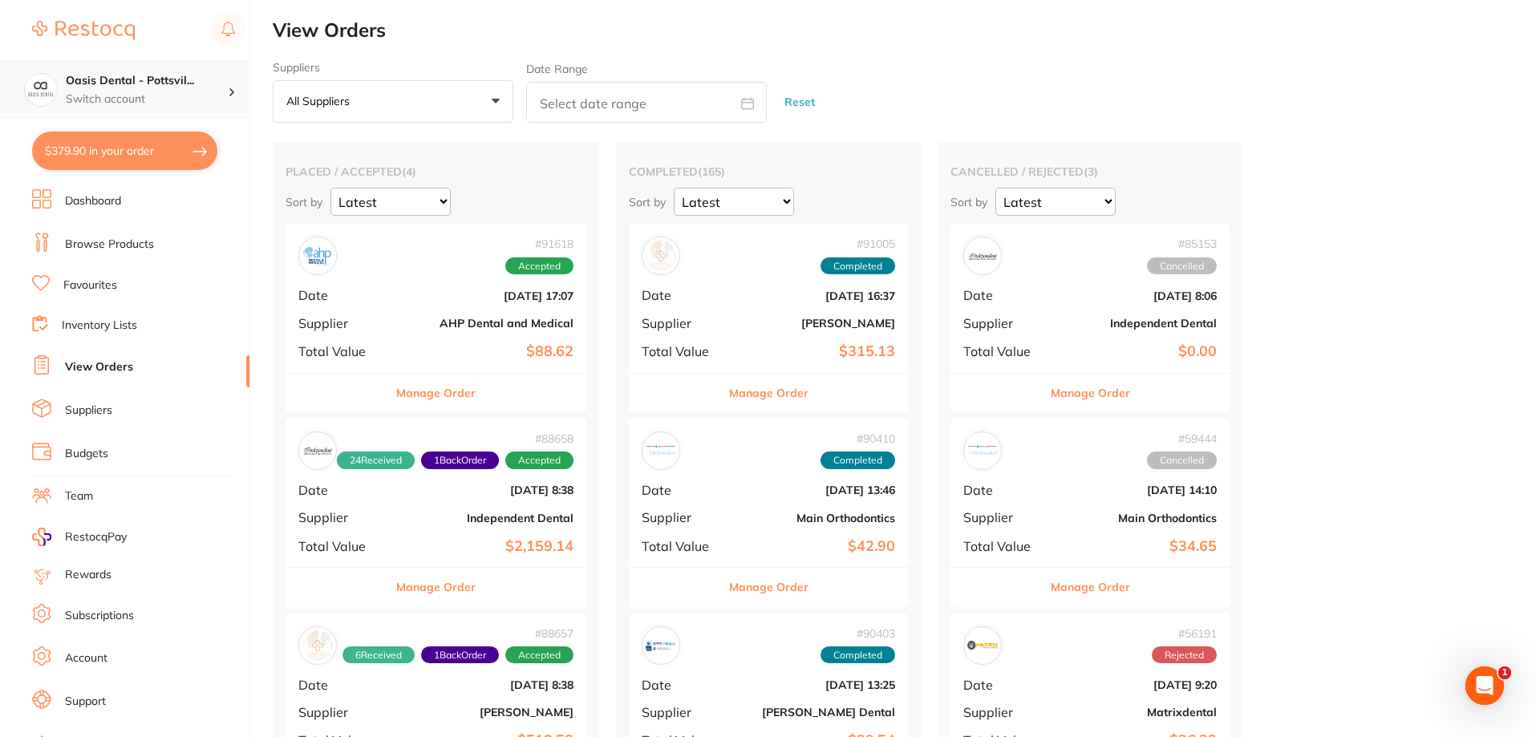
click at [139, 81] on h4 "Oasis Dental - Pottsvil..." at bounding box center [147, 81] width 162 height 16
click at [172, 132] on h4 "Oasis Dental - [GEOGRAPHIC_DATA]" at bounding box center [138, 138] width 152 height 31
